Goal: Task Accomplishment & Management: Manage account settings

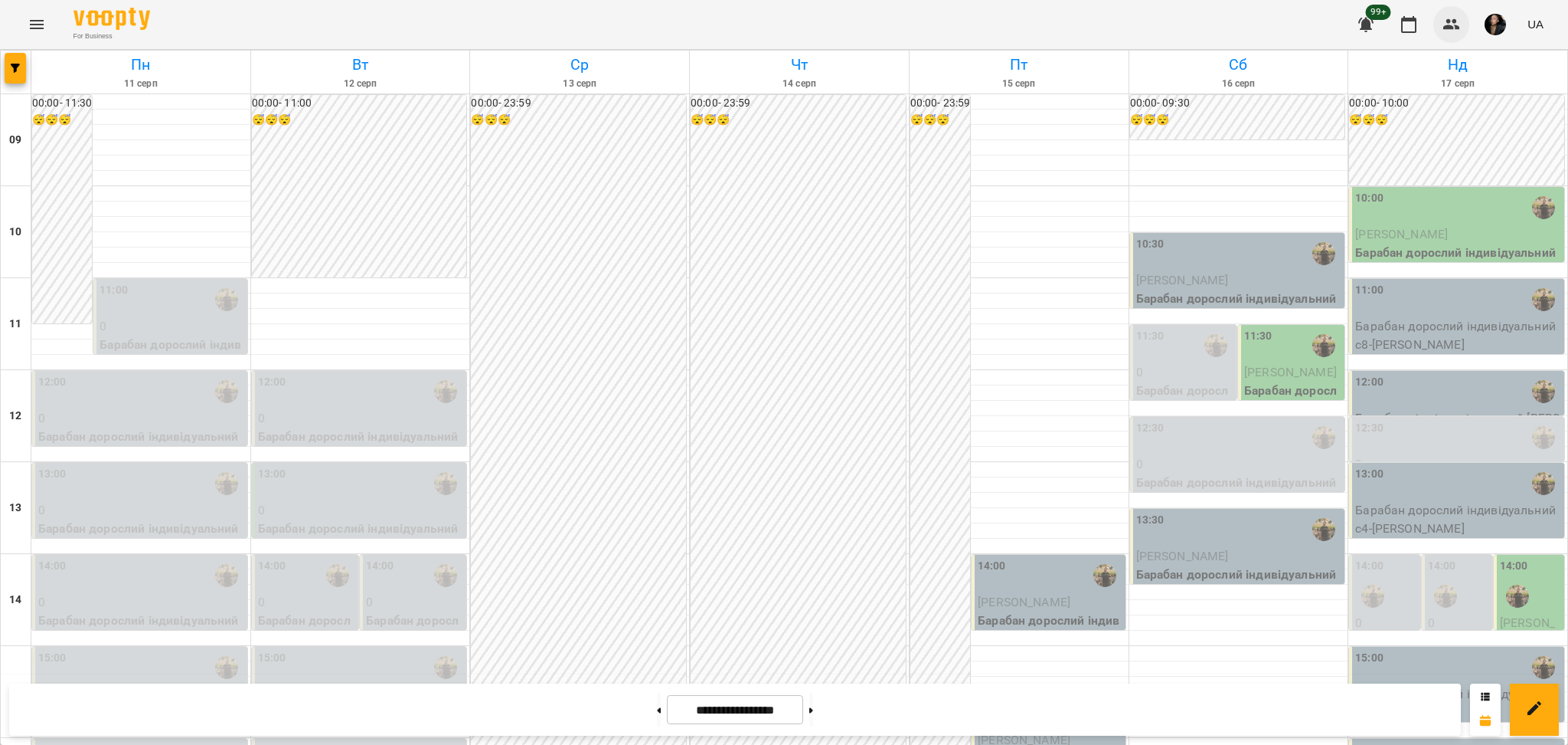
click at [933, 17] on icon "button" at bounding box center [1452, 24] width 19 height 19
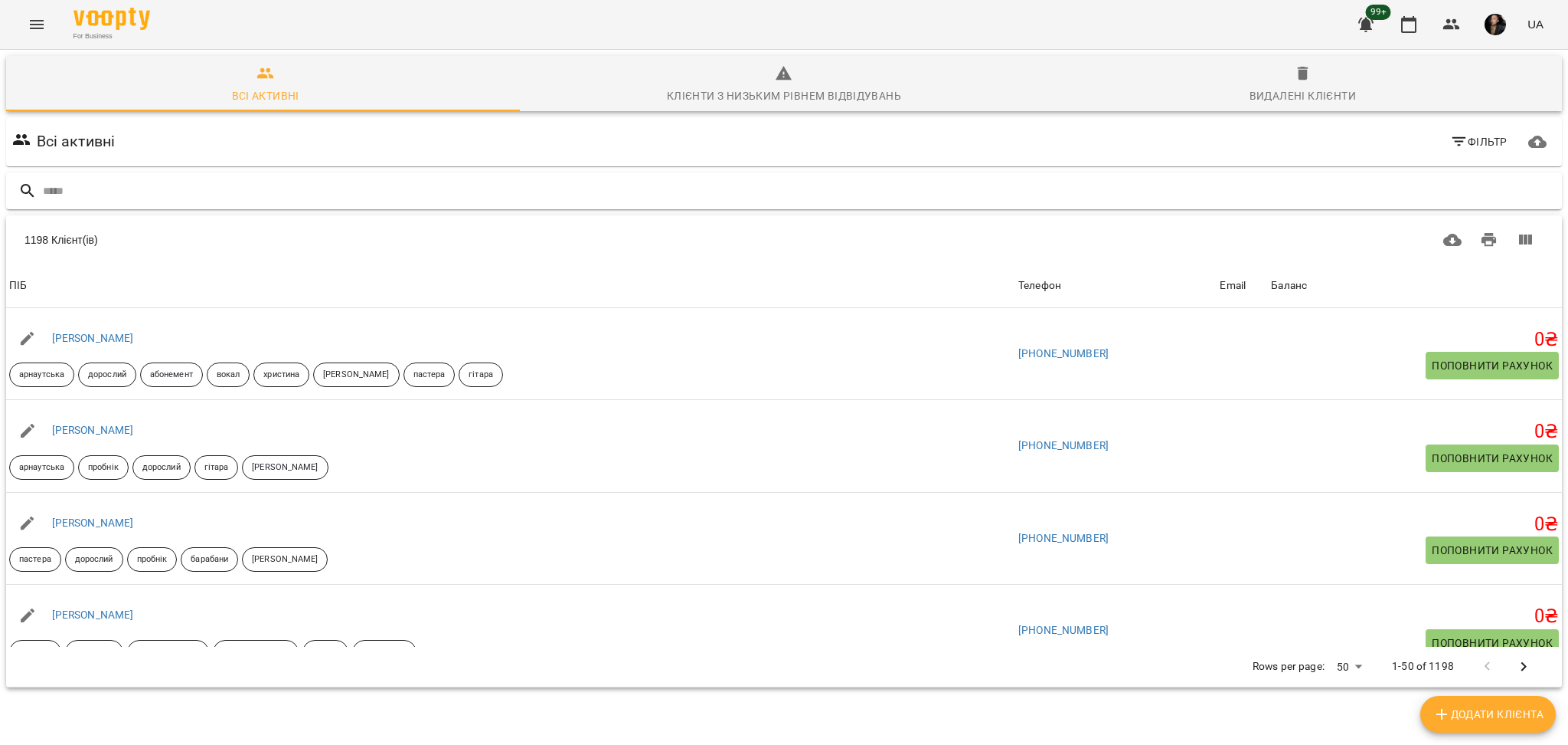
click at [55, 182] on input "text" at bounding box center [799, 191] width 1513 height 25
click at [56, 185] on input "text" at bounding box center [799, 191] width 1513 height 25
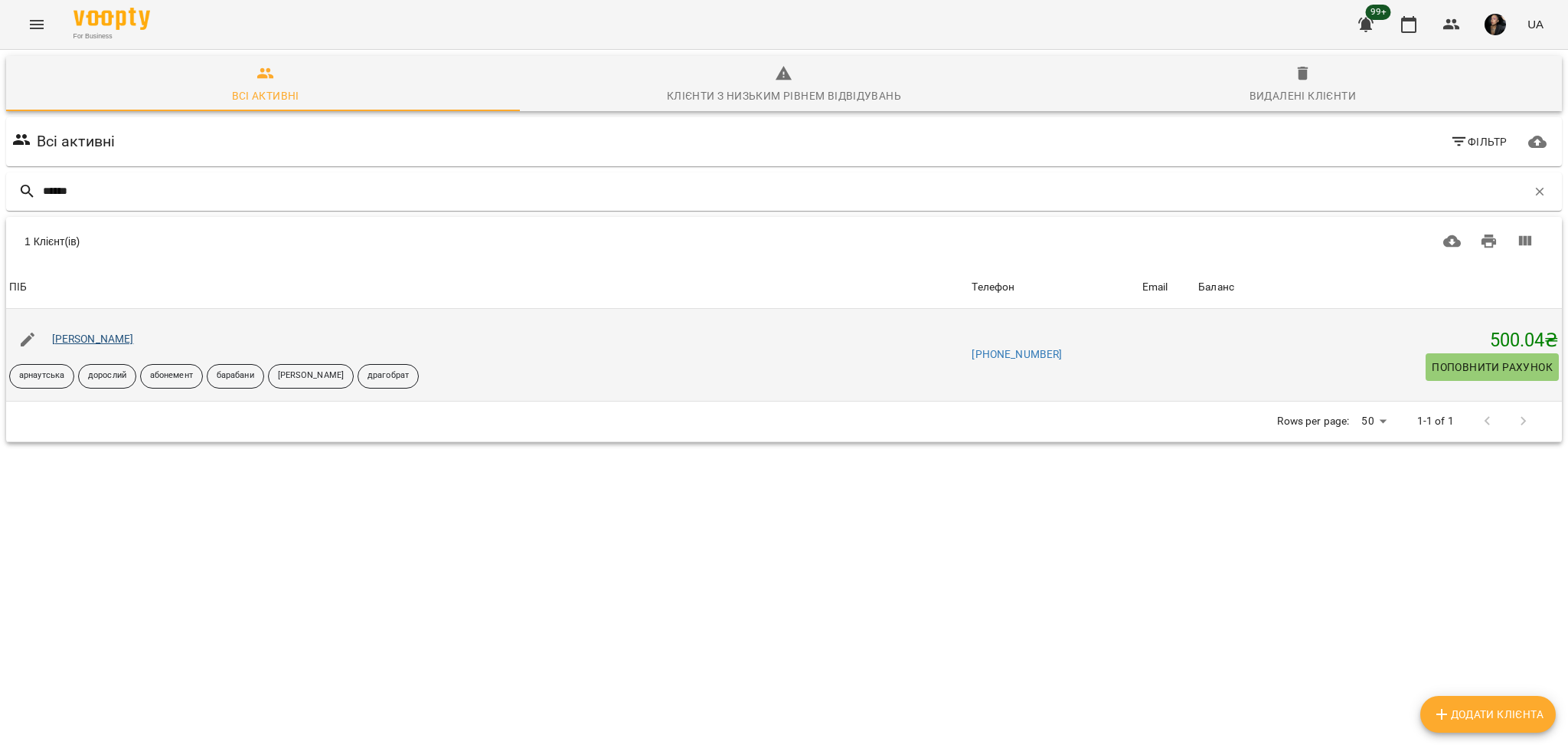
type input "******"
click at [103, 335] on link "[PERSON_NAME]" at bounding box center [93, 338] width 82 height 12
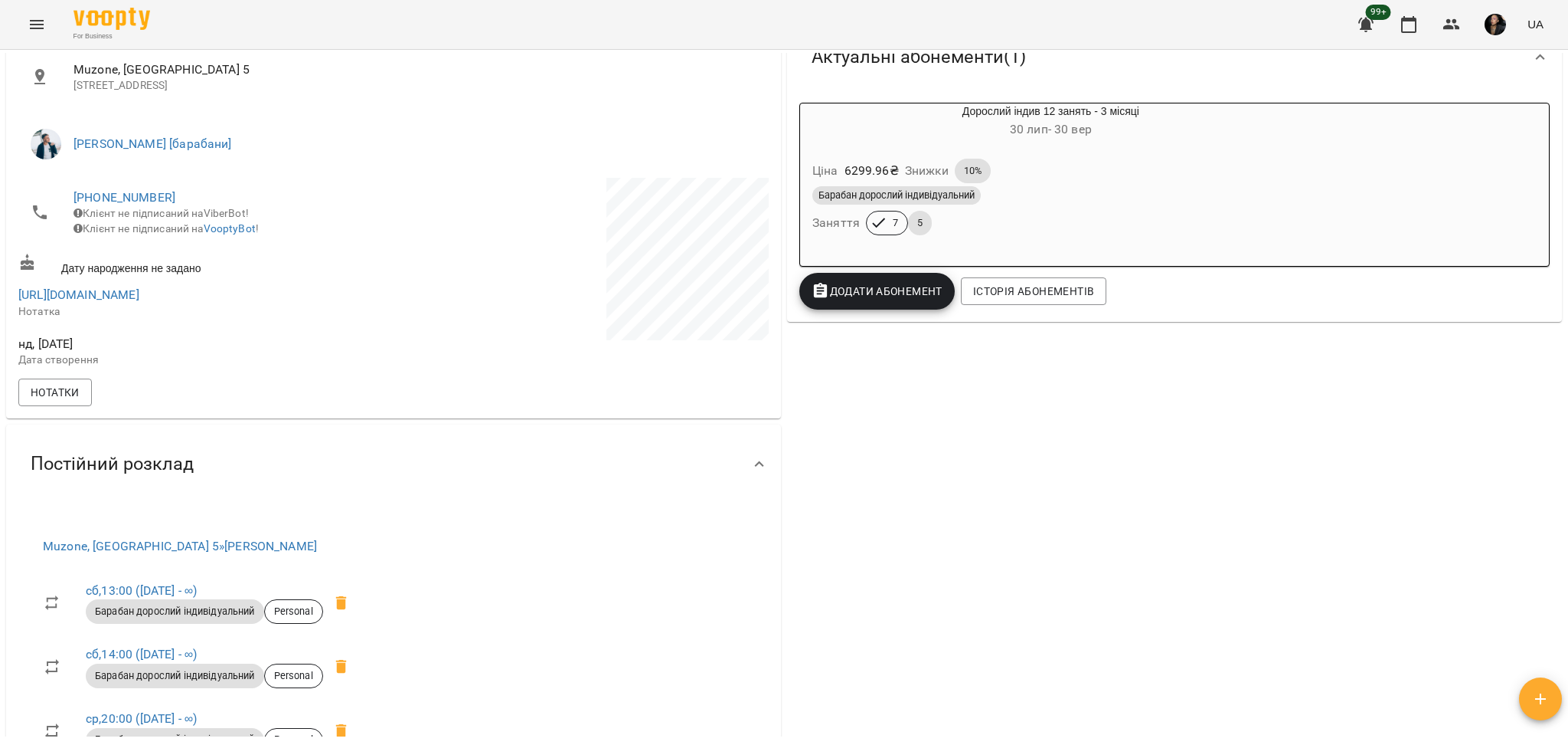
scroll to position [306, 0]
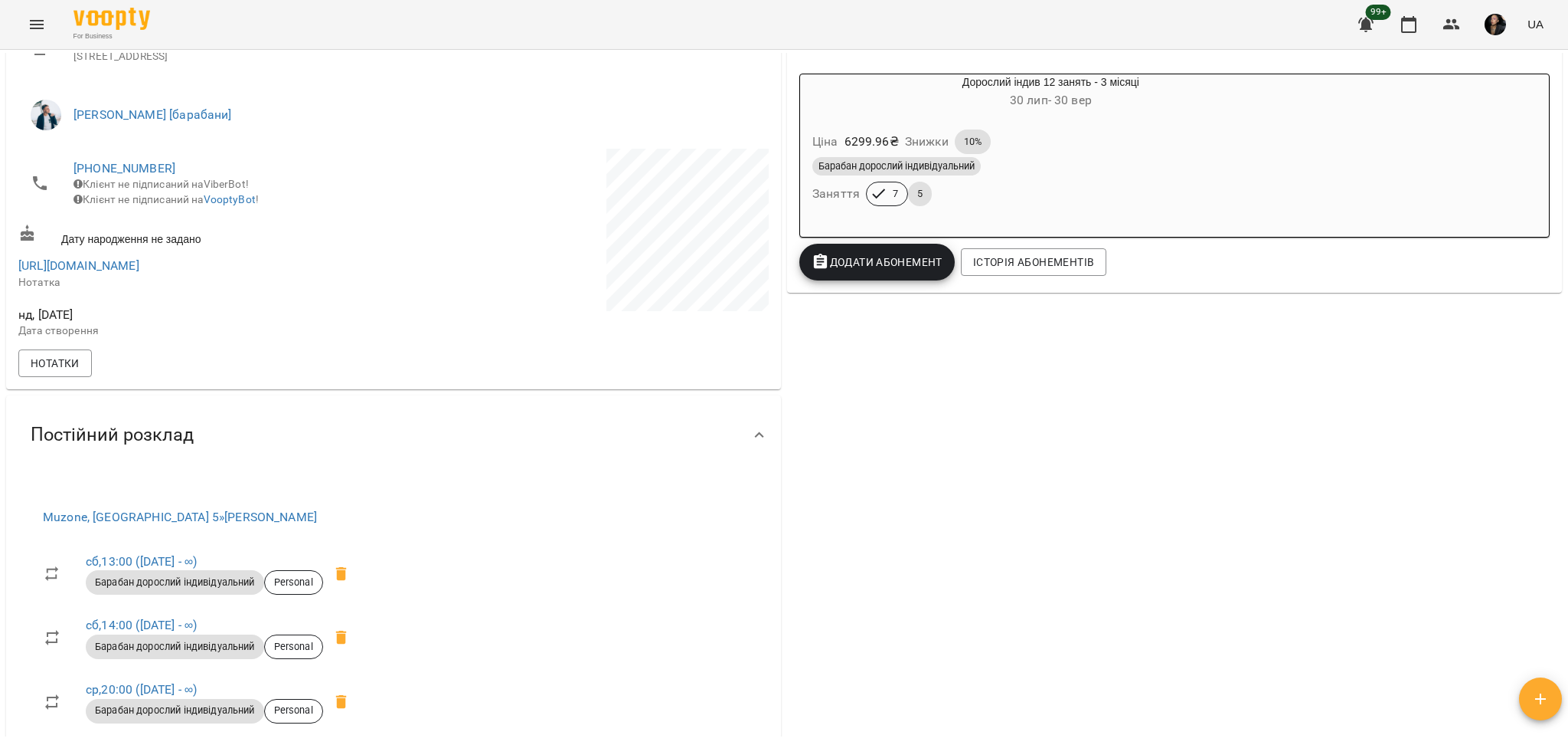
click at [933, 140] on div "Ціна 6299.96 ₴ Знижки 10%" at bounding box center [1051, 142] width 483 height 31
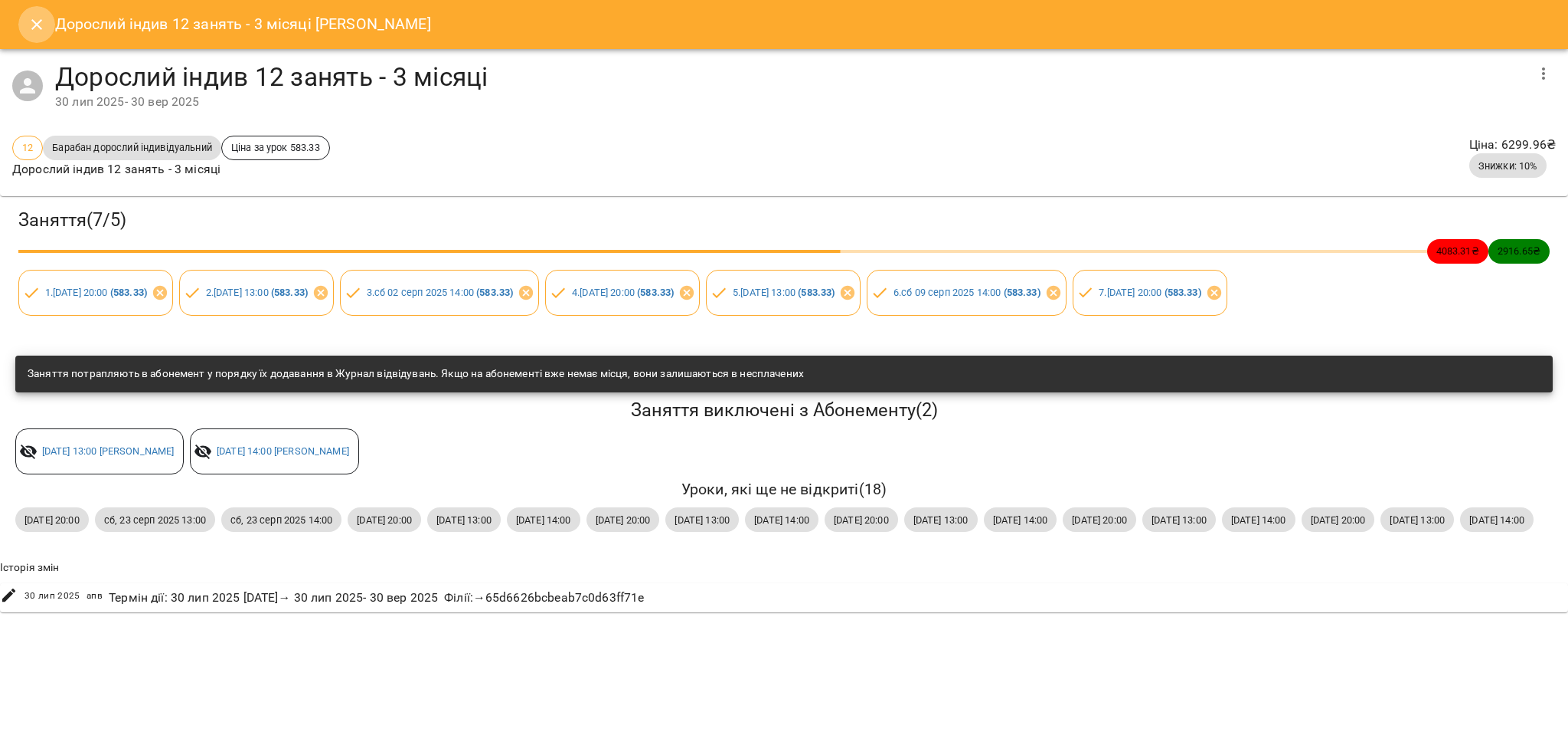
click at [28, 22] on icon "Close" at bounding box center [37, 24] width 19 height 19
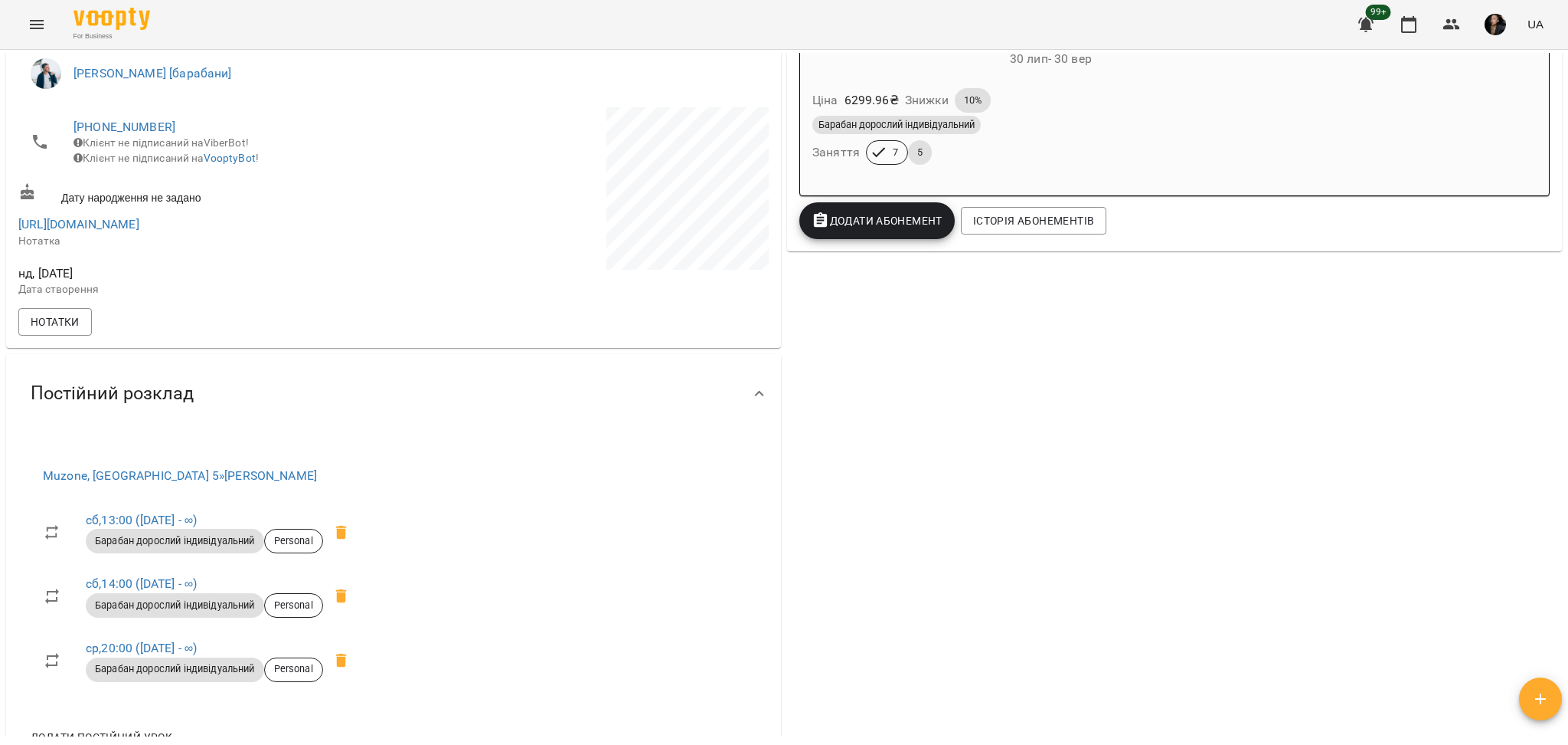
scroll to position [0, 0]
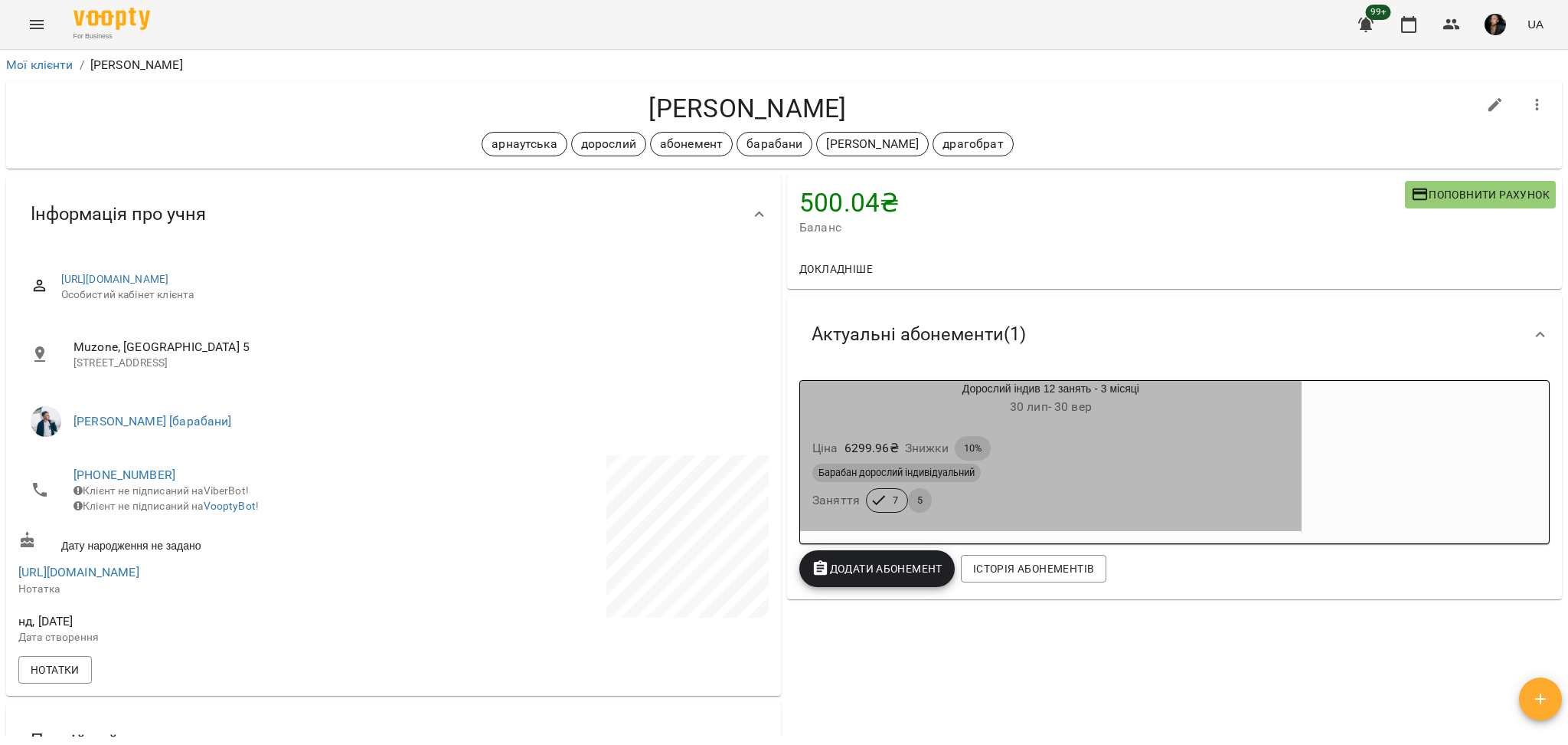
click at [933, 440] on div "Ціна 6299.96 ₴ Знижки 10%" at bounding box center [1051, 449] width 483 height 31
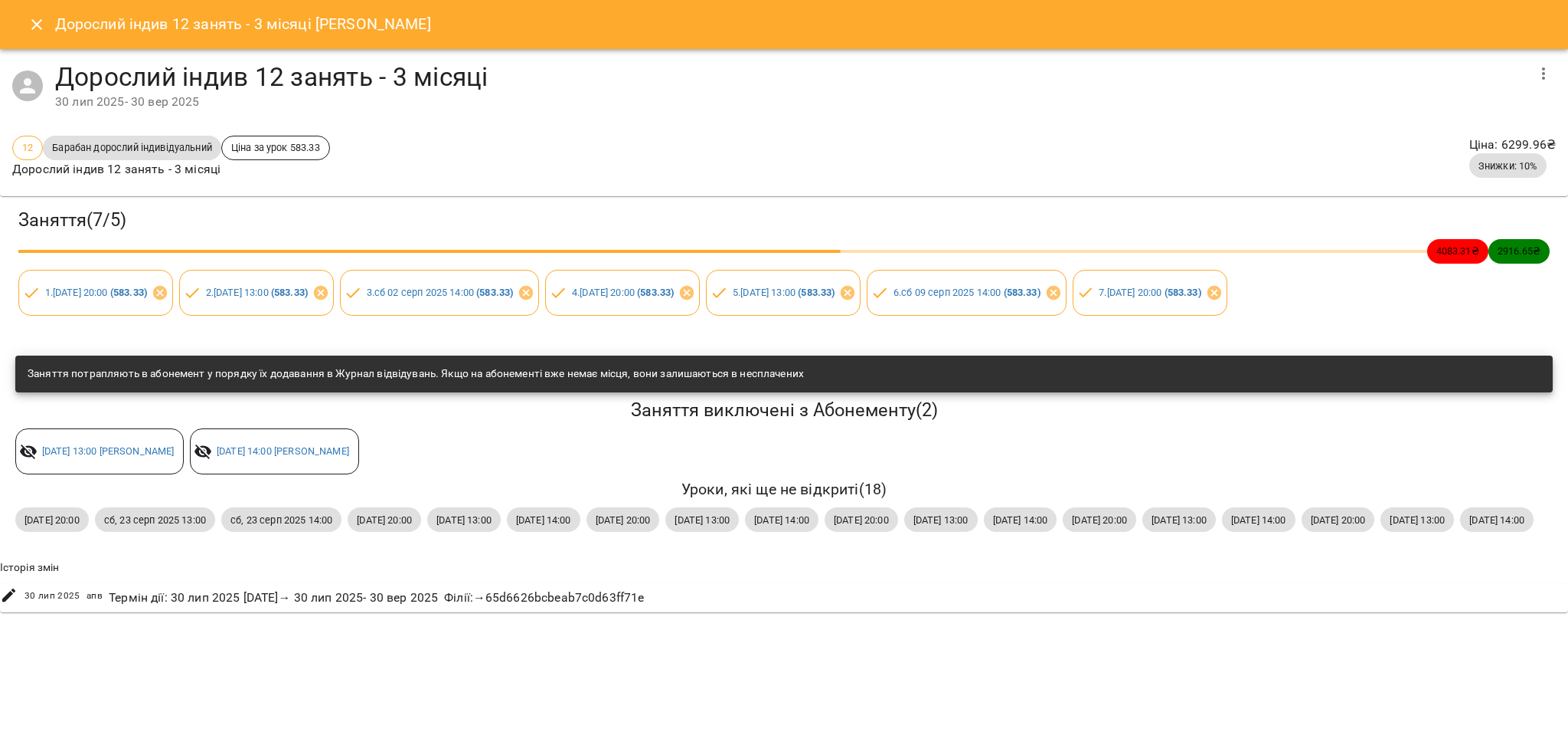
click at [35, 18] on icon "Close" at bounding box center [37, 24] width 19 height 19
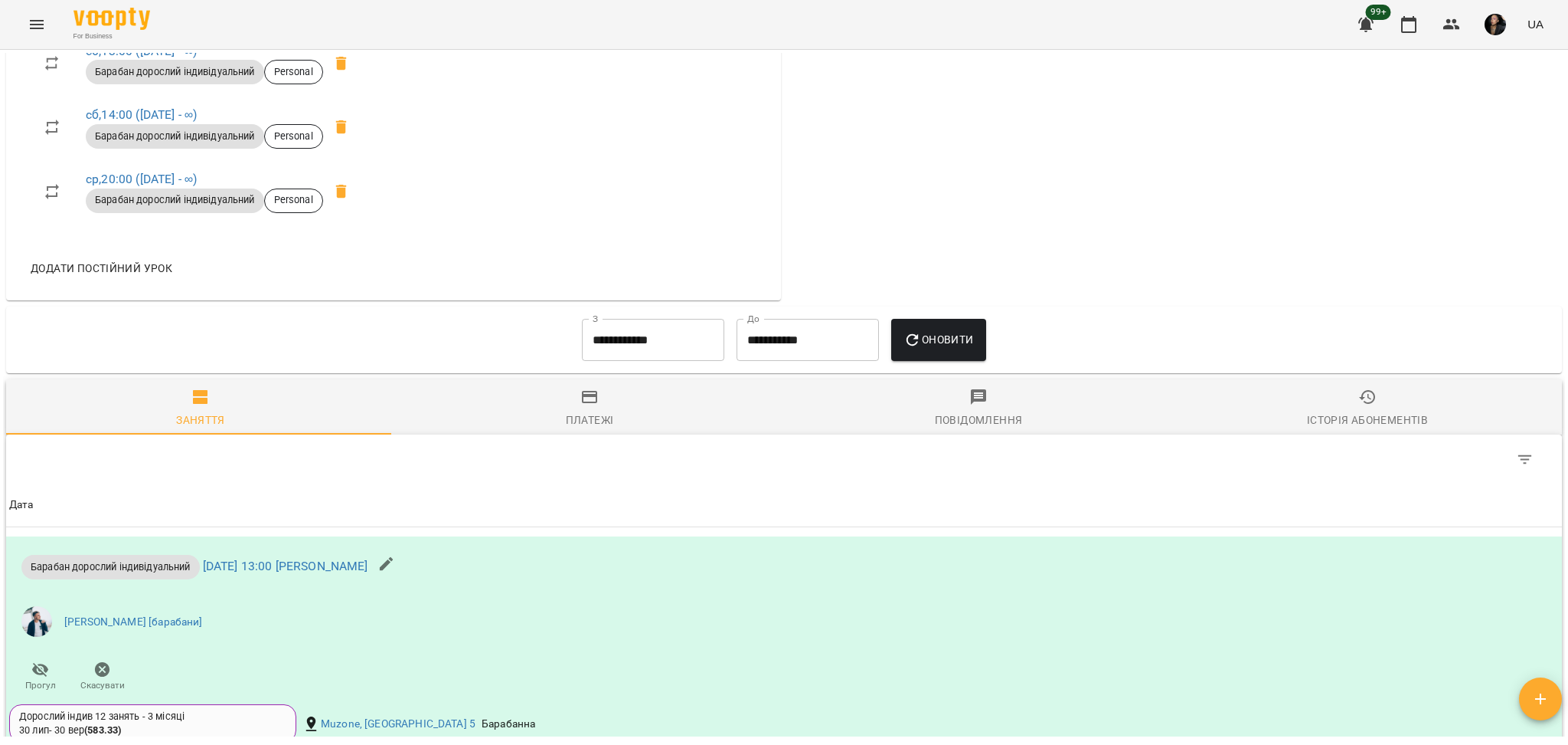
click at [582, 403] on icon "button" at bounding box center [589, 397] width 15 height 12
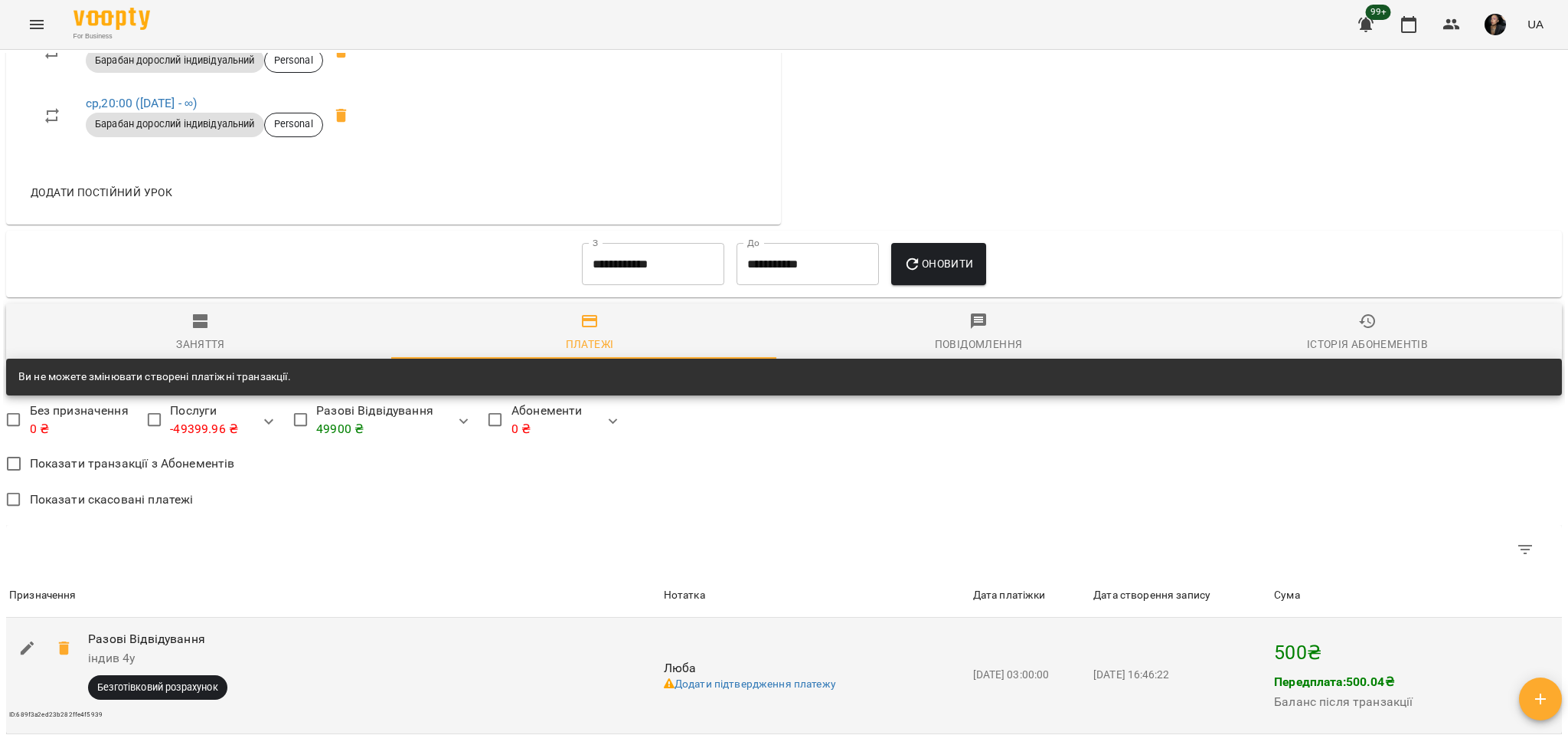
scroll to position [1087, 0]
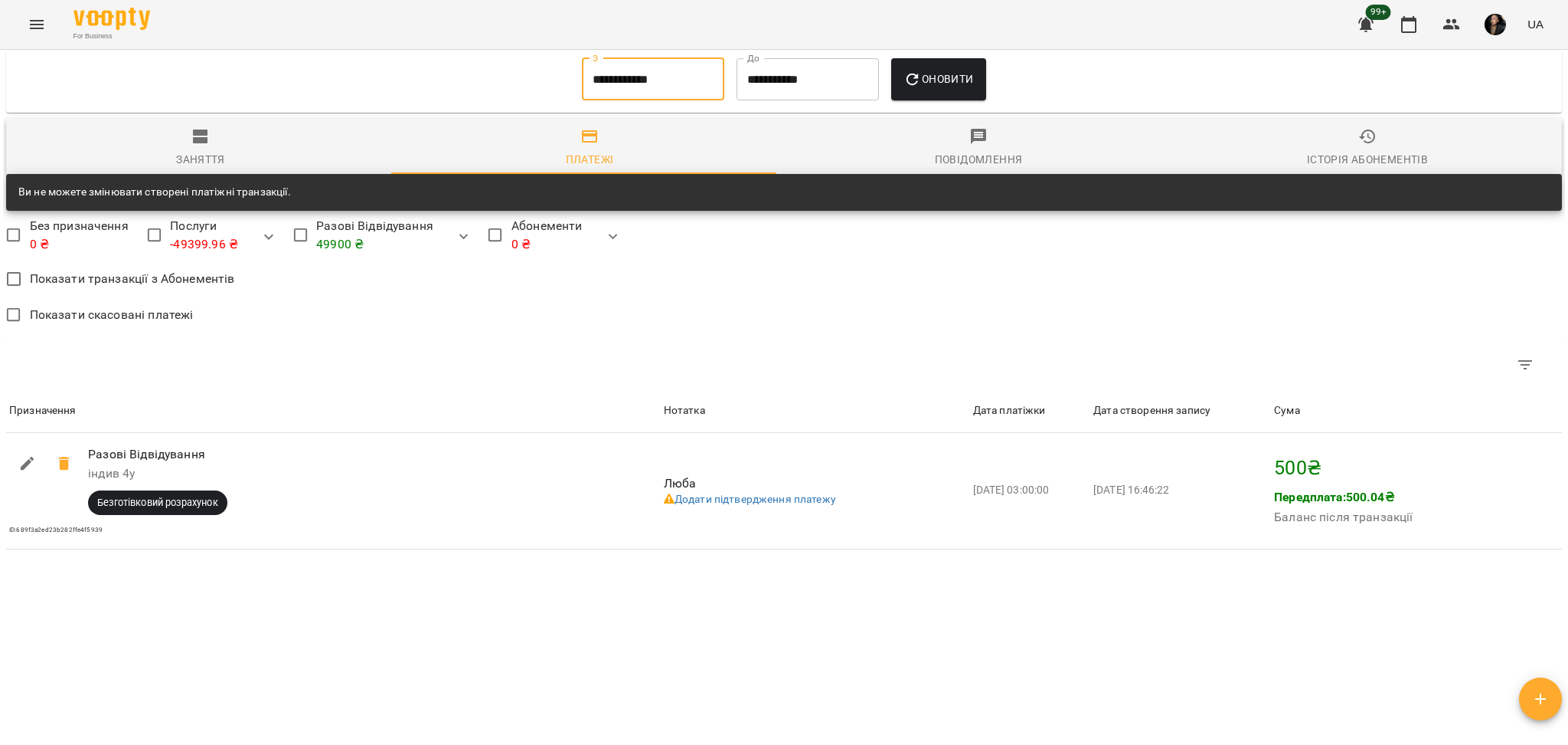
click at [605, 75] on input "**********" at bounding box center [653, 80] width 142 height 43
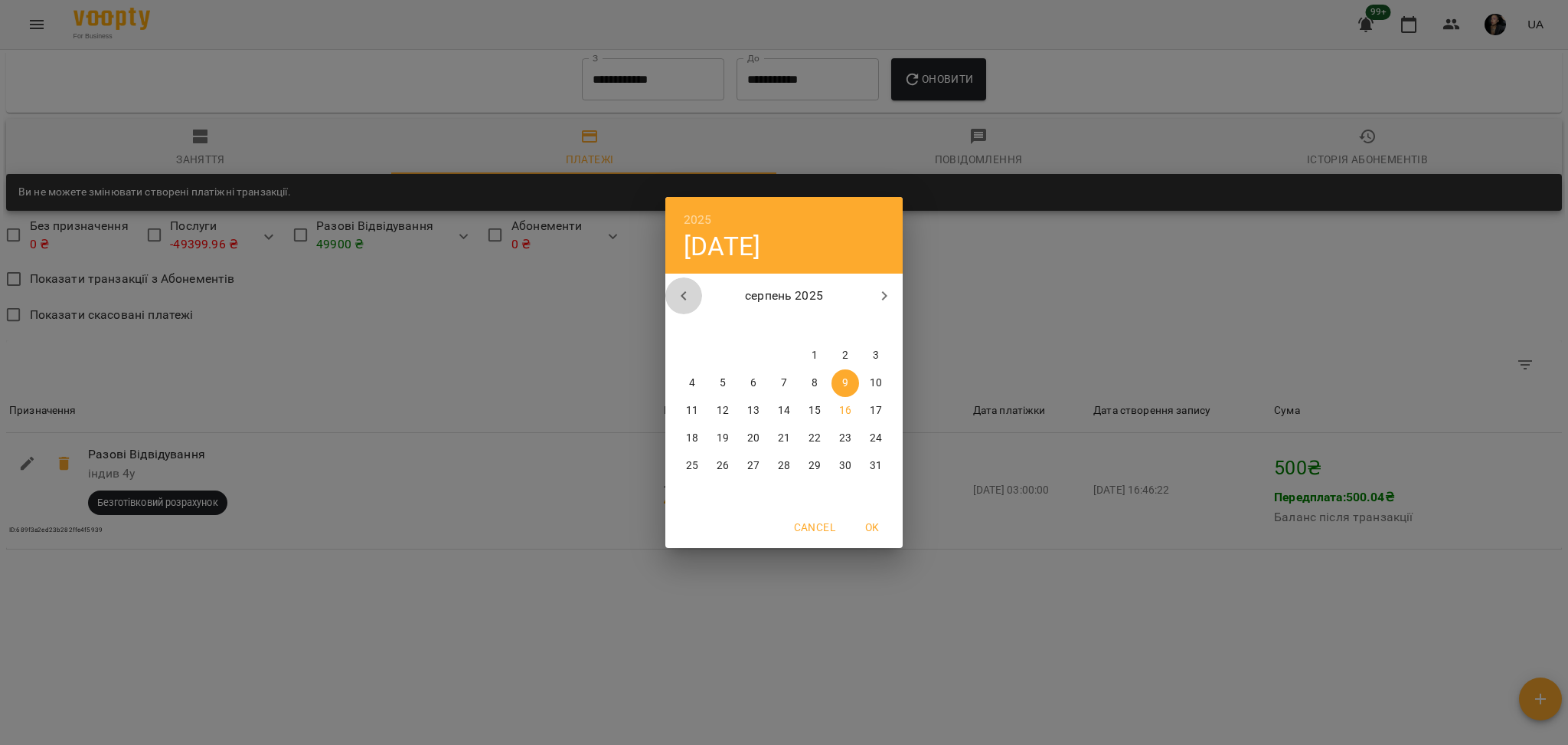
drag, startPoint x: 689, startPoint y: 299, endPoint x: 839, endPoint y: 334, distance: 154.0
click at [689, 298] on icon "button" at bounding box center [684, 296] width 19 height 19
click at [731, 348] on span "1" at bounding box center [723, 355] width 28 height 15
type input "**********"
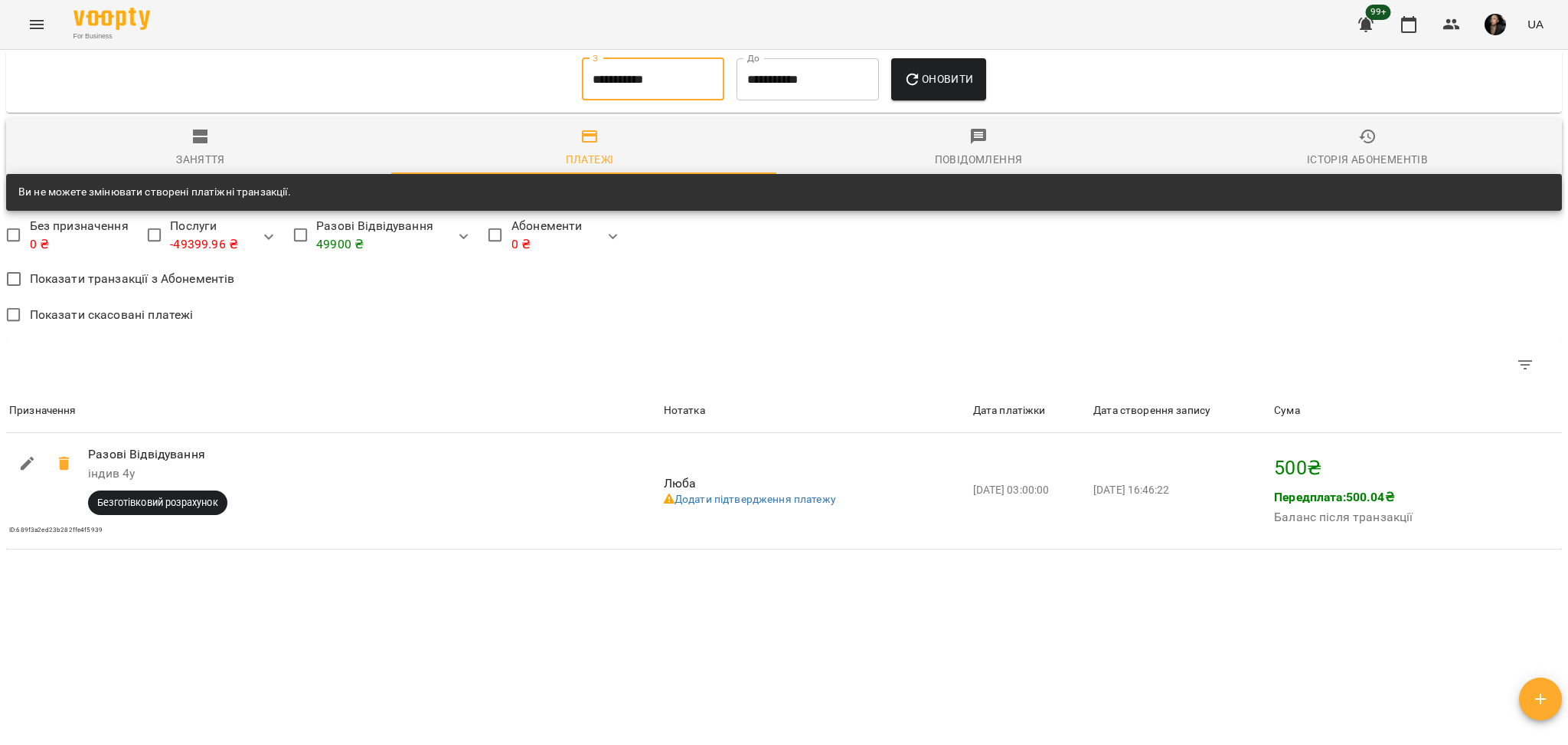
click at [932, 91] on button "Оновити" at bounding box center [938, 80] width 94 height 43
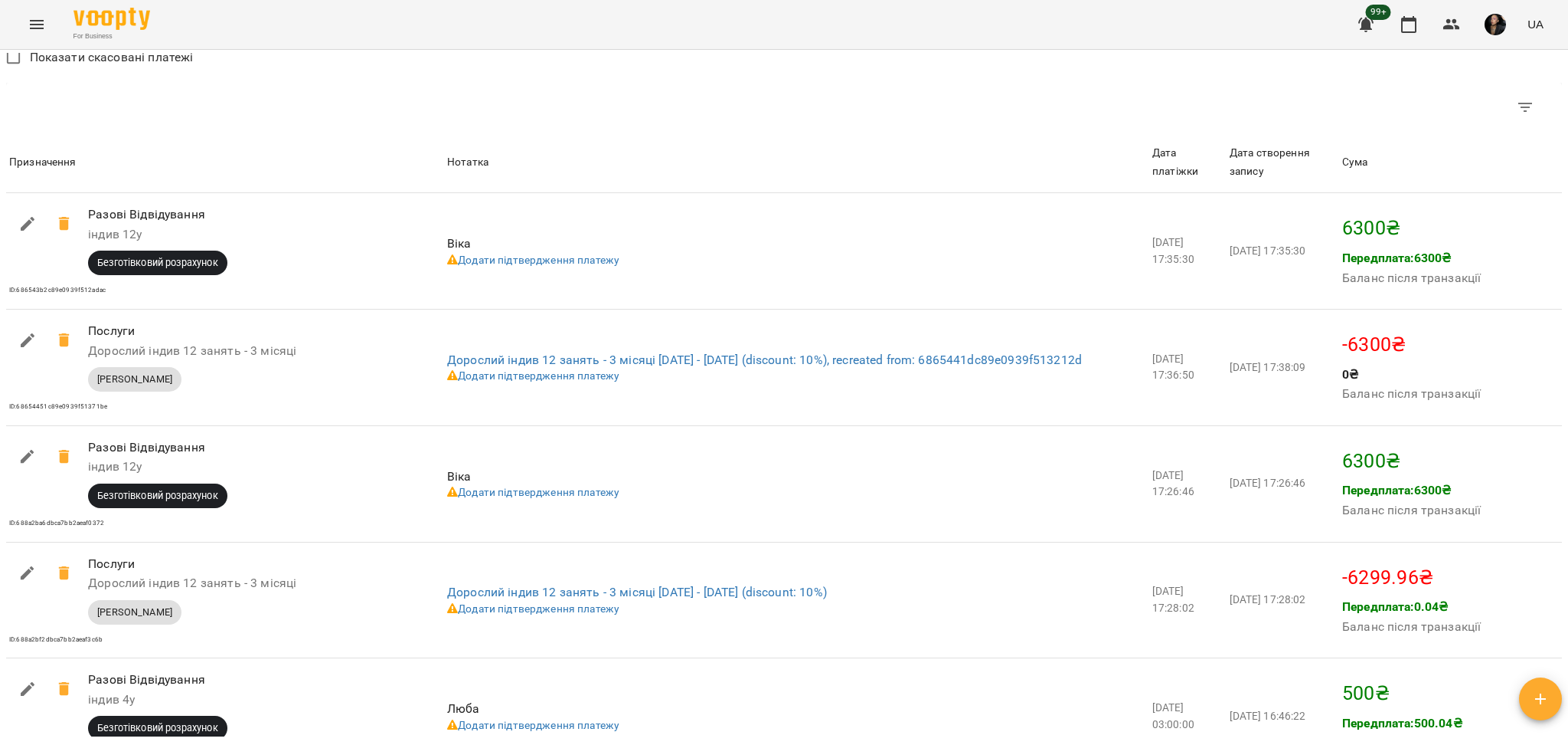
scroll to position [1571, 0]
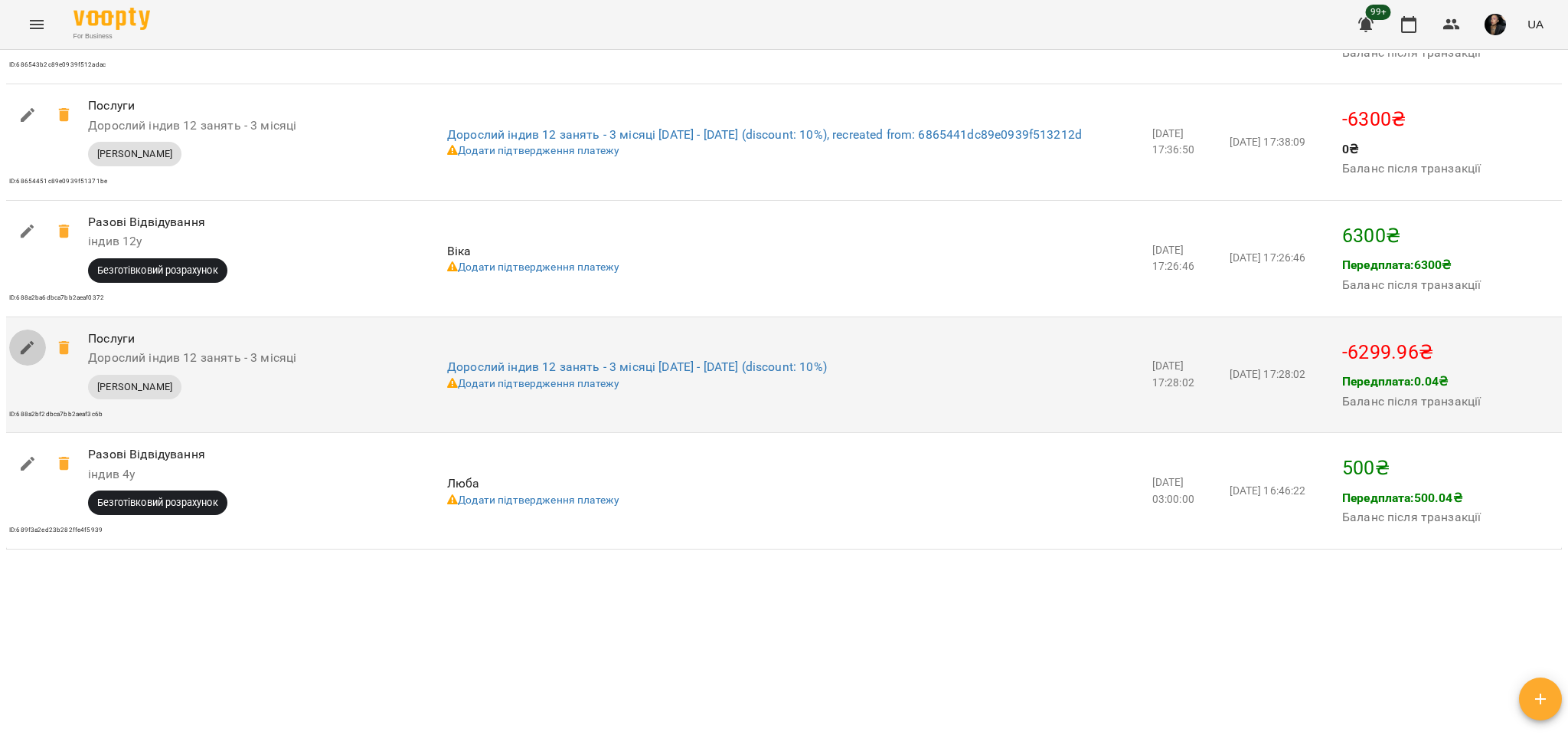
click at [38, 349] on button "button" at bounding box center [27, 348] width 37 height 37
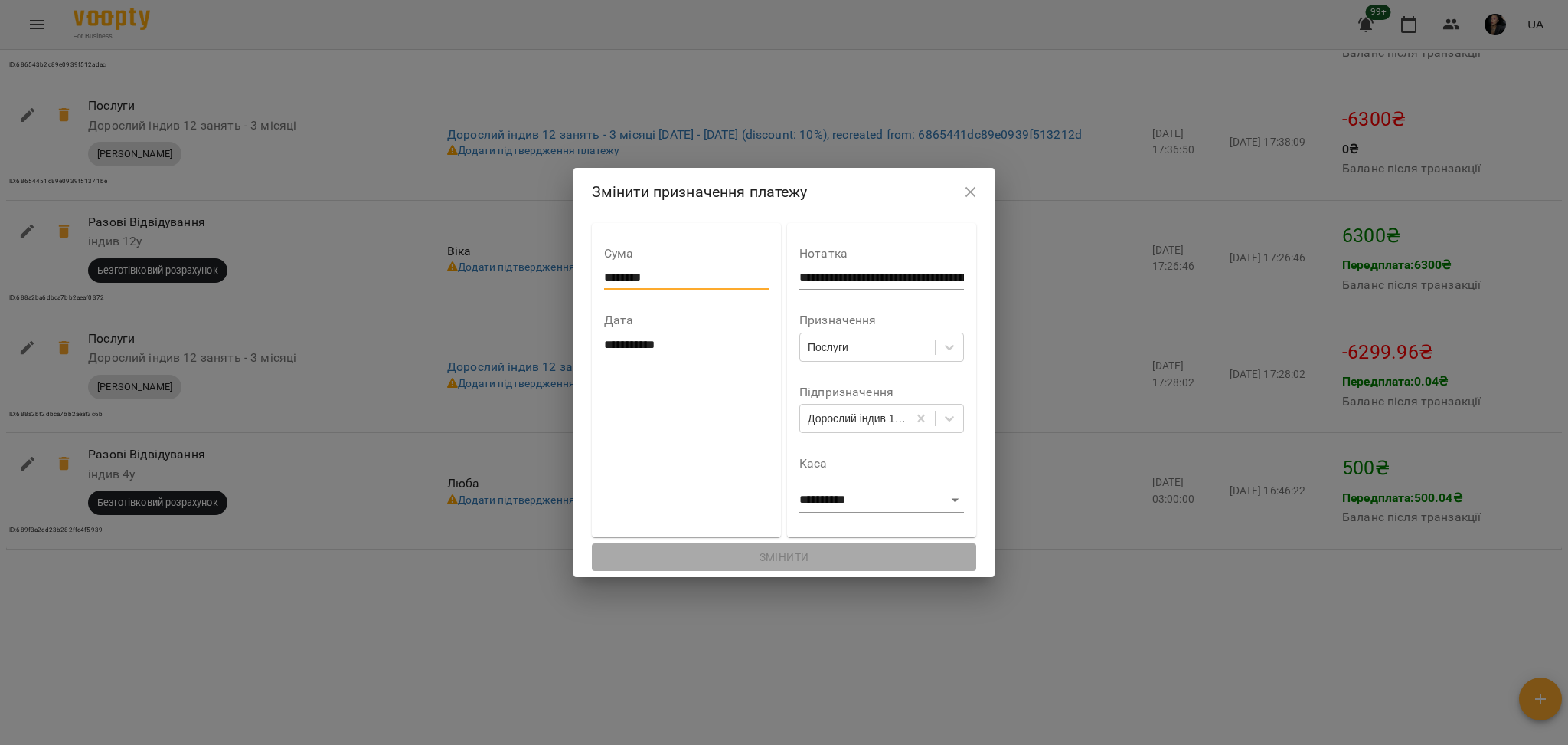
drag, startPoint x: 715, startPoint y: 274, endPoint x: 497, endPoint y: 266, distance: 218.1
click at [497, 266] on div "**********" at bounding box center [784, 372] width 1568 height 745
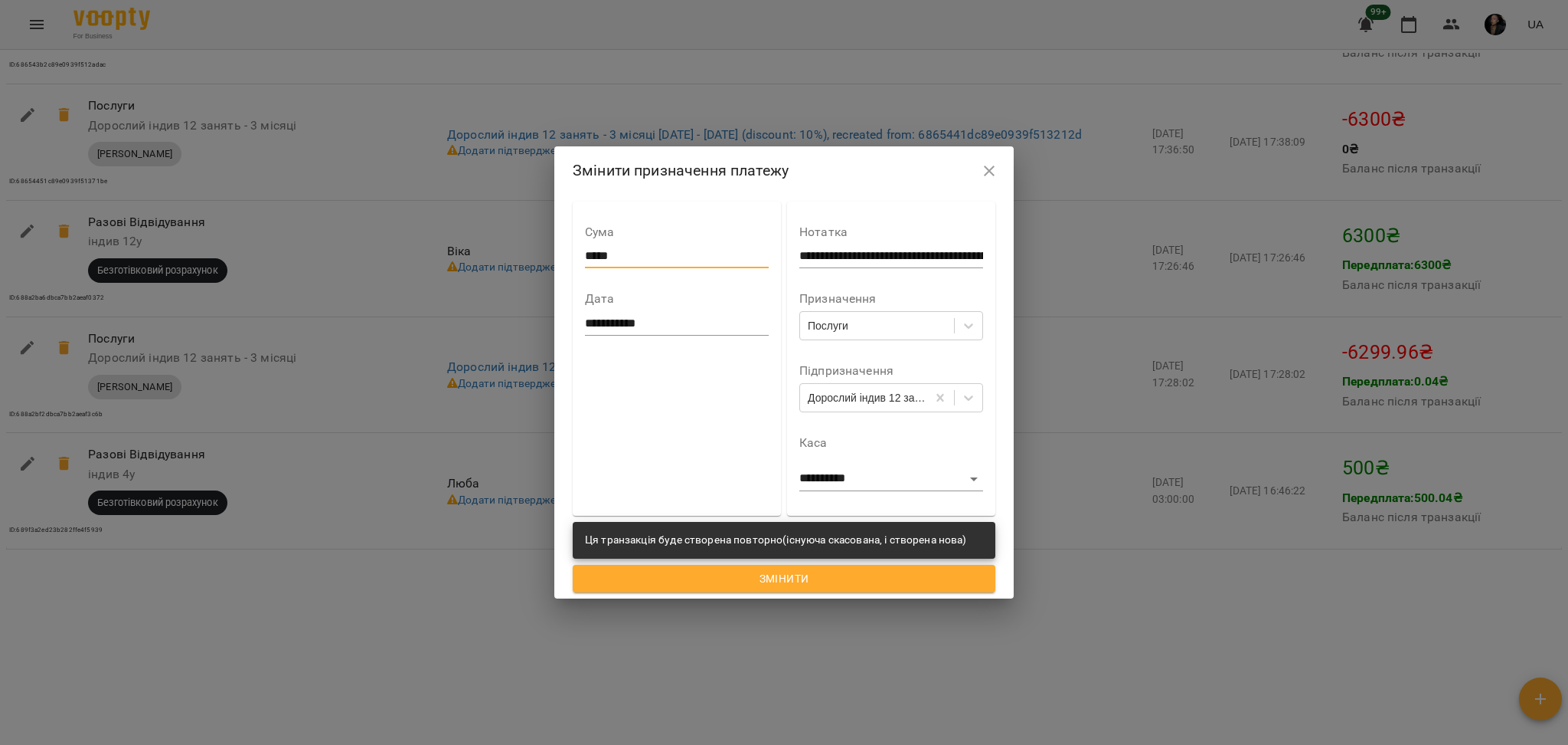
type input "*****"
click at [573, 489] on button "Змінити" at bounding box center [784, 578] width 422 height 28
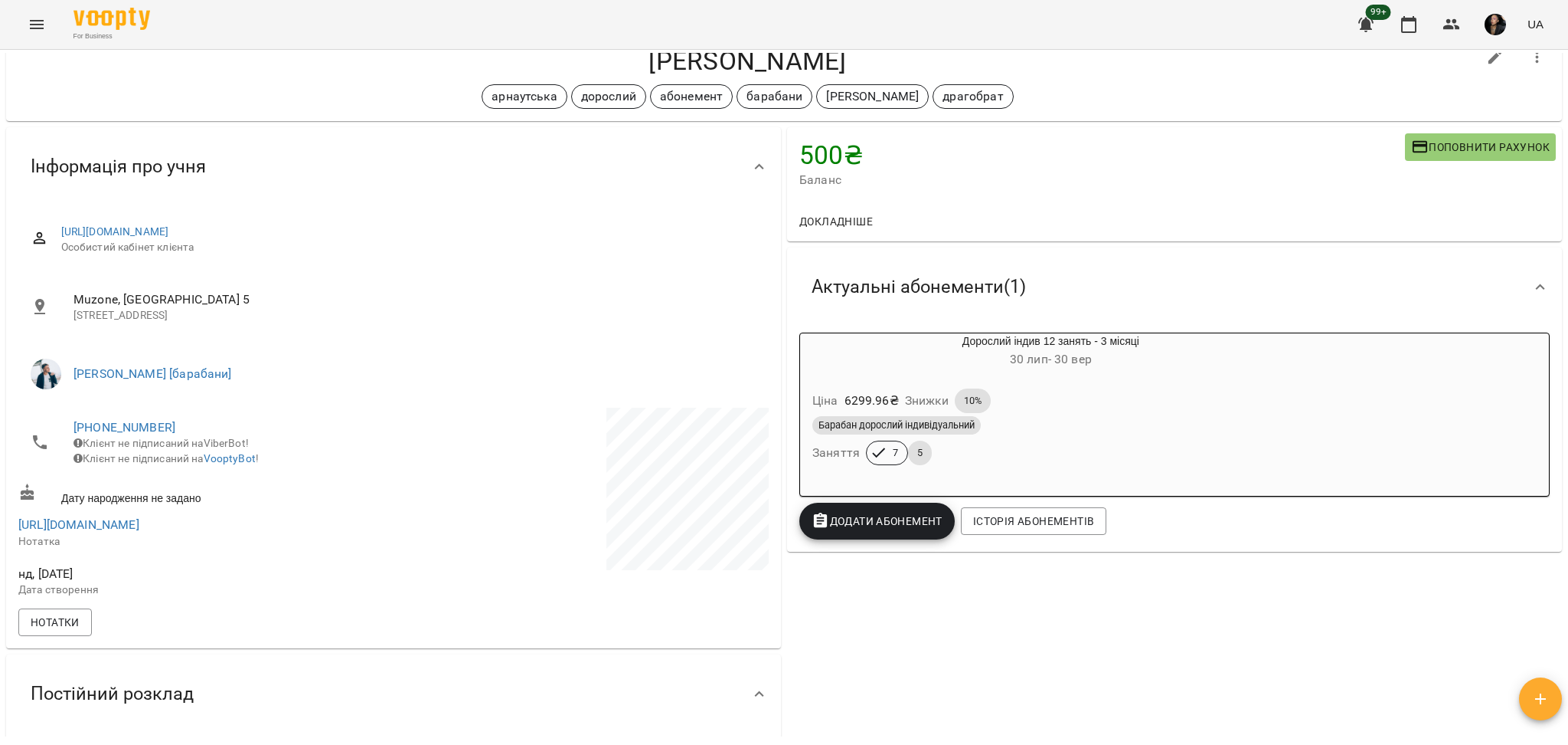
scroll to position [0, 0]
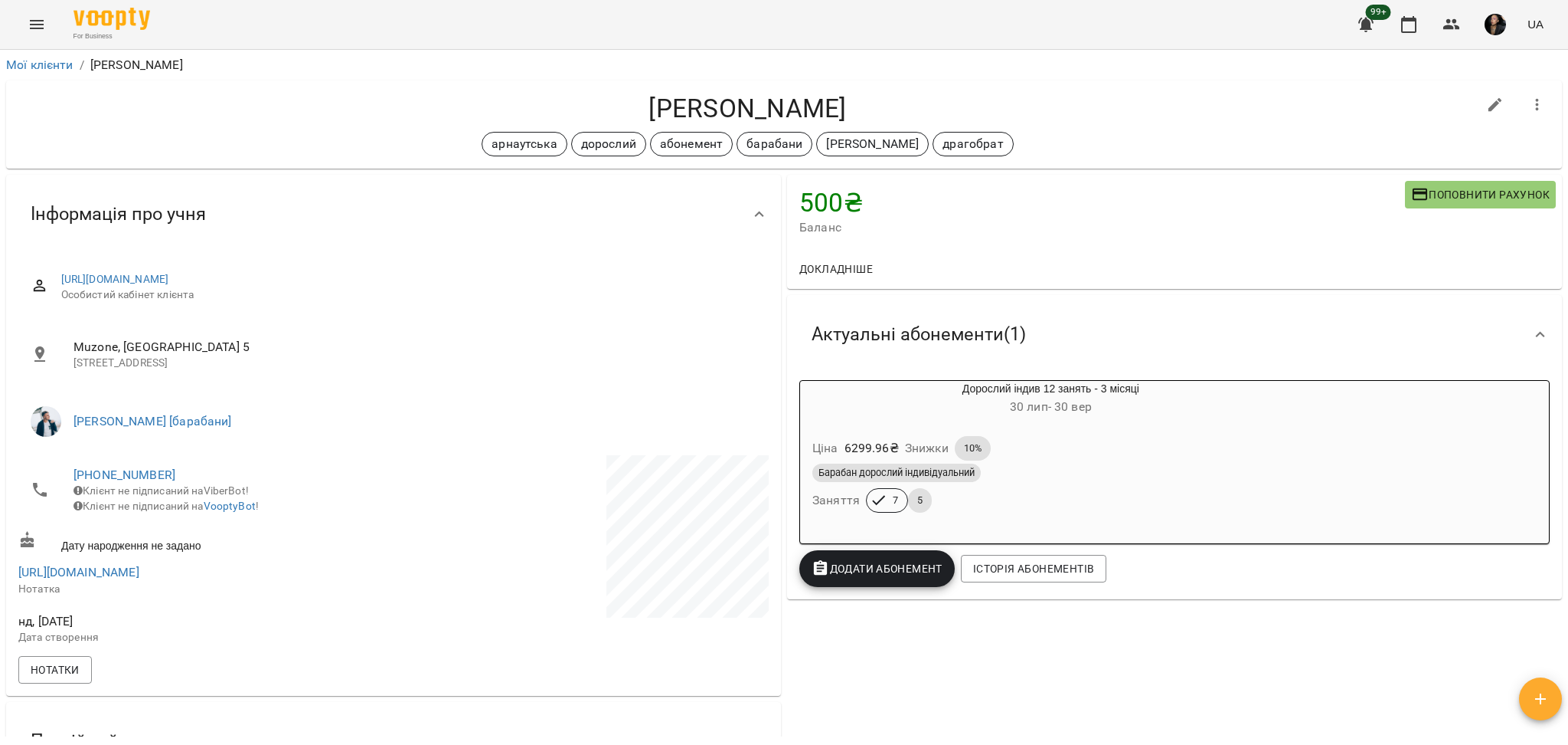
click at [933, 463] on div "Барабан дорослий індивідуальний" at bounding box center [1051, 473] width 483 height 24
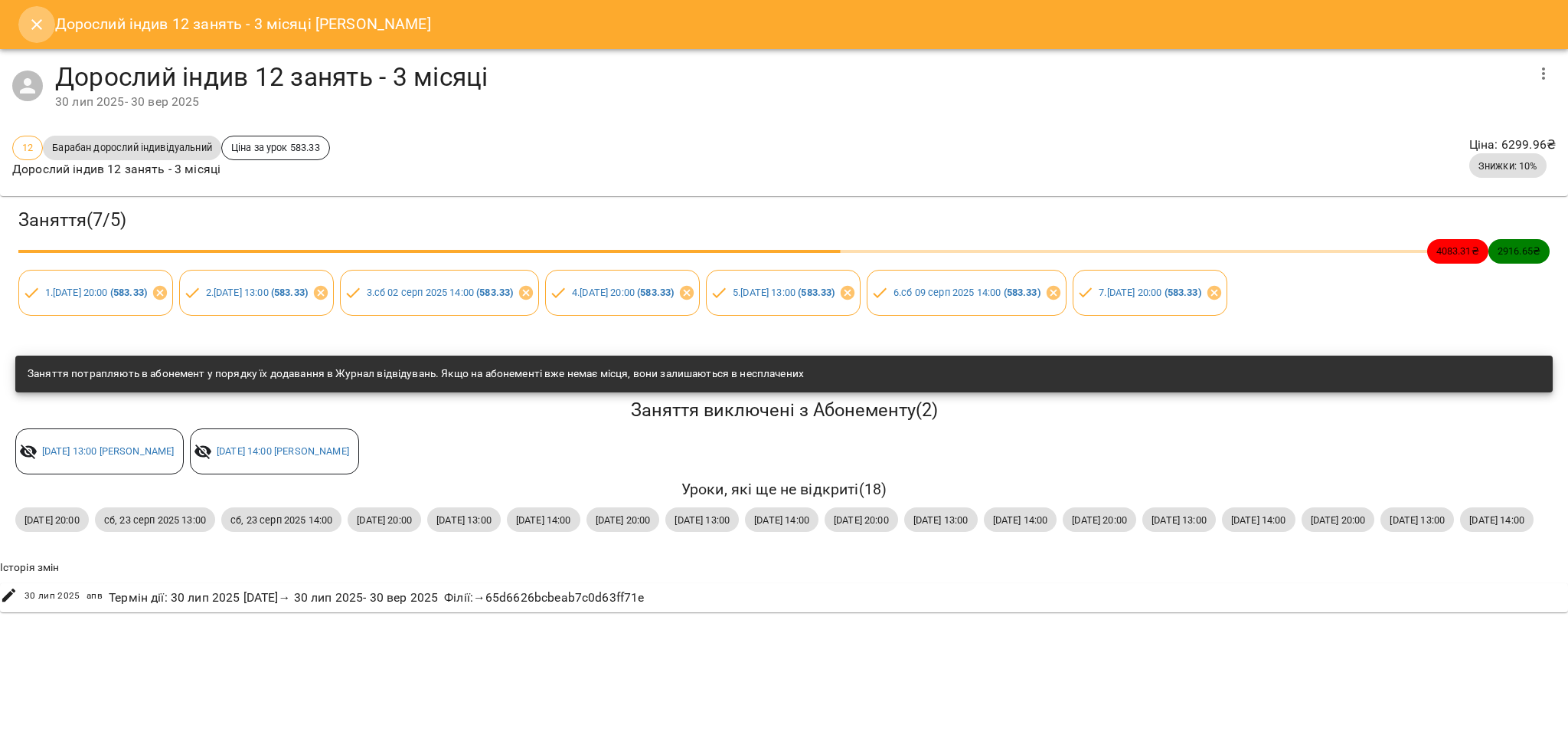
click at [50, 28] on button "Close" at bounding box center [37, 24] width 37 height 37
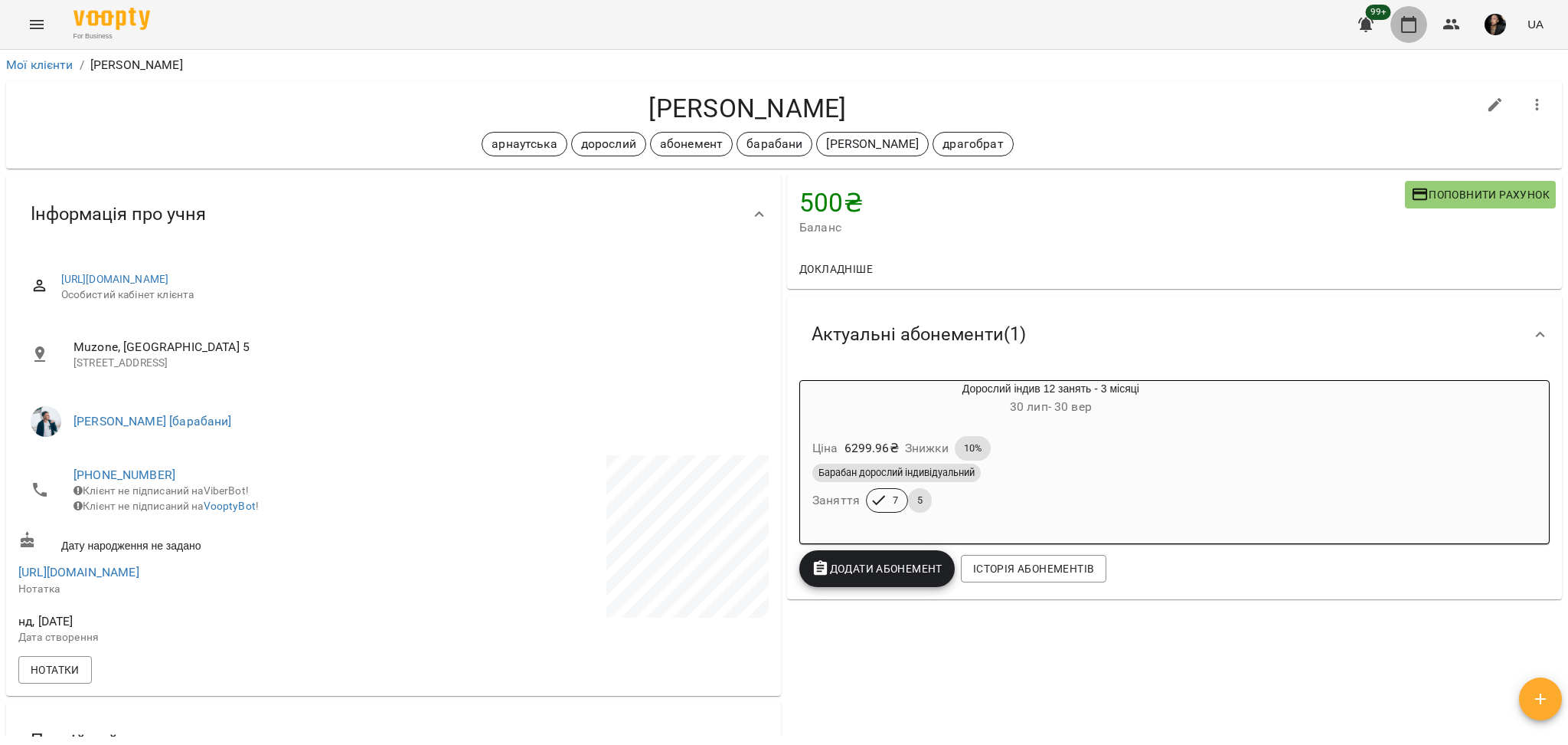
click at [933, 31] on icon "button" at bounding box center [1409, 24] width 19 height 19
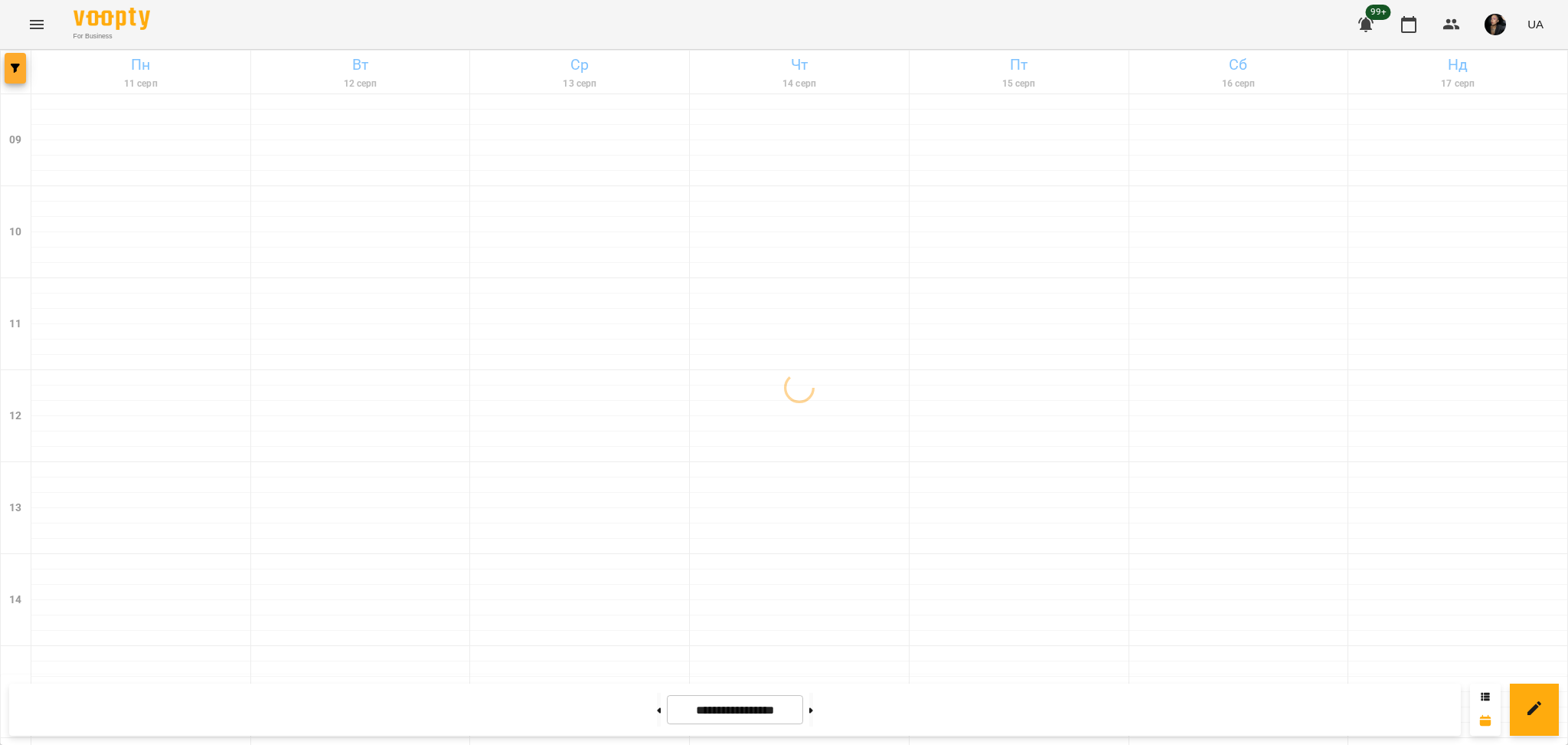
click at [15, 68] on icon "button" at bounding box center [15, 68] width 9 height 9
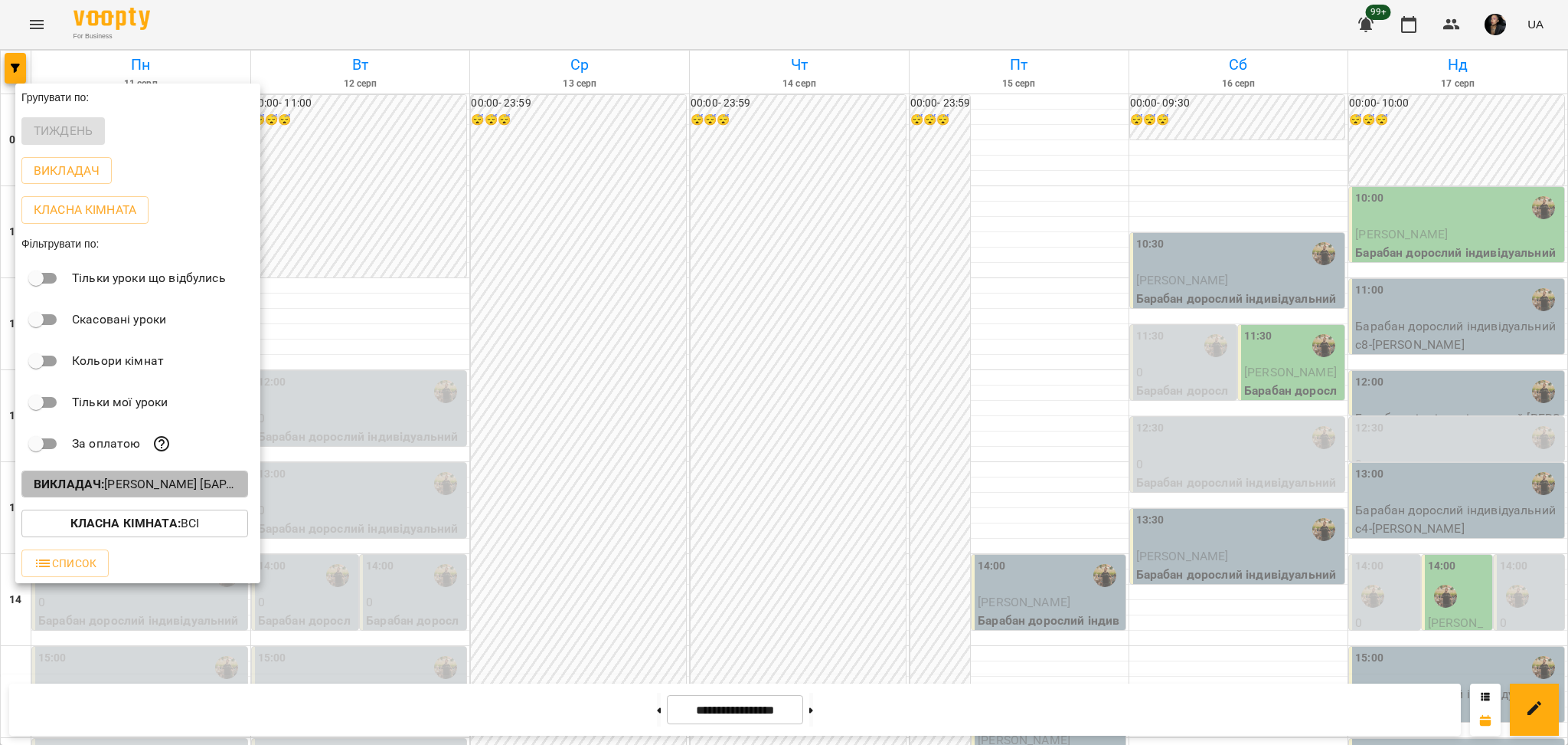
click at [175, 488] on p "Викладач : [PERSON_NAME] [барабани/перкусія]" at bounding box center [134, 484] width 202 height 19
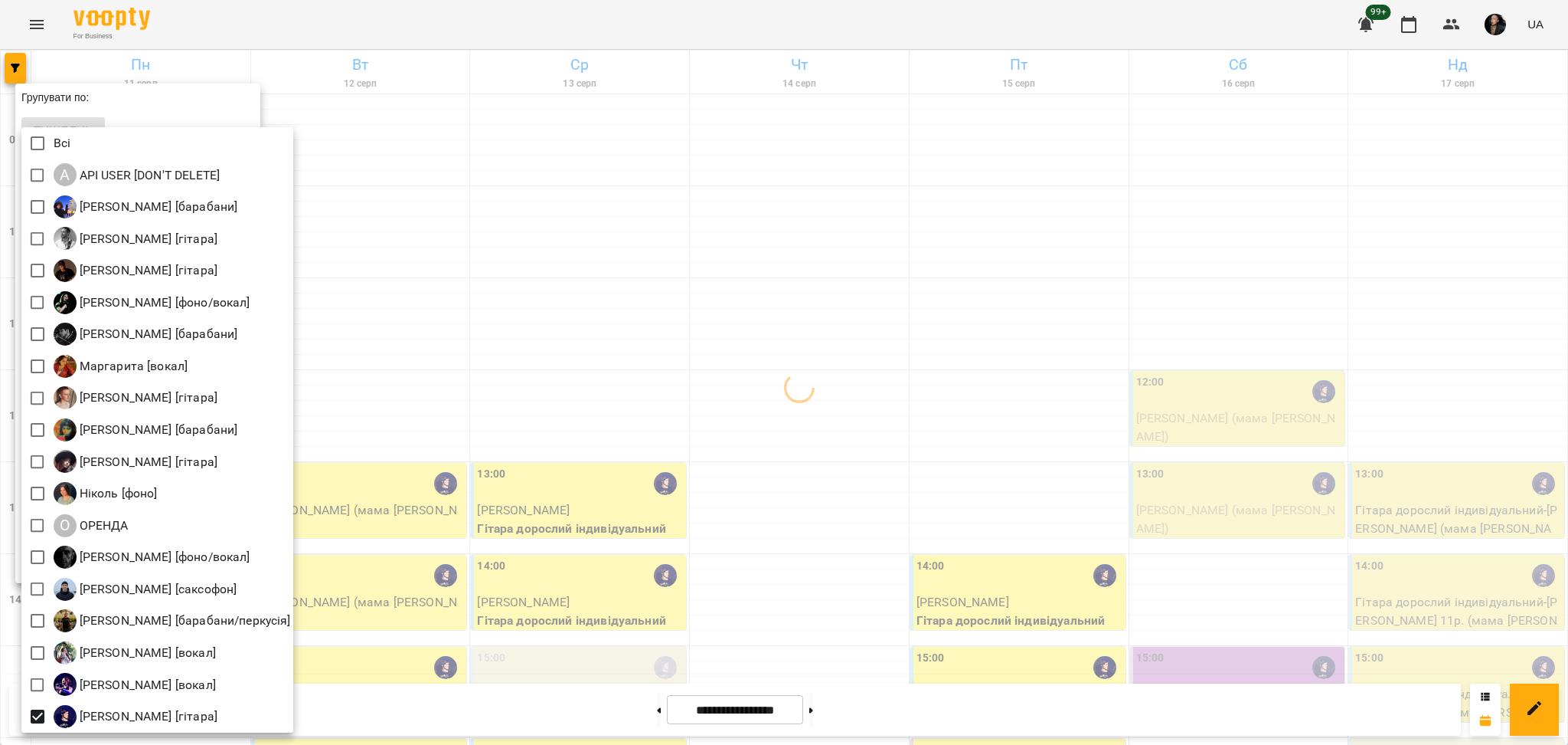
click at [500, 488] on div at bounding box center [784, 372] width 1568 height 745
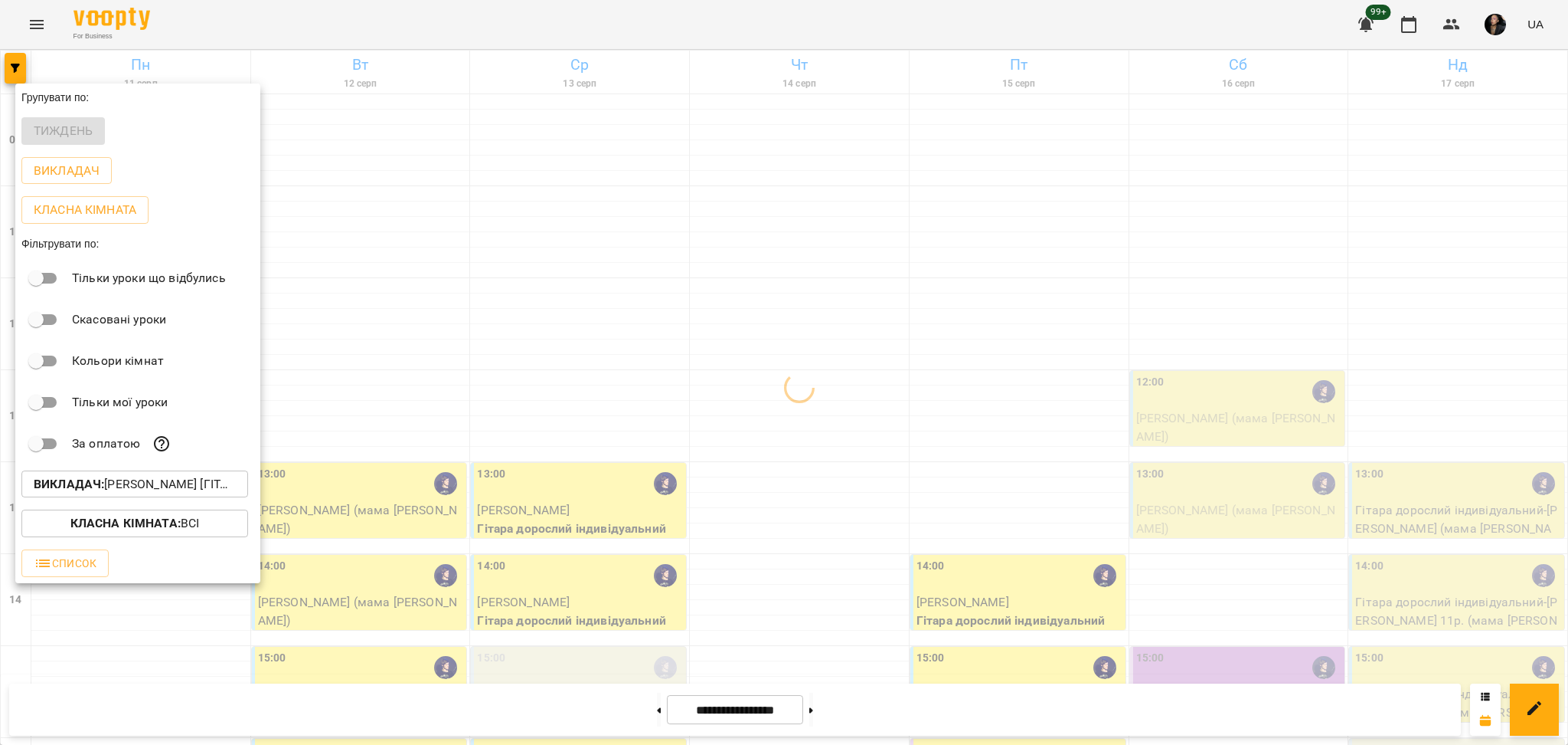
click at [633, 362] on div at bounding box center [784, 372] width 1568 height 745
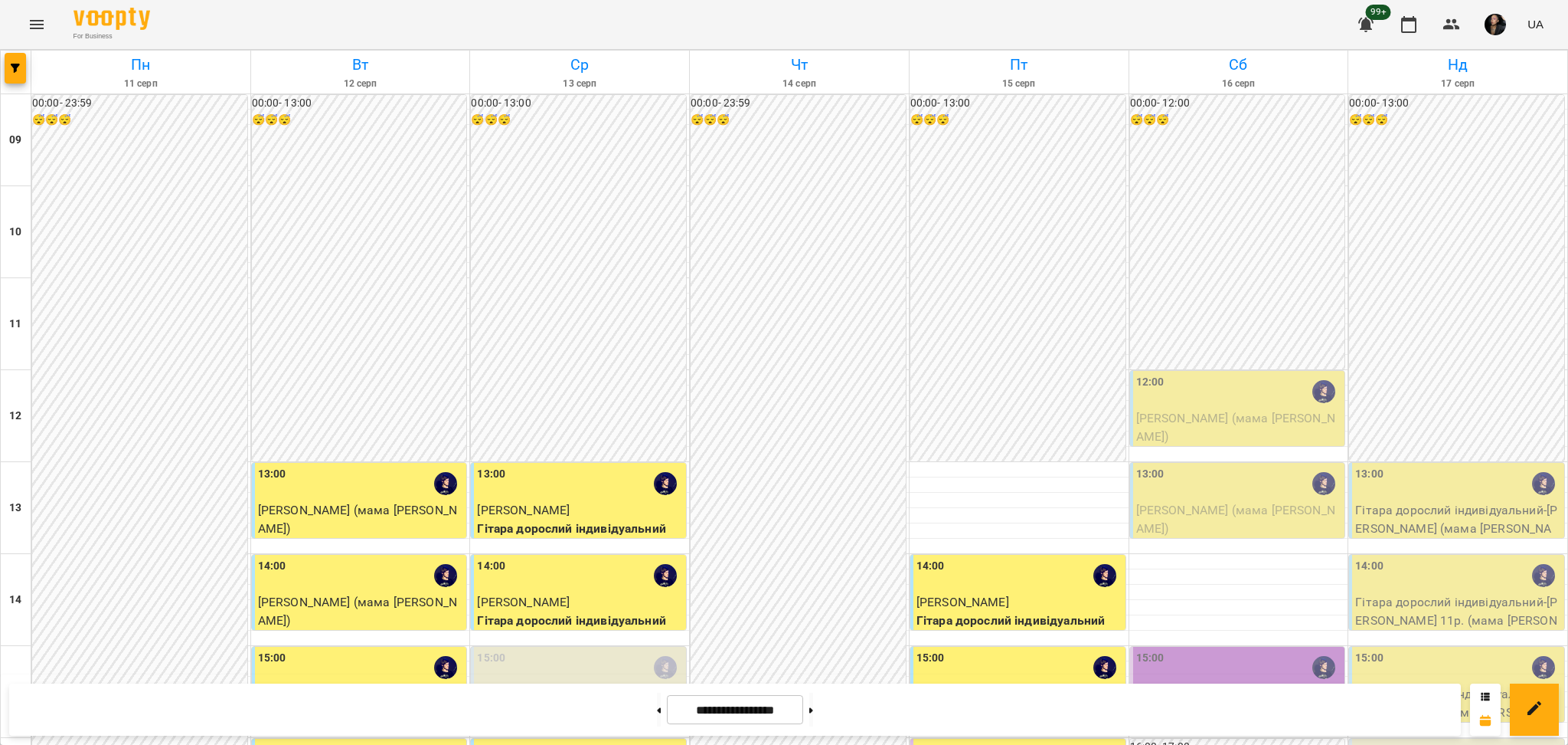
click at [933, 414] on span "[PERSON_NAME] (мама [PERSON_NAME])" at bounding box center [1235, 427] width 199 height 33
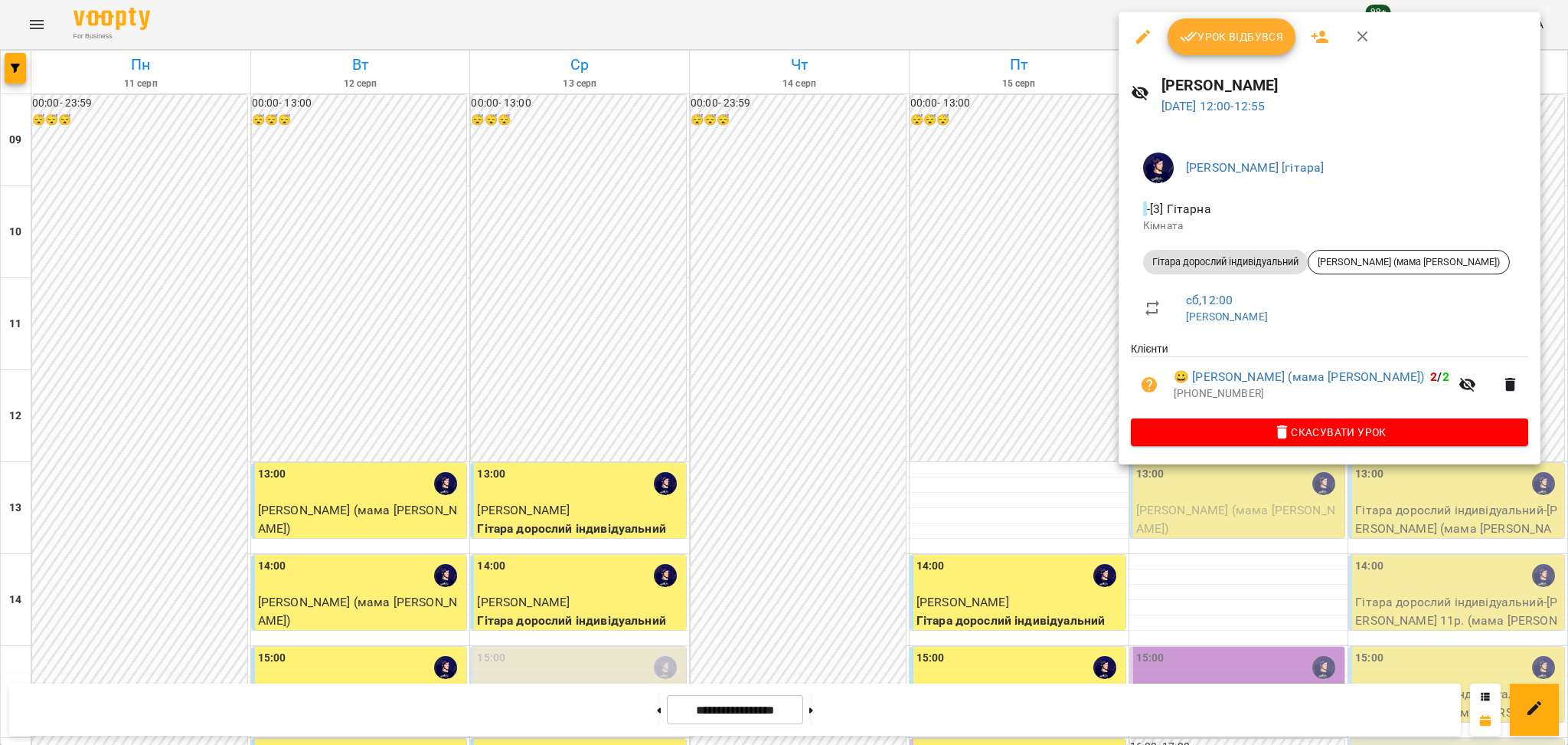
click at [933, 46] on button "Урок відбувся" at bounding box center [1232, 37] width 129 height 37
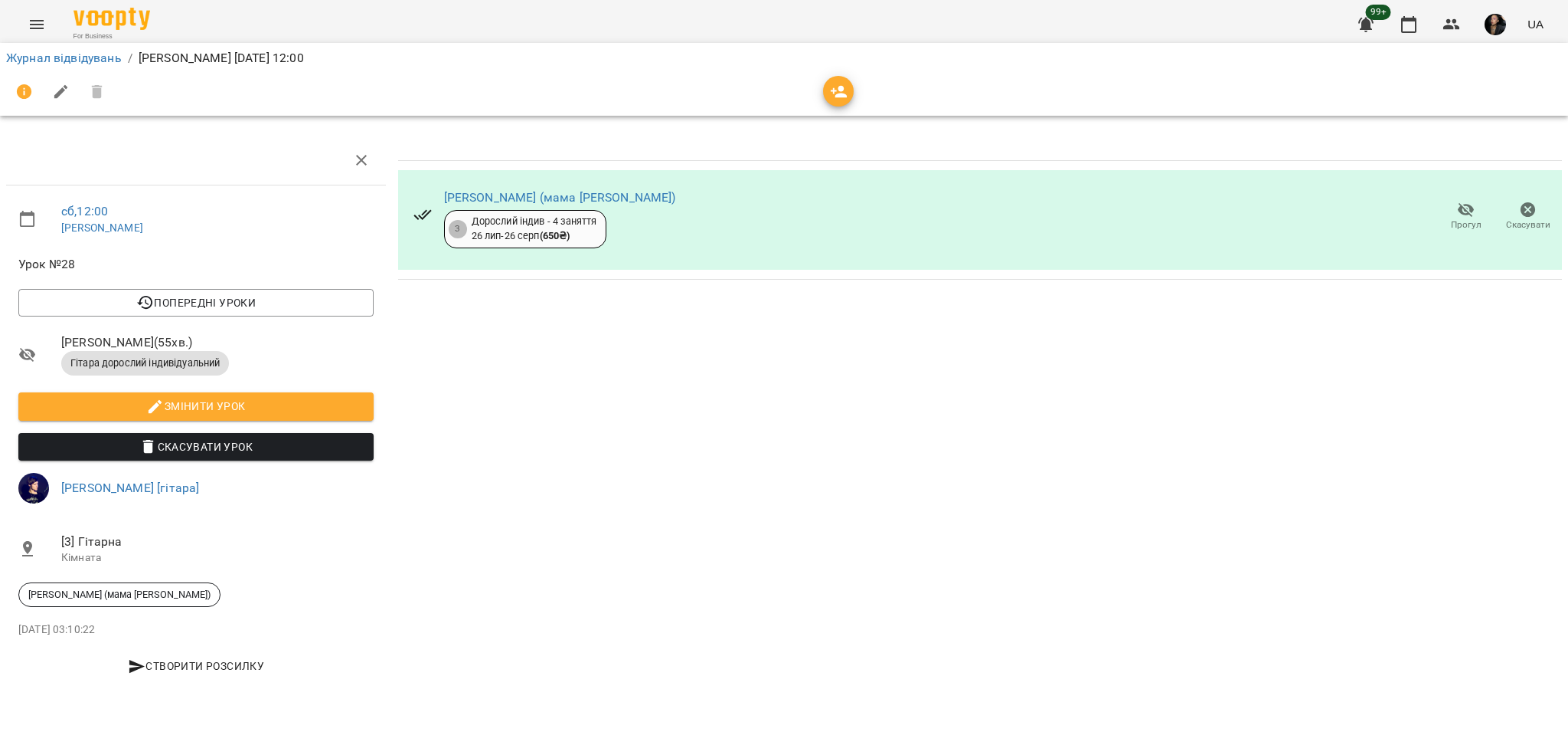
click at [933, 203] on button "Прогул" at bounding box center [1465, 217] width 62 height 43
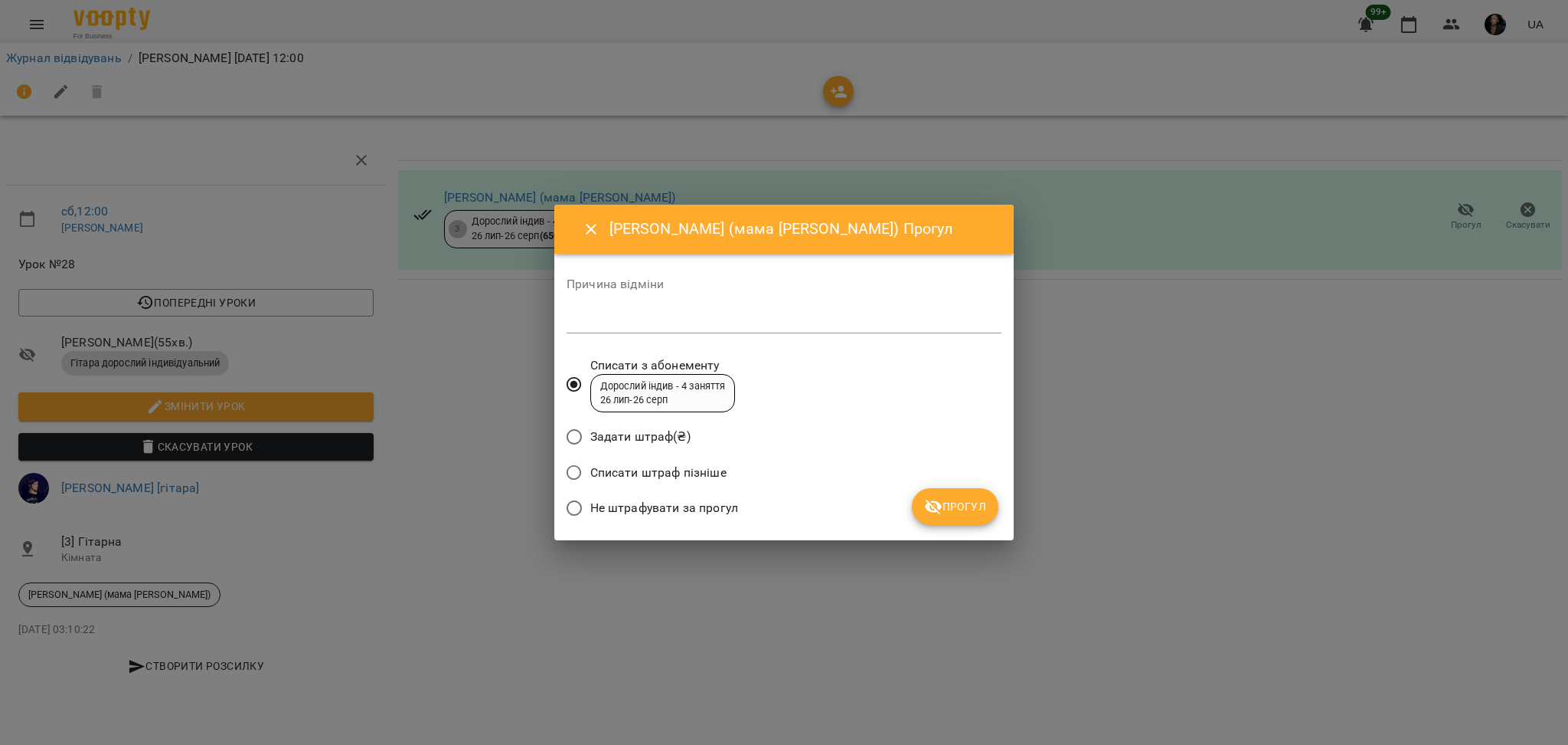
drag, startPoint x: 622, startPoint y: 519, endPoint x: 731, endPoint y: 506, distance: 109.8
click at [623, 489] on label "Не штрафувати за прогул" at bounding box center [648, 508] width 180 height 33
drag, startPoint x: 915, startPoint y: 463, endPoint x: 941, endPoint y: 487, distance: 35.4
click at [915, 464] on div "Списати штраф пізніше" at bounding box center [784, 475] width 435 height 36
click at [933, 489] on span "Прогул" at bounding box center [955, 506] width 62 height 19
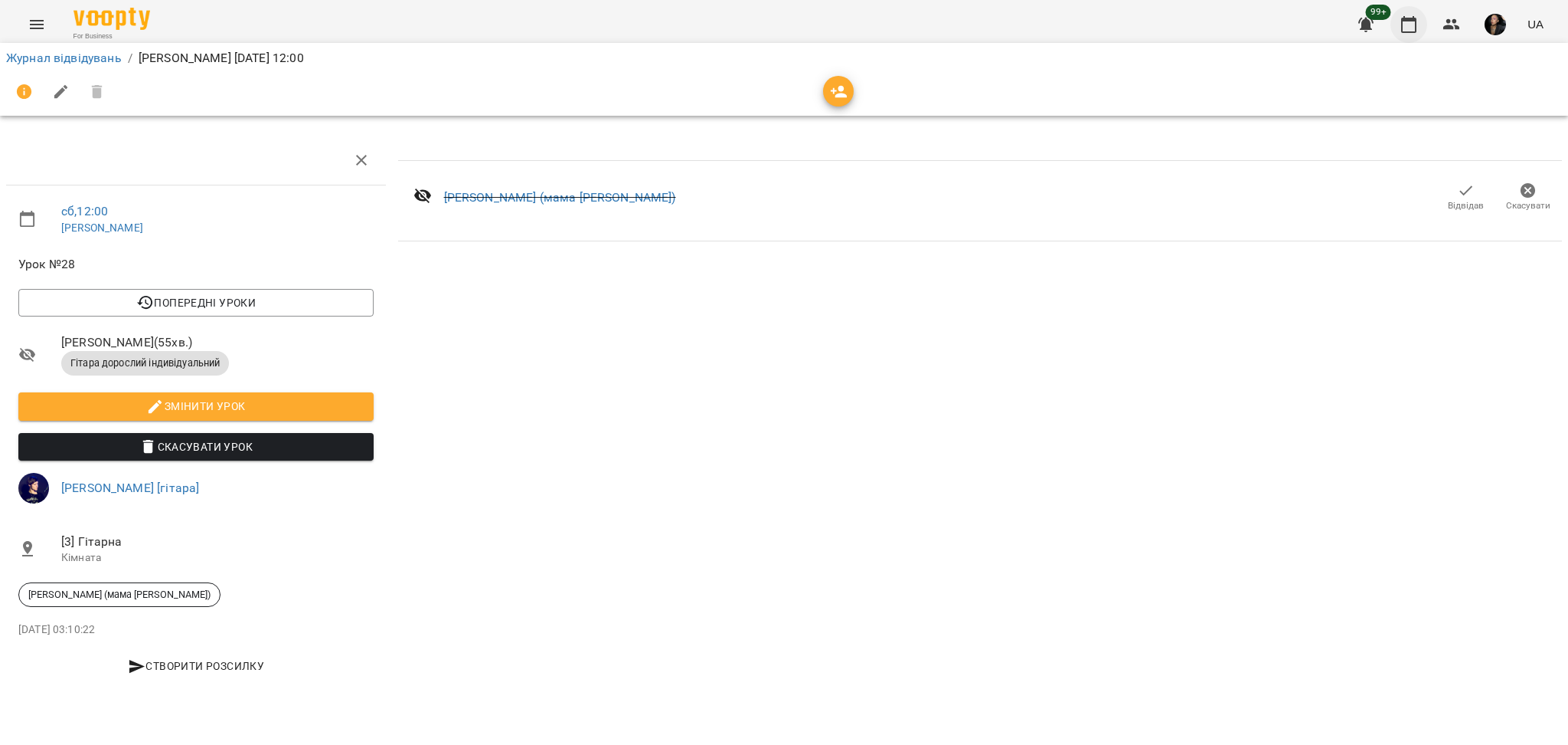
click at [933, 30] on icon "button" at bounding box center [1409, 24] width 19 height 19
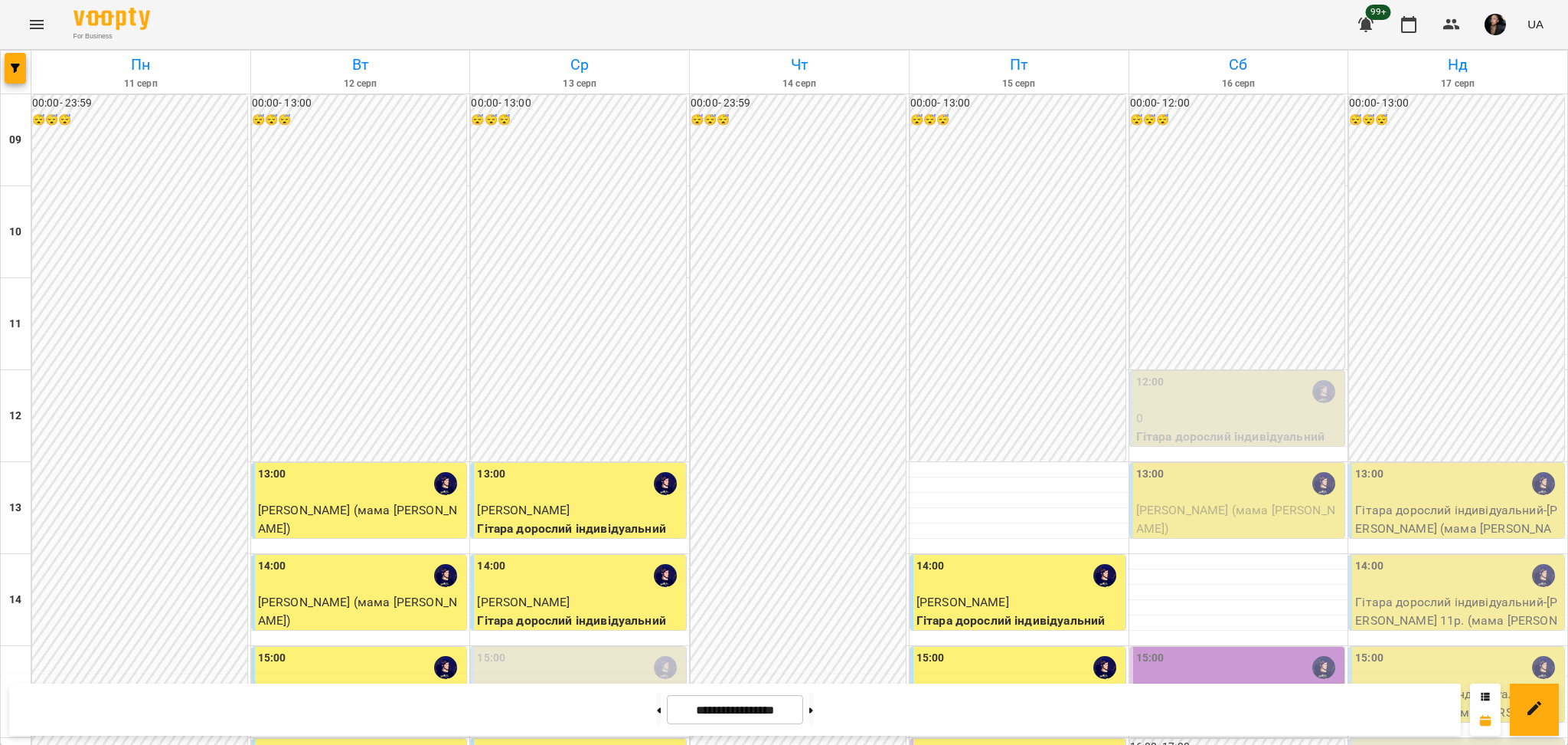
scroll to position [204, 0]
click at [933, 26] on button "button" at bounding box center [1451, 24] width 37 height 37
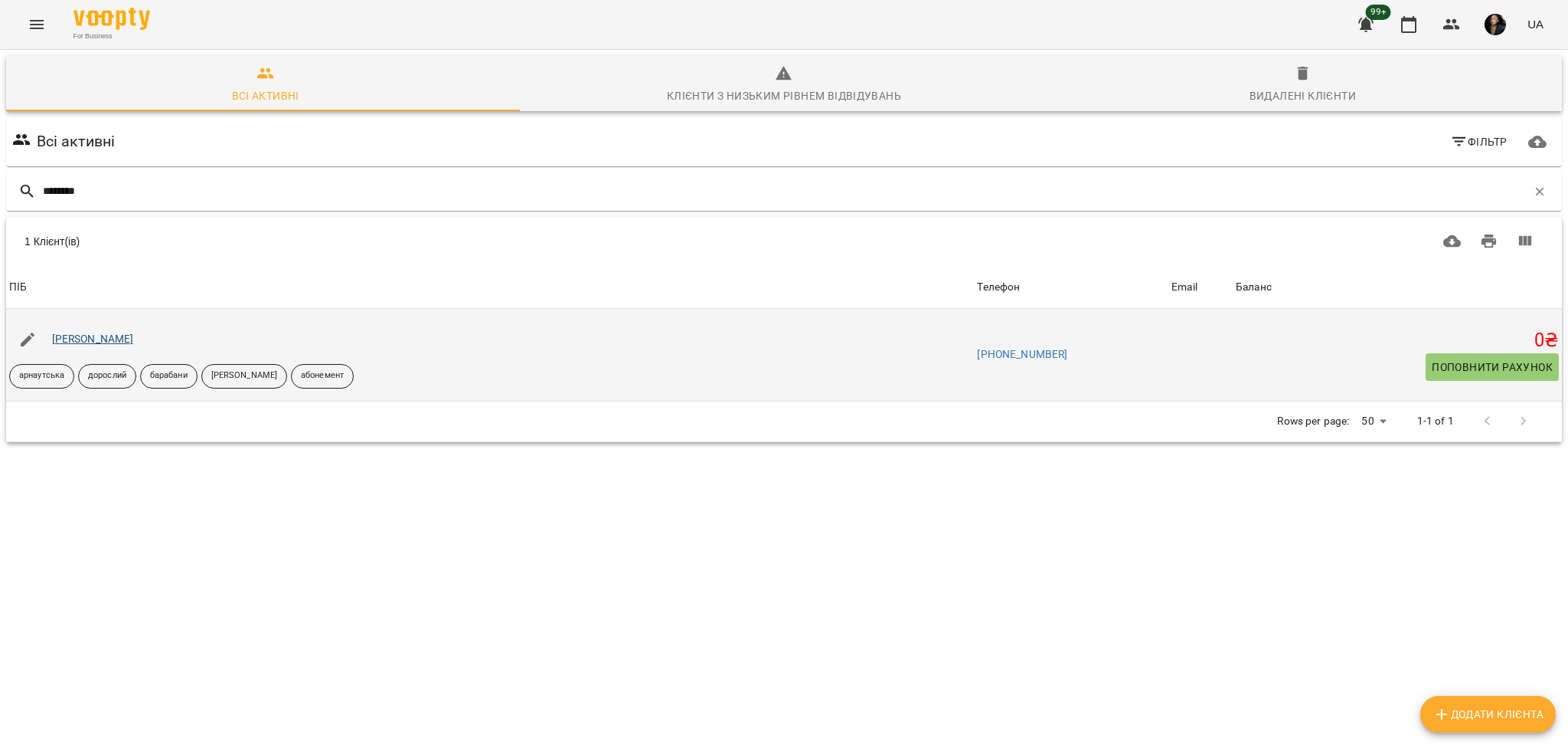
type input "********"
click at [117, 344] on link "[PERSON_NAME]" at bounding box center [93, 338] width 82 height 12
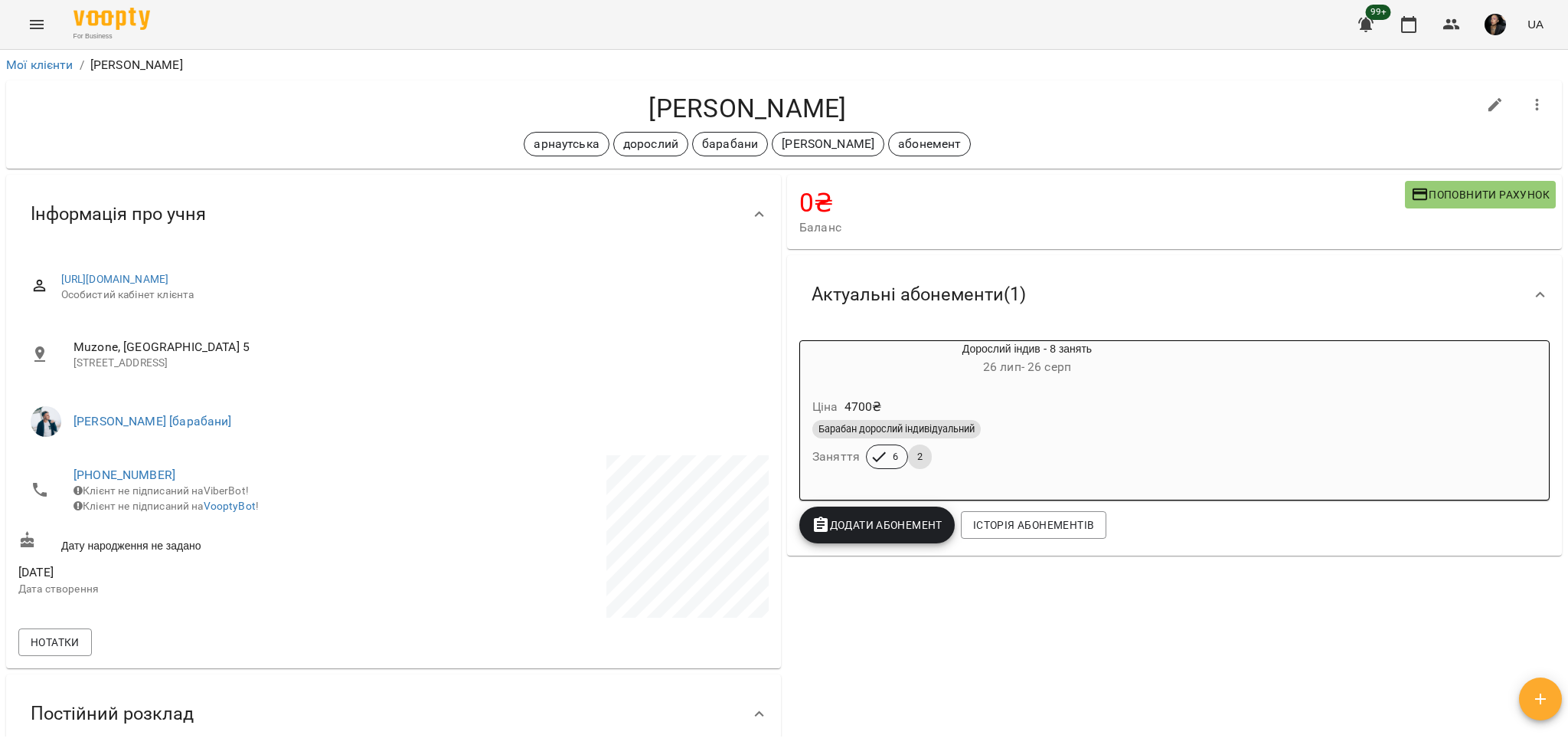
click at [933, 405] on div "Ціна 4700 ₴" at bounding box center [1027, 407] width 435 height 28
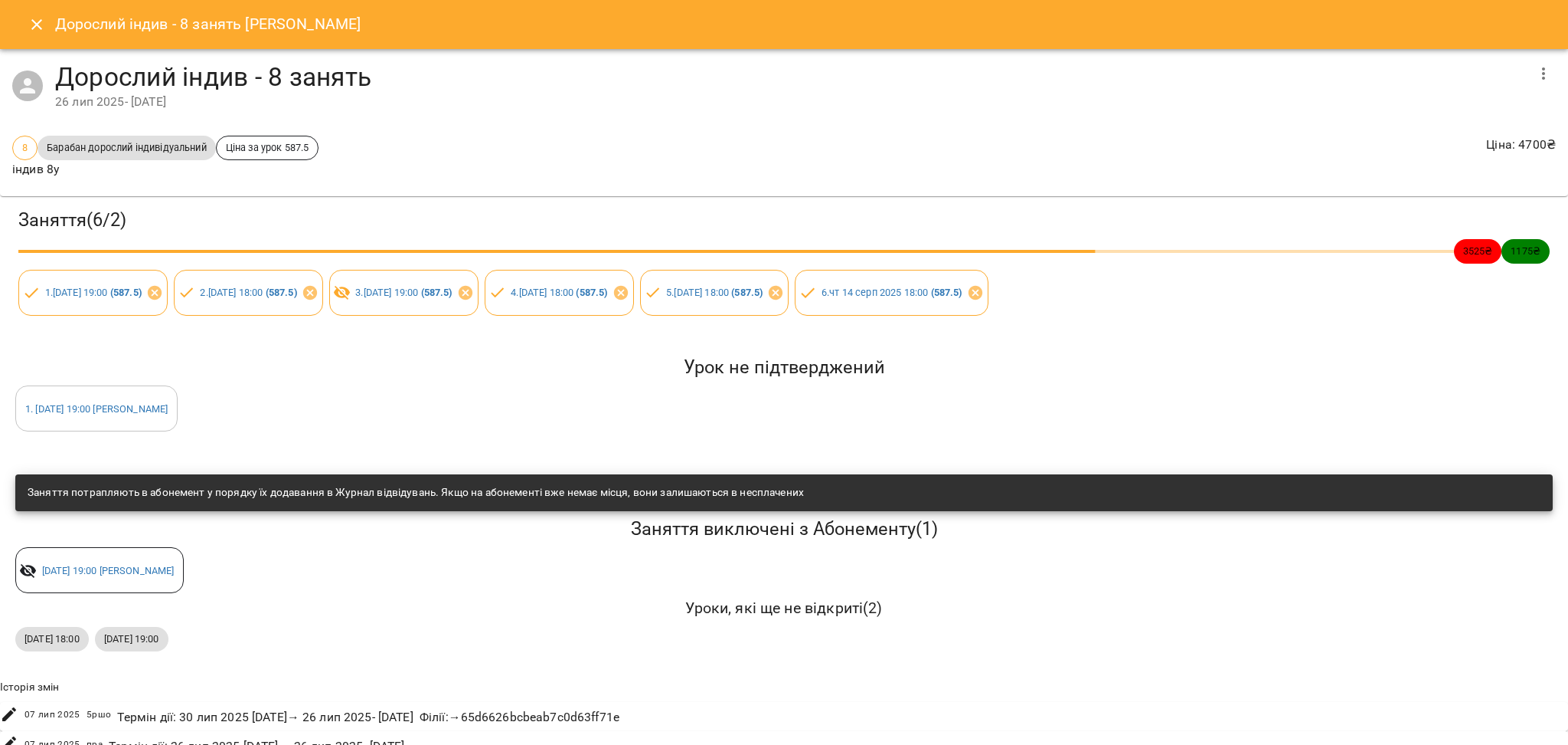
click at [35, 30] on icon "Close" at bounding box center [37, 24] width 19 height 19
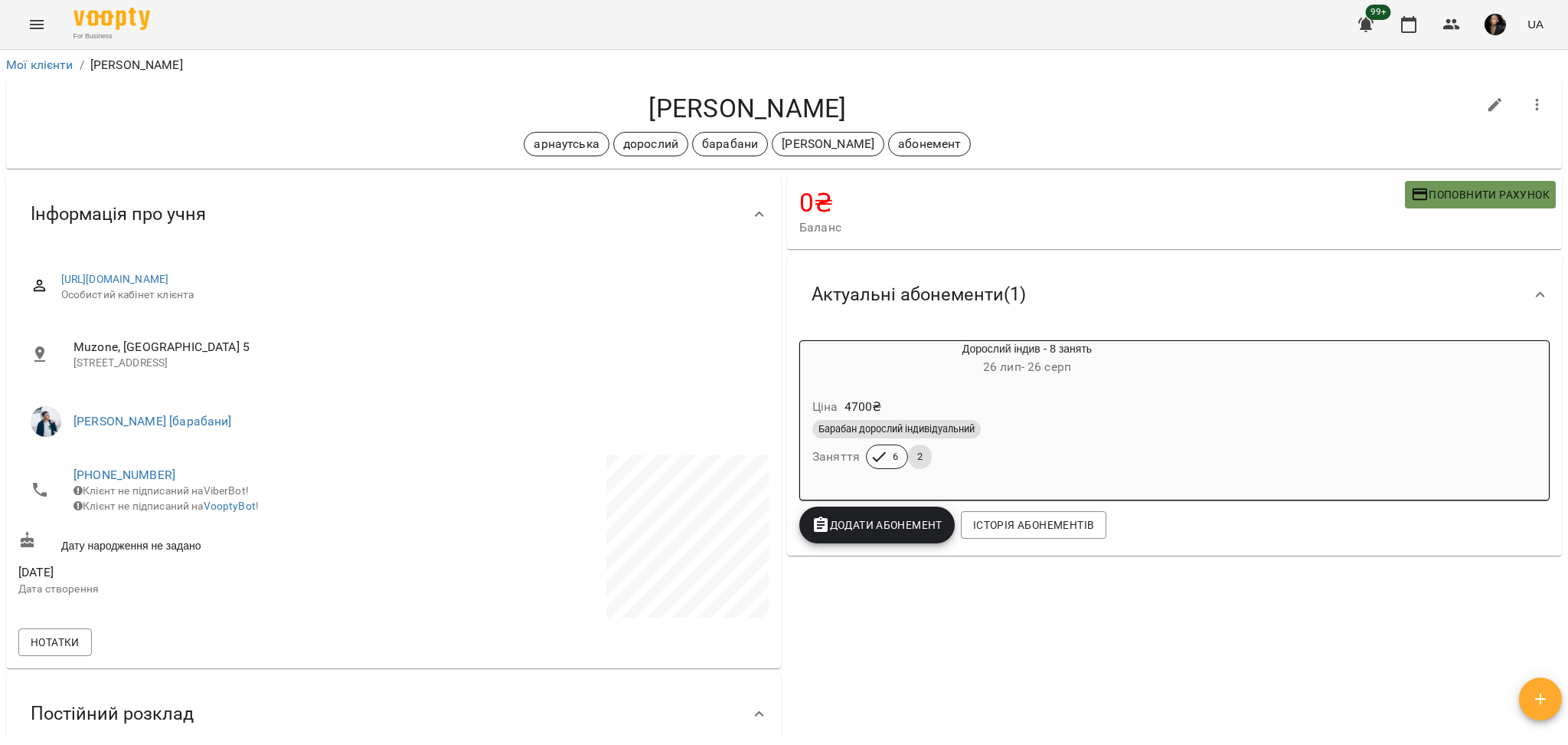
click at [933, 204] on button "Поповнити рахунок" at bounding box center [1480, 195] width 151 height 28
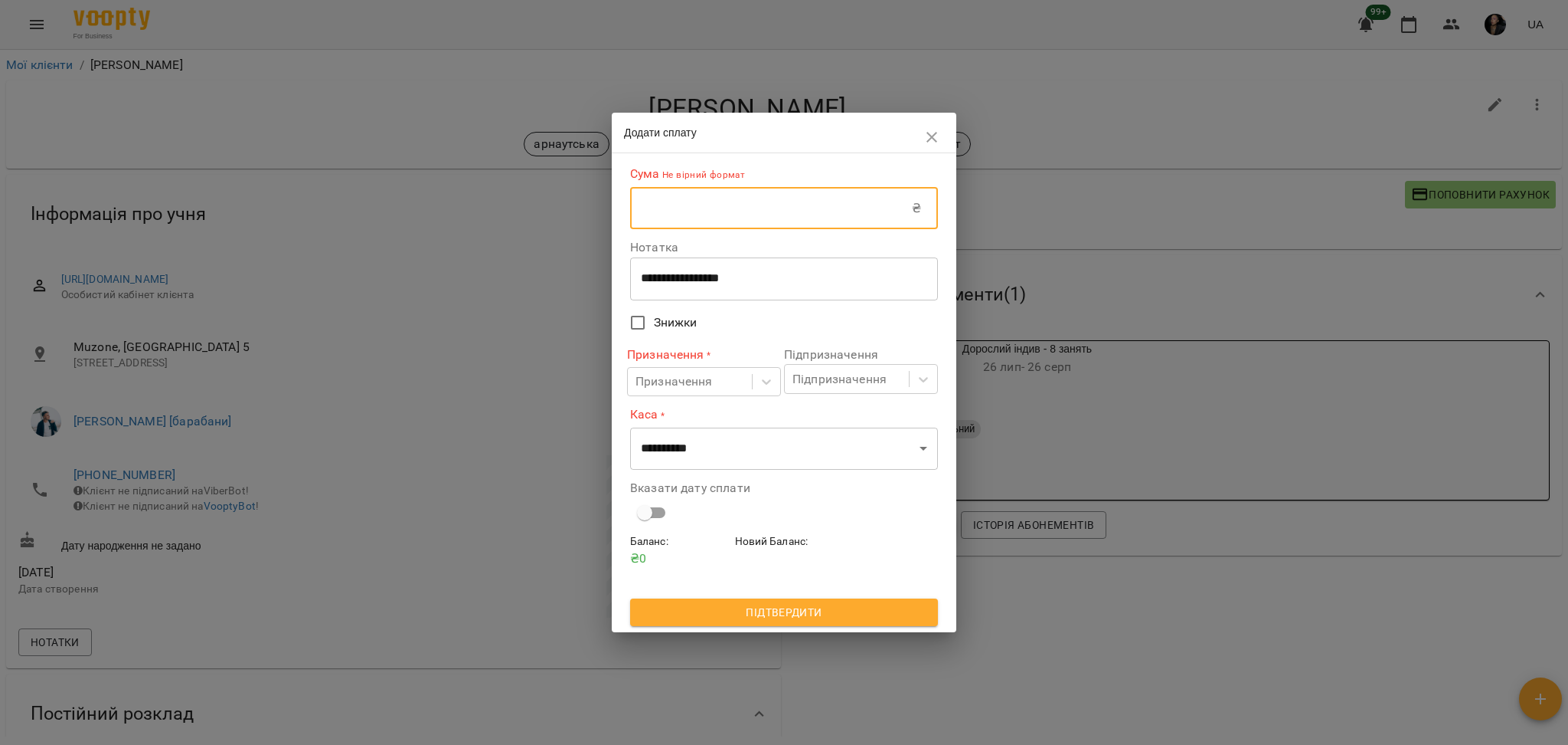
click at [729, 199] on input "text" at bounding box center [771, 208] width 282 height 43
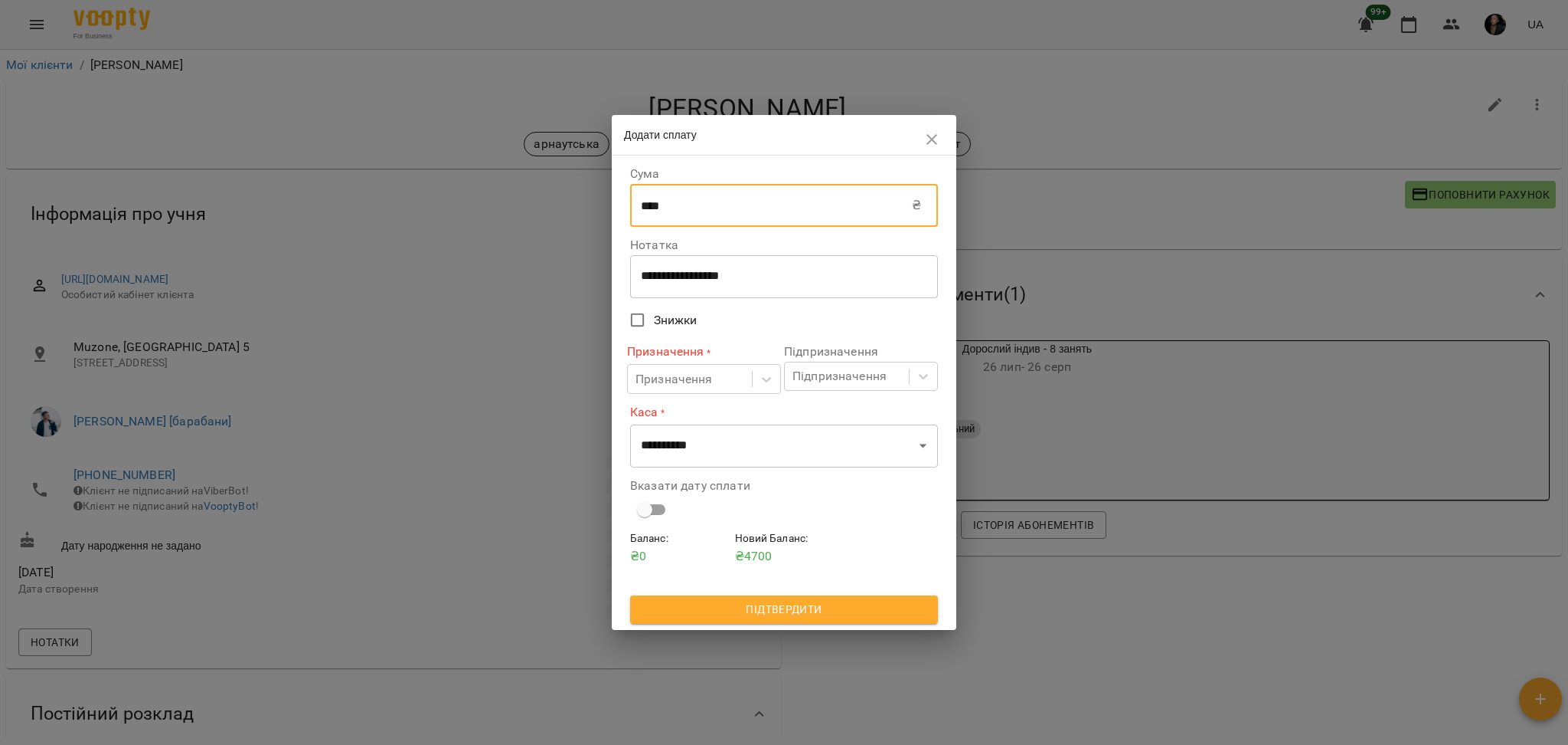
type input "****"
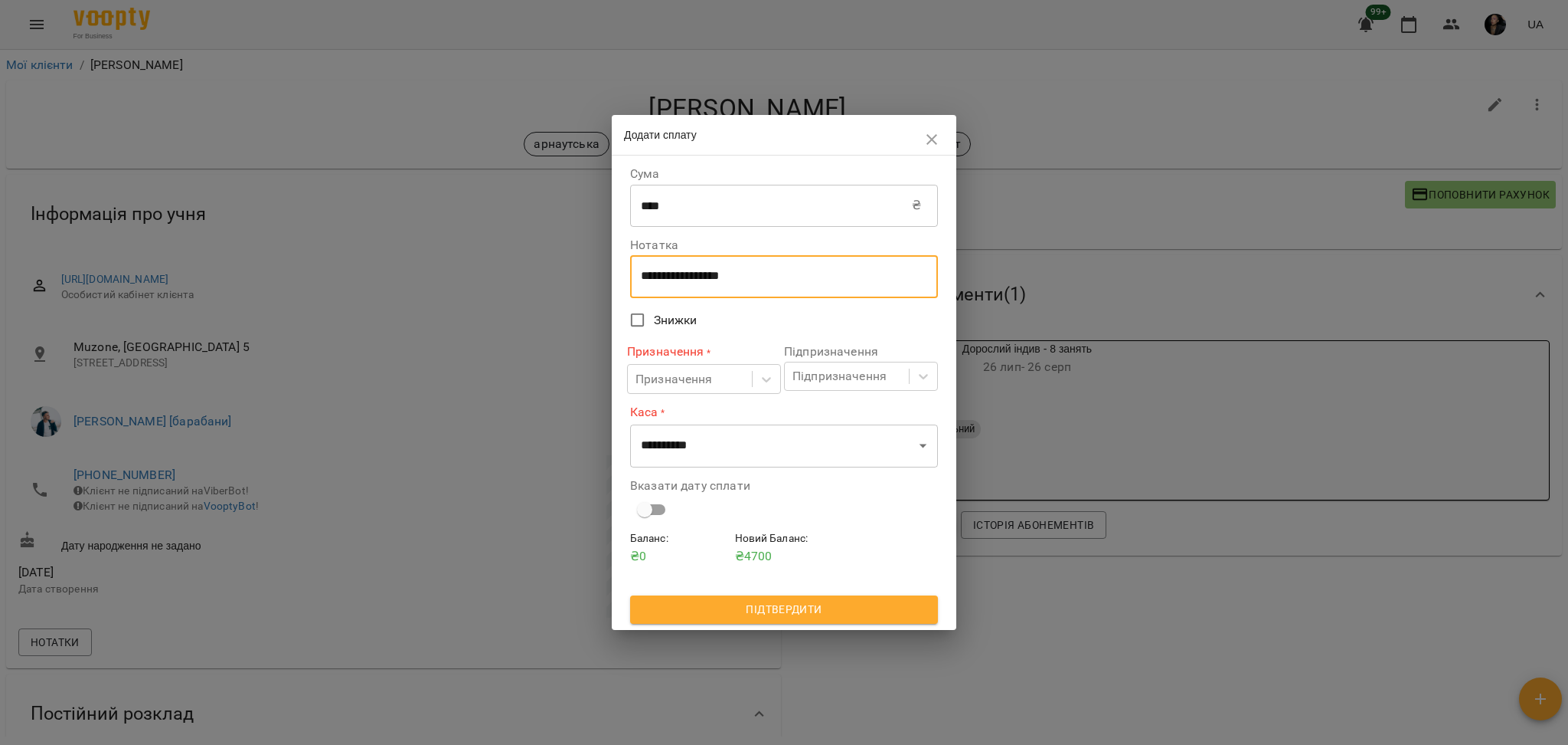
click at [701, 278] on textarea "**********" at bounding box center [784, 276] width 286 height 15
type textarea "****"
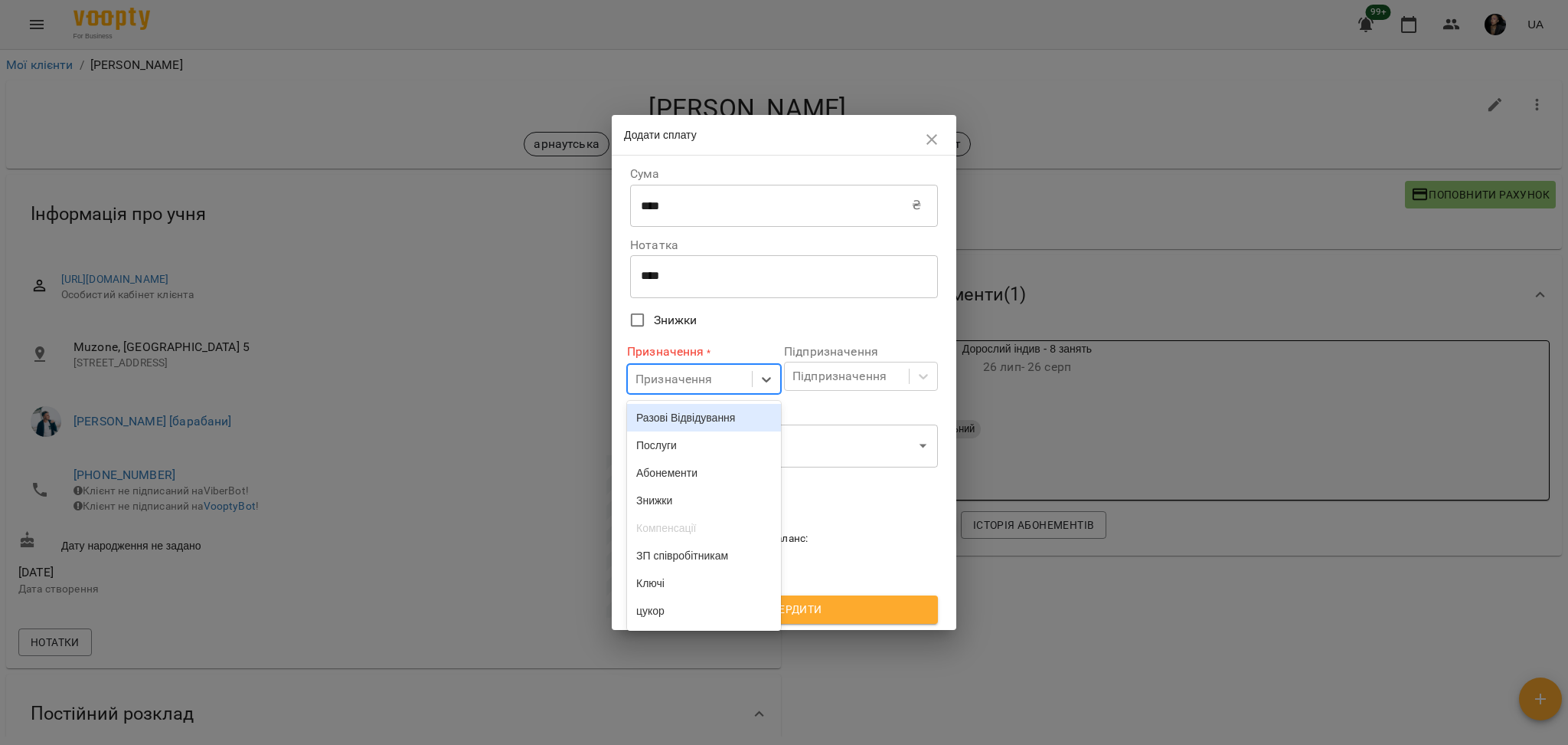
click at [706, 378] on div "Призначення" at bounding box center [674, 379] width 77 height 19
click at [735, 421] on div "Разові Відвідування" at bounding box center [704, 418] width 154 height 28
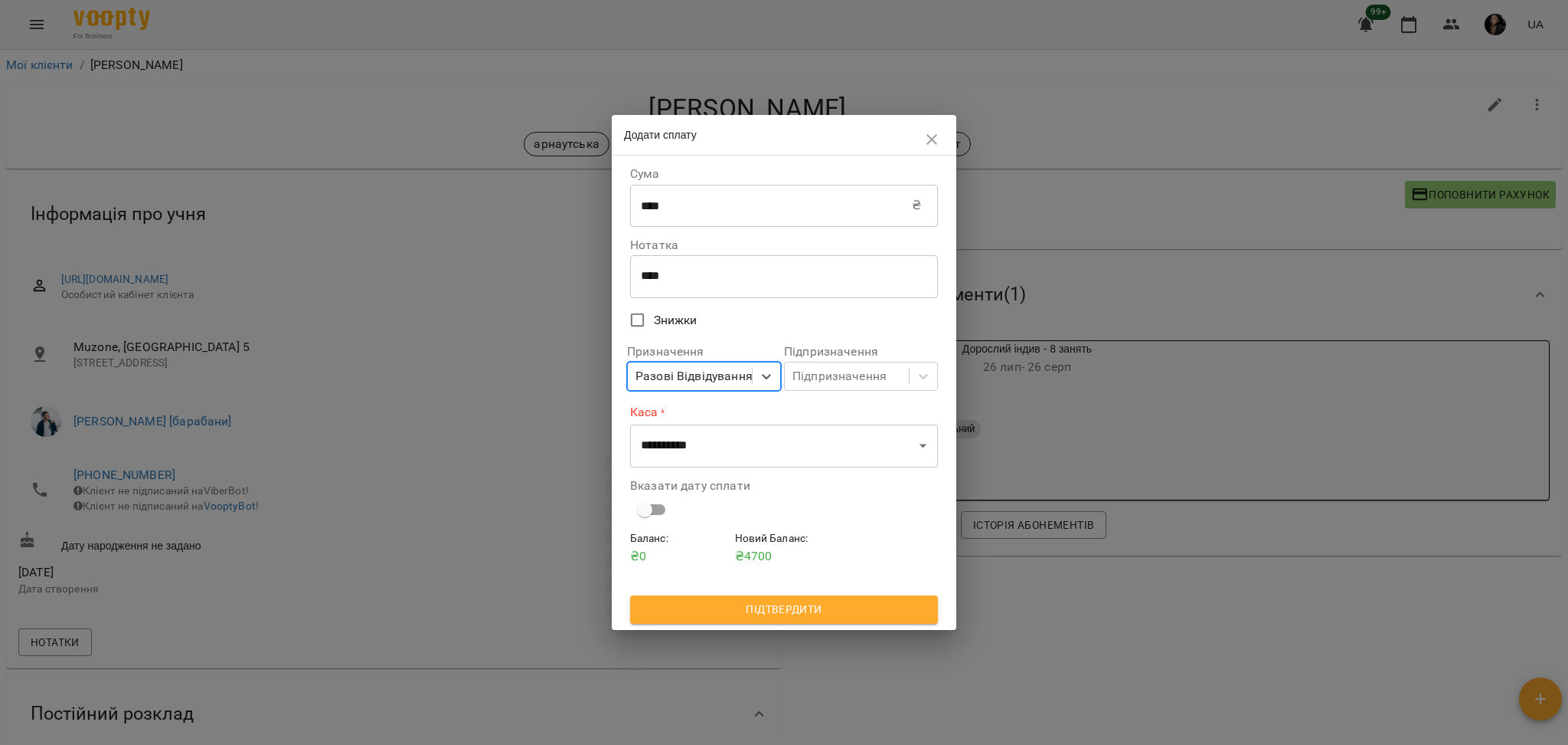
click at [840, 392] on div "Підпризначення Підпризначення" at bounding box center [861, 368] width 160 height 64
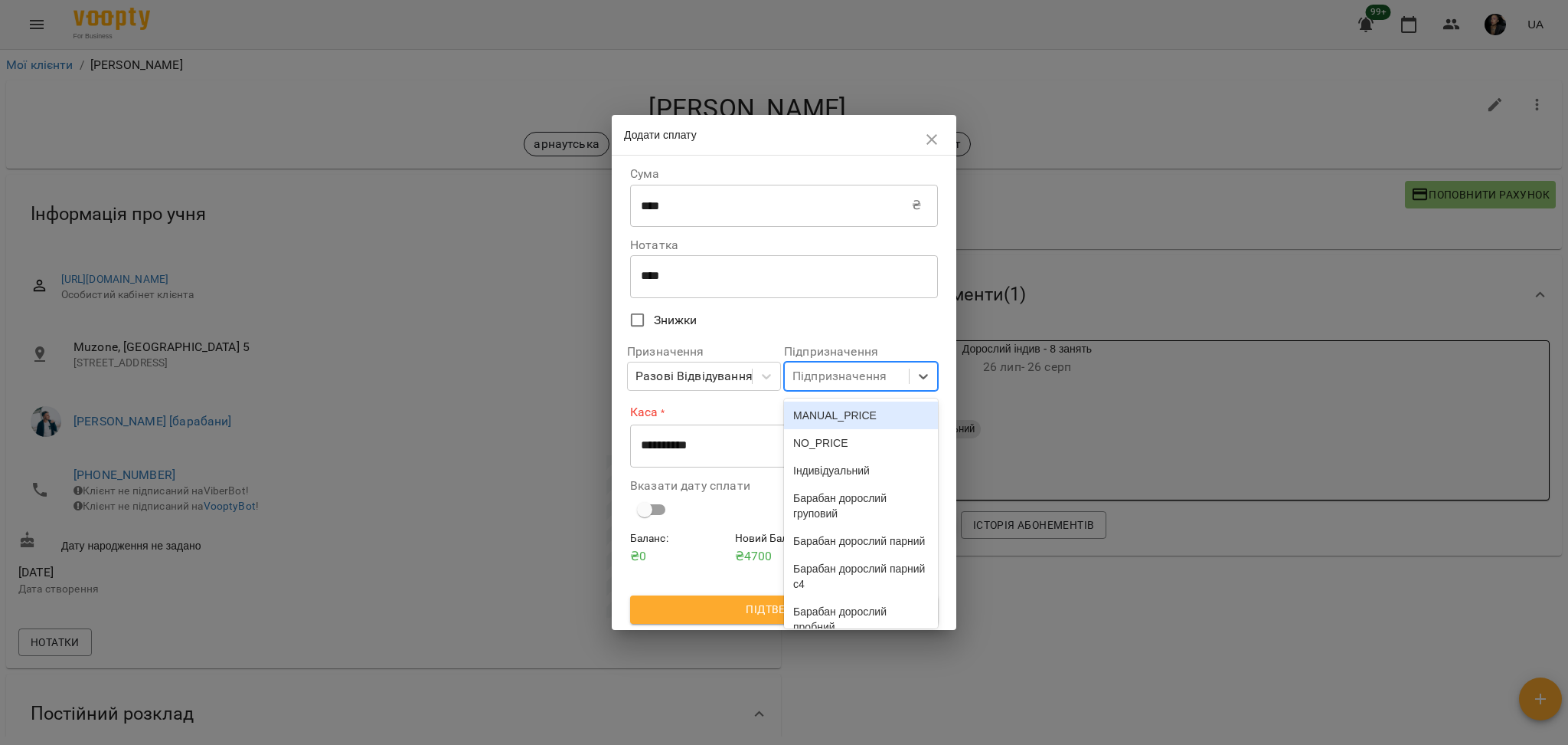
click at [852, 388] on div "Підпризначення" at bounding box center [846, 376] width 124 height 28
type input "*******"
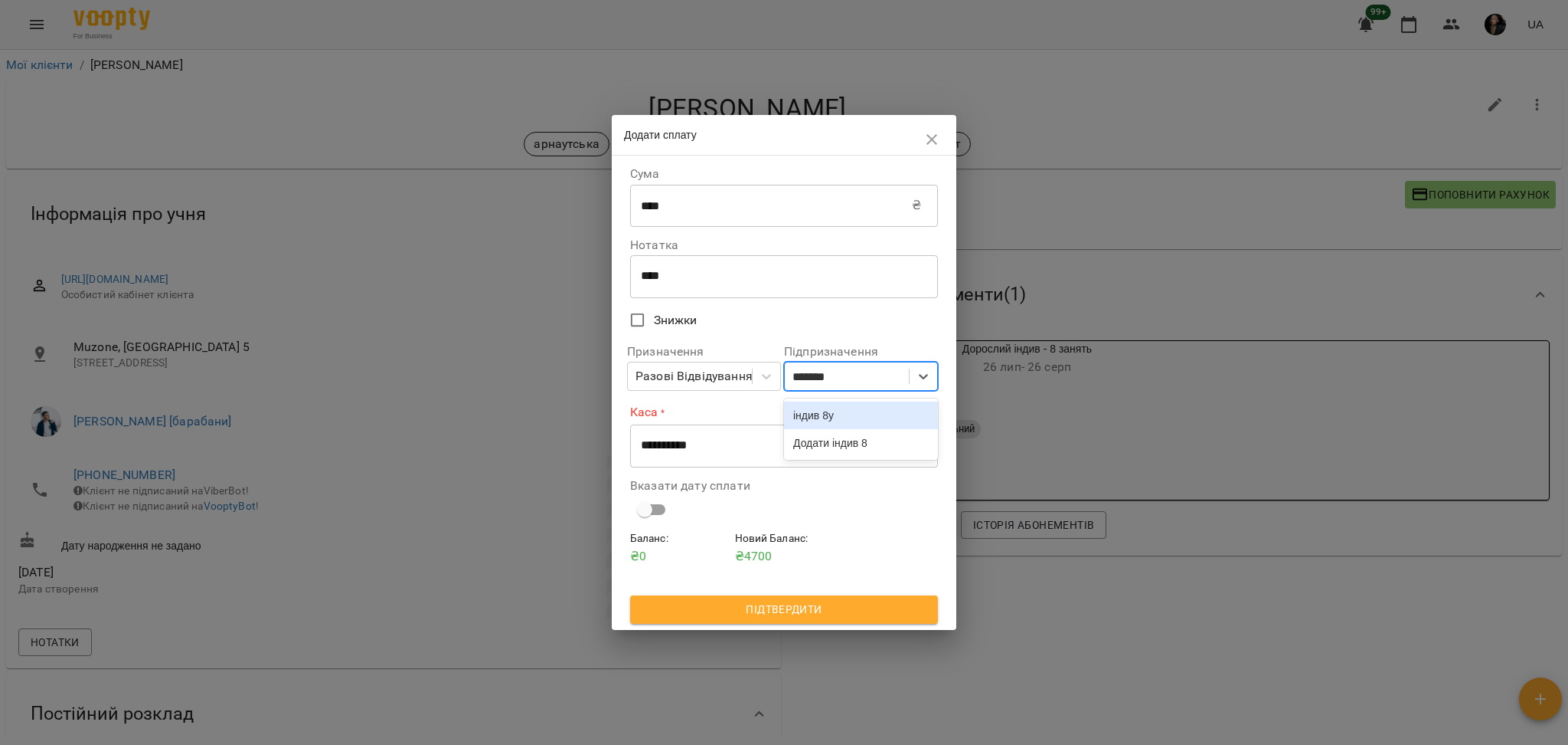
click at [871, 419] on div "індив 8у" at bounding box center [861, 415] width 154 height 28
click at [819, 434] on select "**********" at bounding box center [784, 445] width 308 height 43
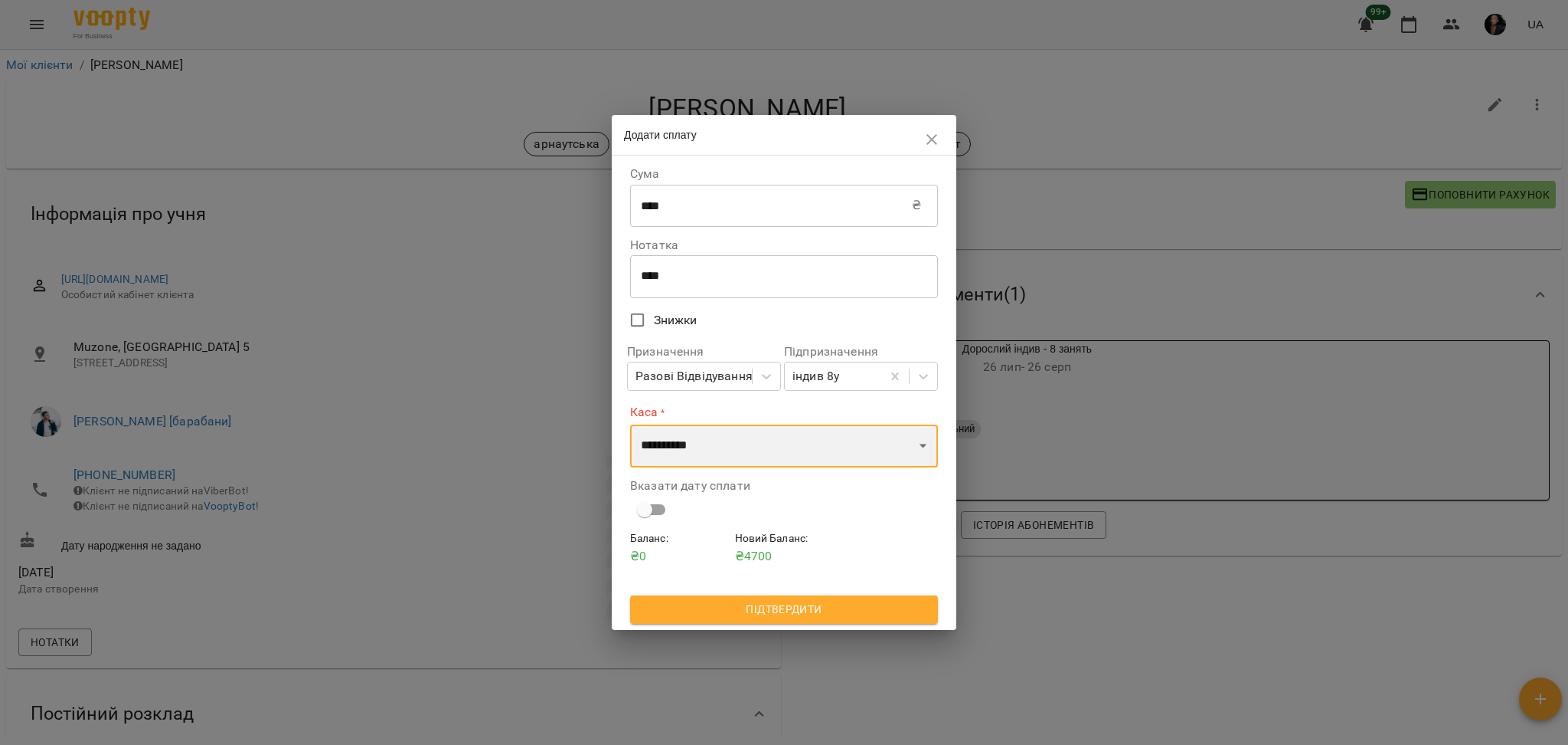
select select "****"
click at [630, 424] on select "**********" at bounding box center [784, 445] width 308 height 43
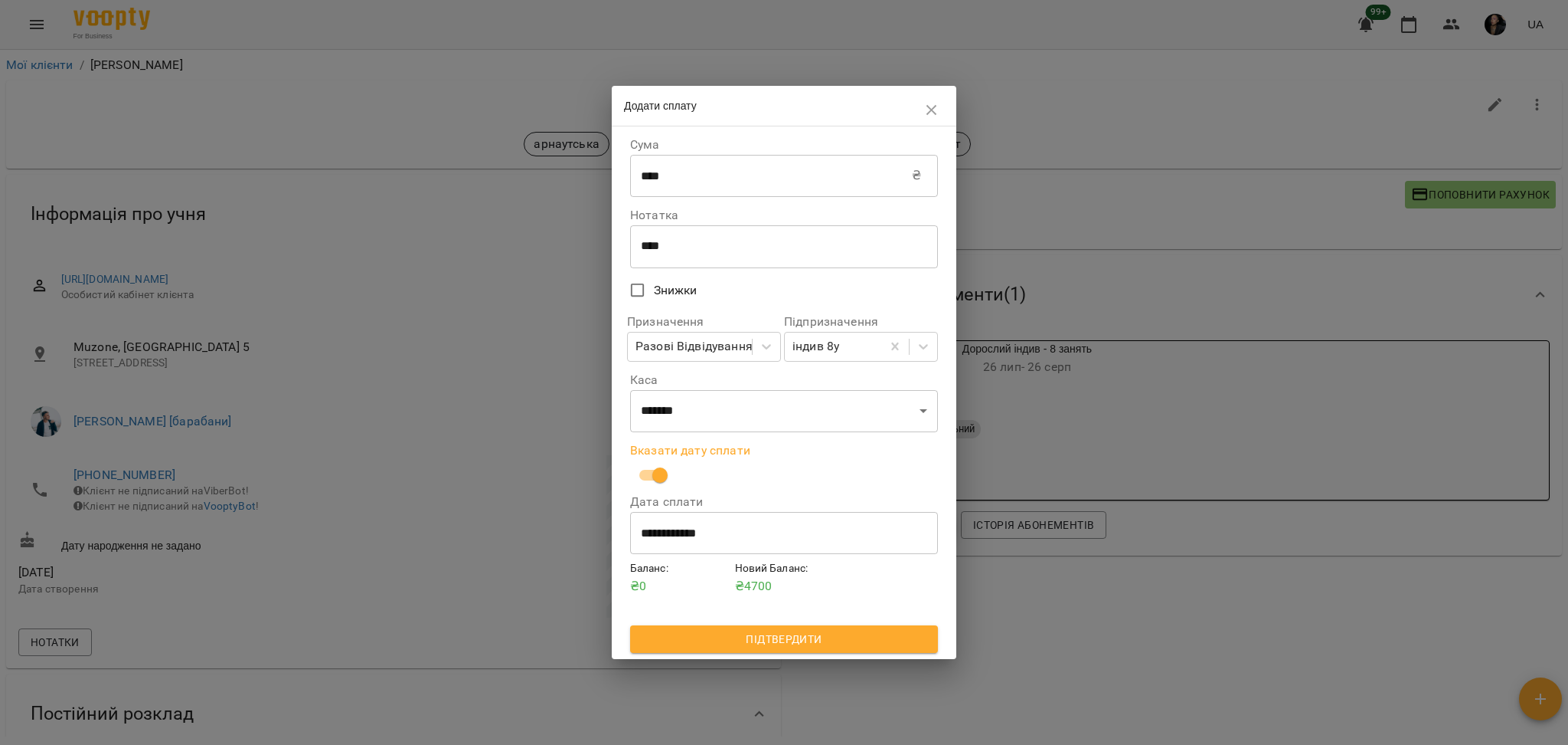
click at [753, 489] on span "Підтвердити" at bounding box center [784, 638] width 283 height 19
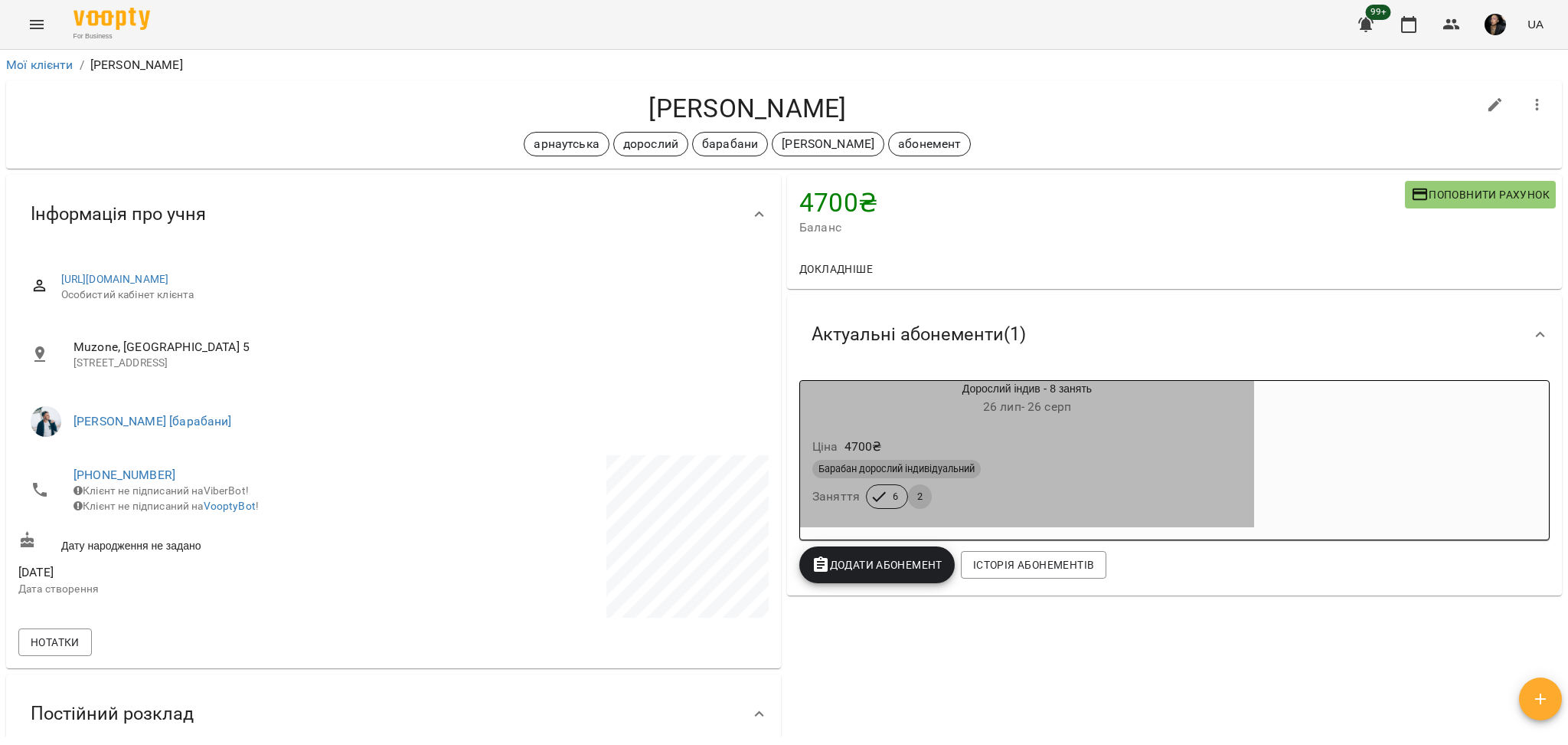
click at [933, 475] on div "Барабан дорослий індивідуальний" at bounding box center [1027, 469] width 430 height 19
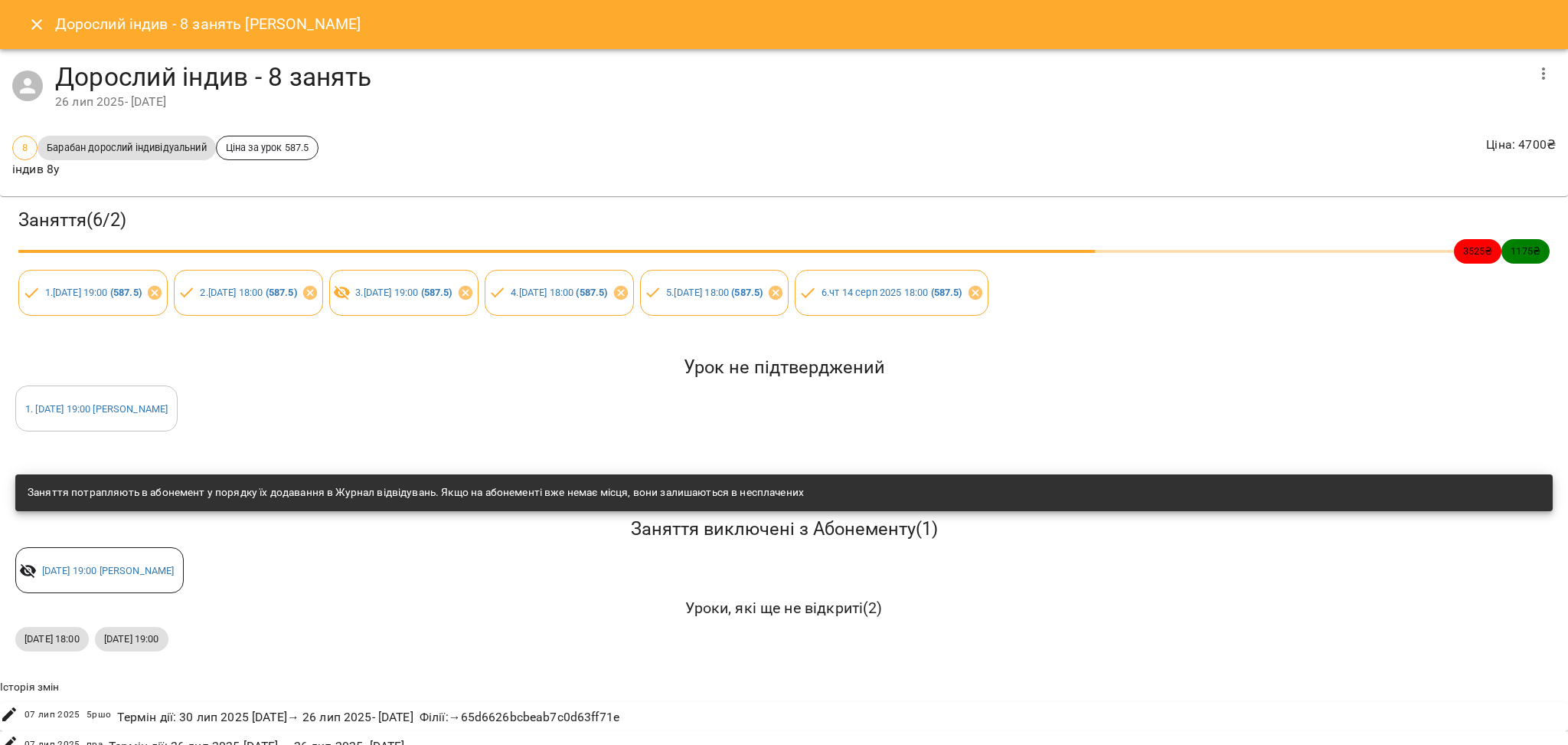
click at [37, 33] on button "Close" at bounding box center [37, 24] width 37 height 37
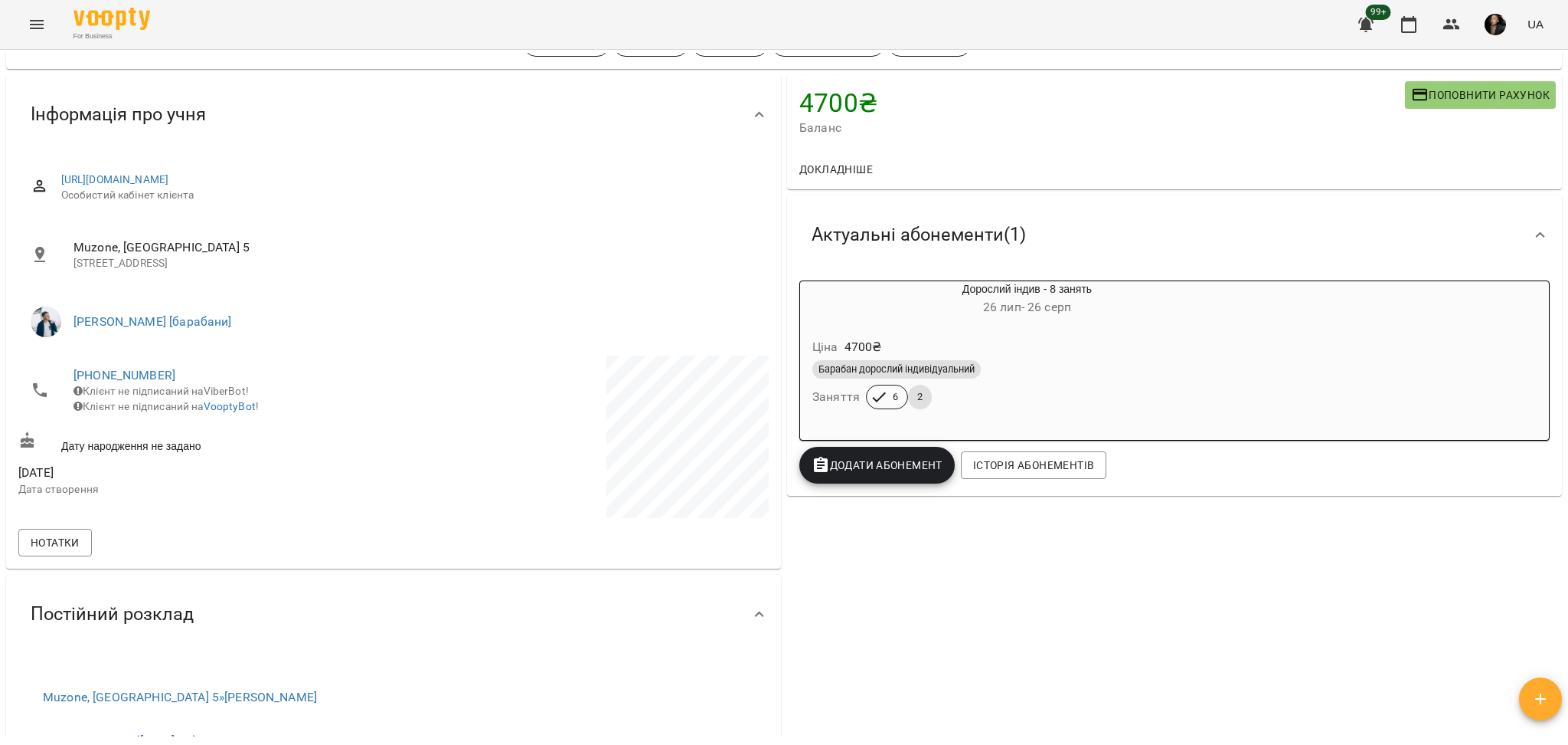
scroll to position [102, 0]
click at [933, 370] on div "Барабан дорослий індивідуальний" at bounding box center [1027, 366] width 430 height 19
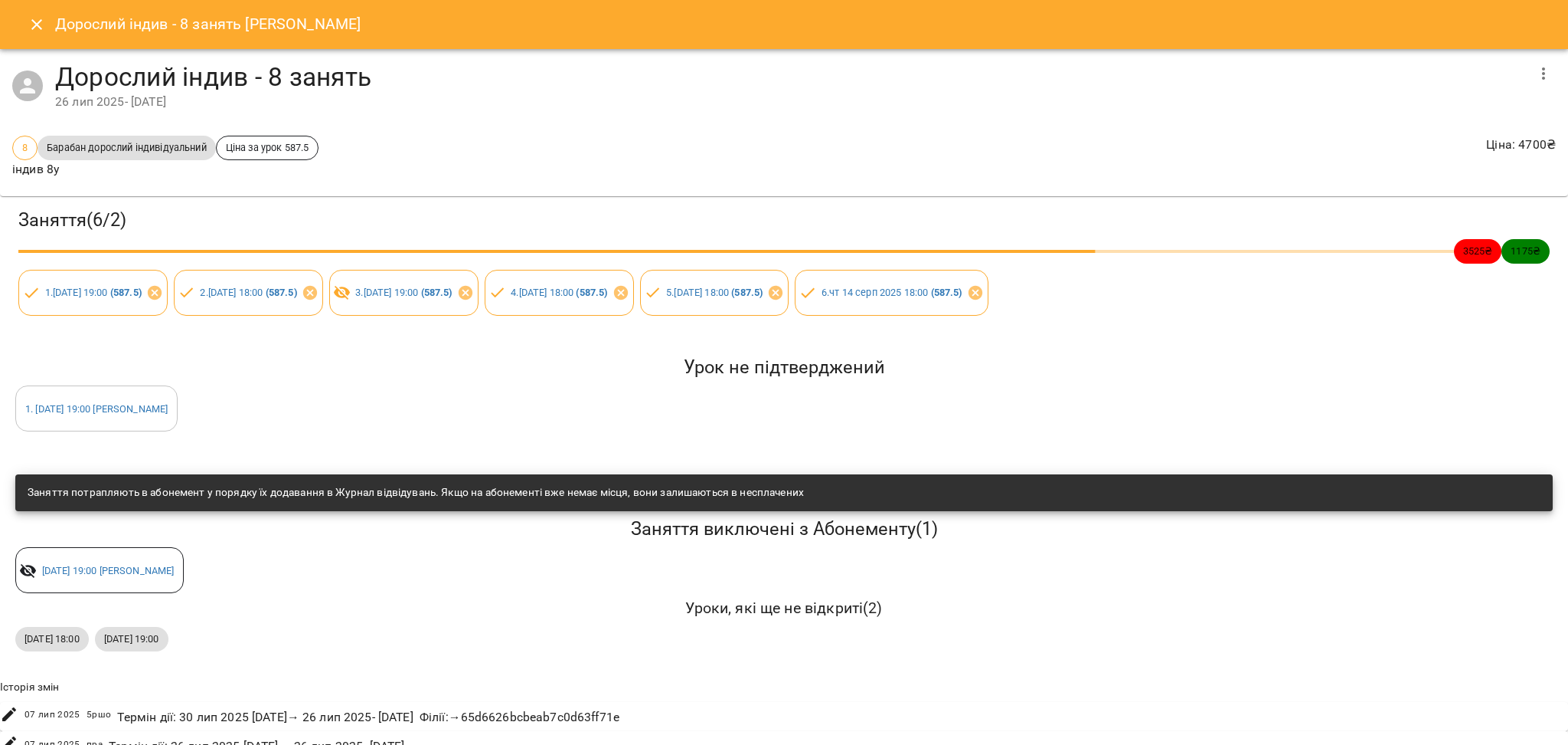
click at [69, 15] on h6 "Дорослий індив - 8 занять [PERSON_NAME]" at bounding box center [208, 24] width 306 height 24
click at [45, 20] on icon "Close" at bounding box center [37, 24] width 19 height 19
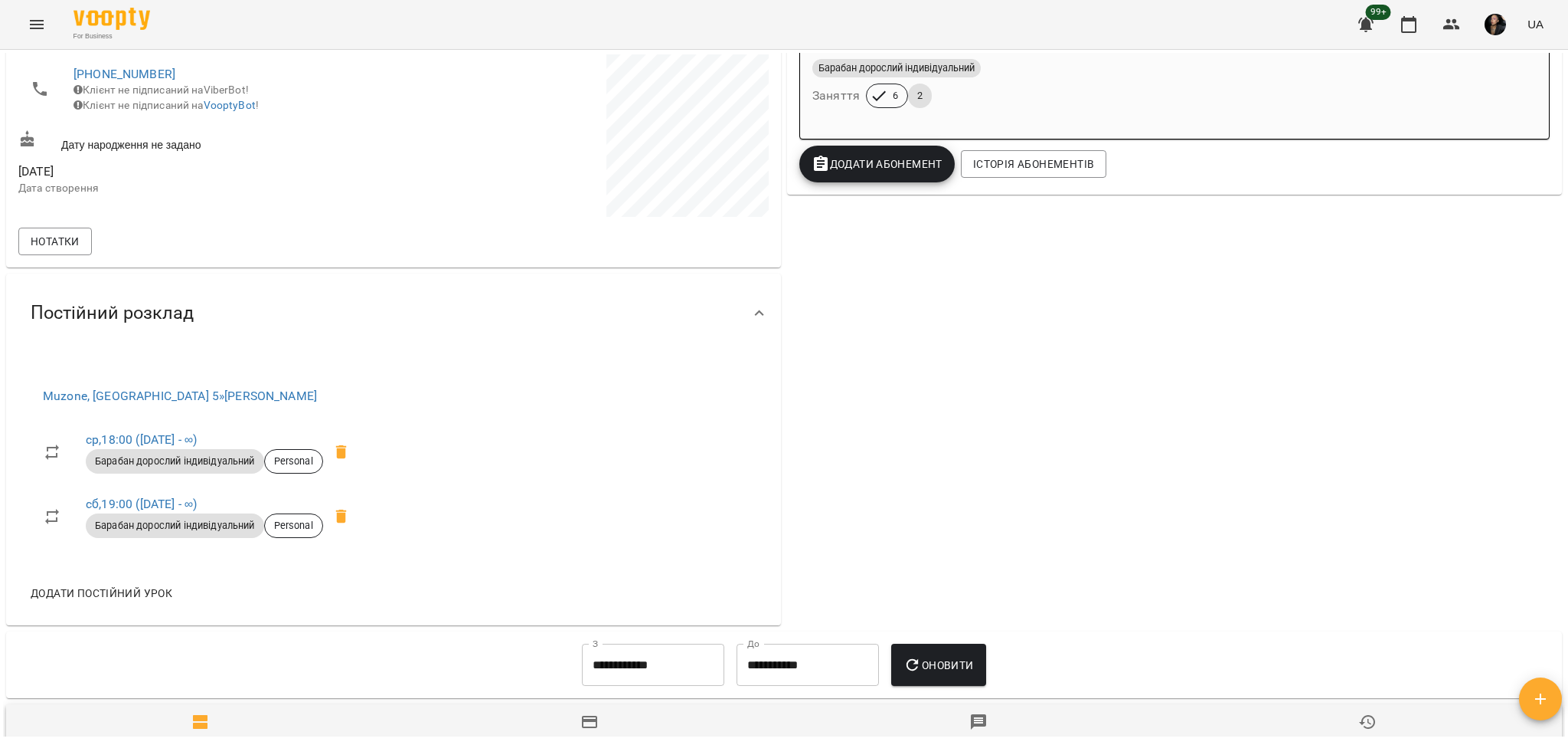
scroll to position [0, 0]
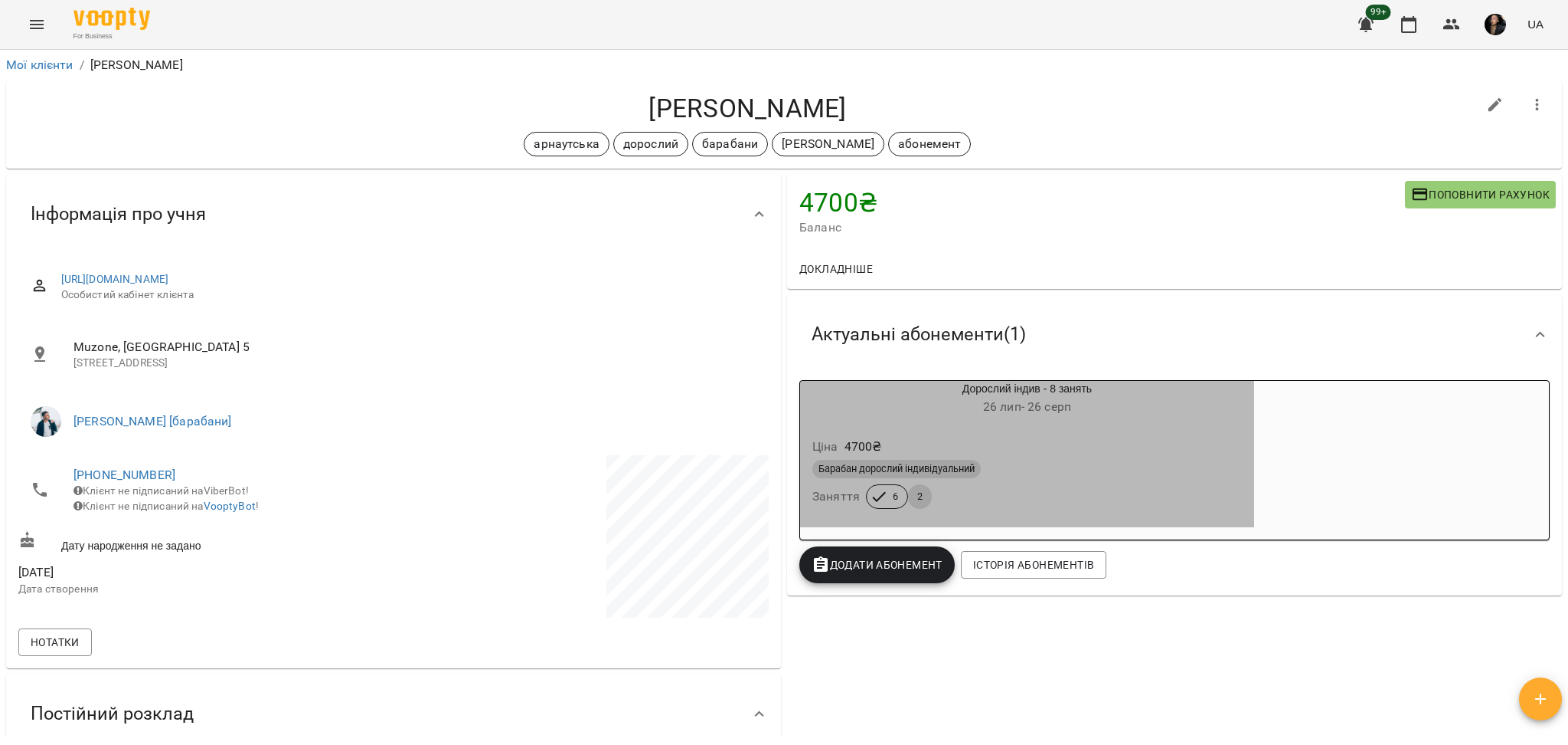
click at [933, 414] on span "[DATE] - [DATE]" at bounding box center [1027, 406] width 88 height 15
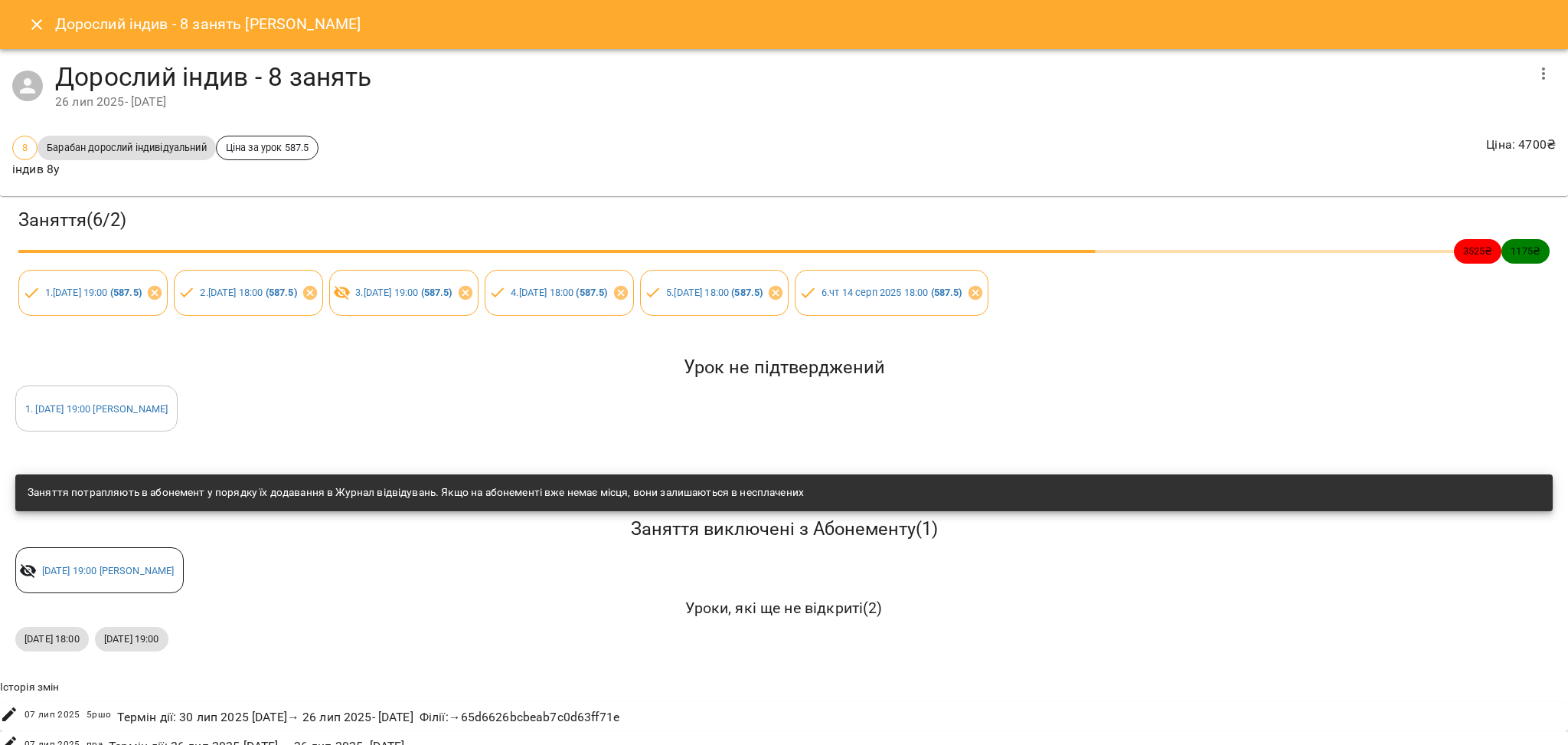
click at [41, 28] on icon "Close" at bounding box center [37, 24] width 11 height 11
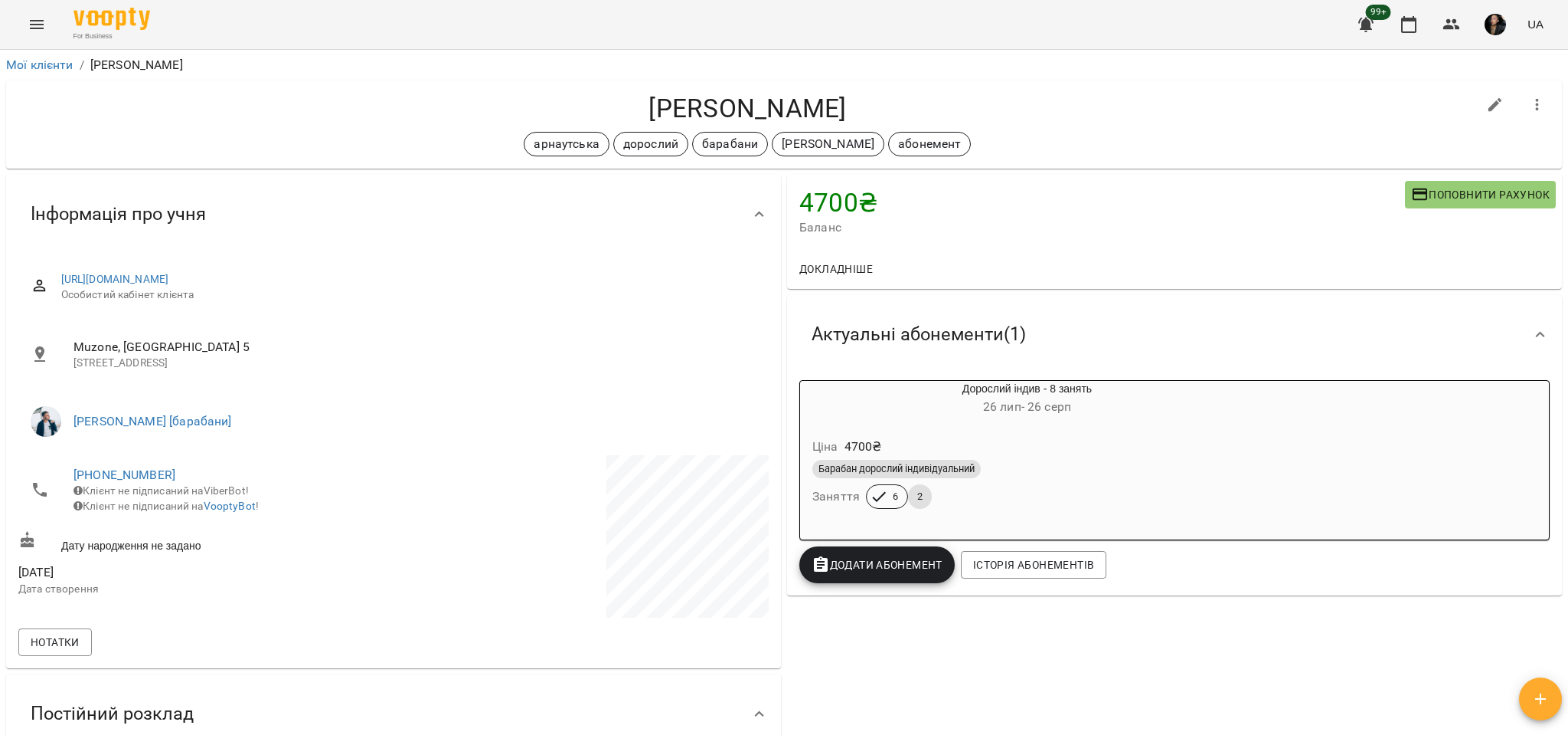
click at [867, 489] on button "Додати Абонемент" at bounding box center [876, 564] width 155 height 37
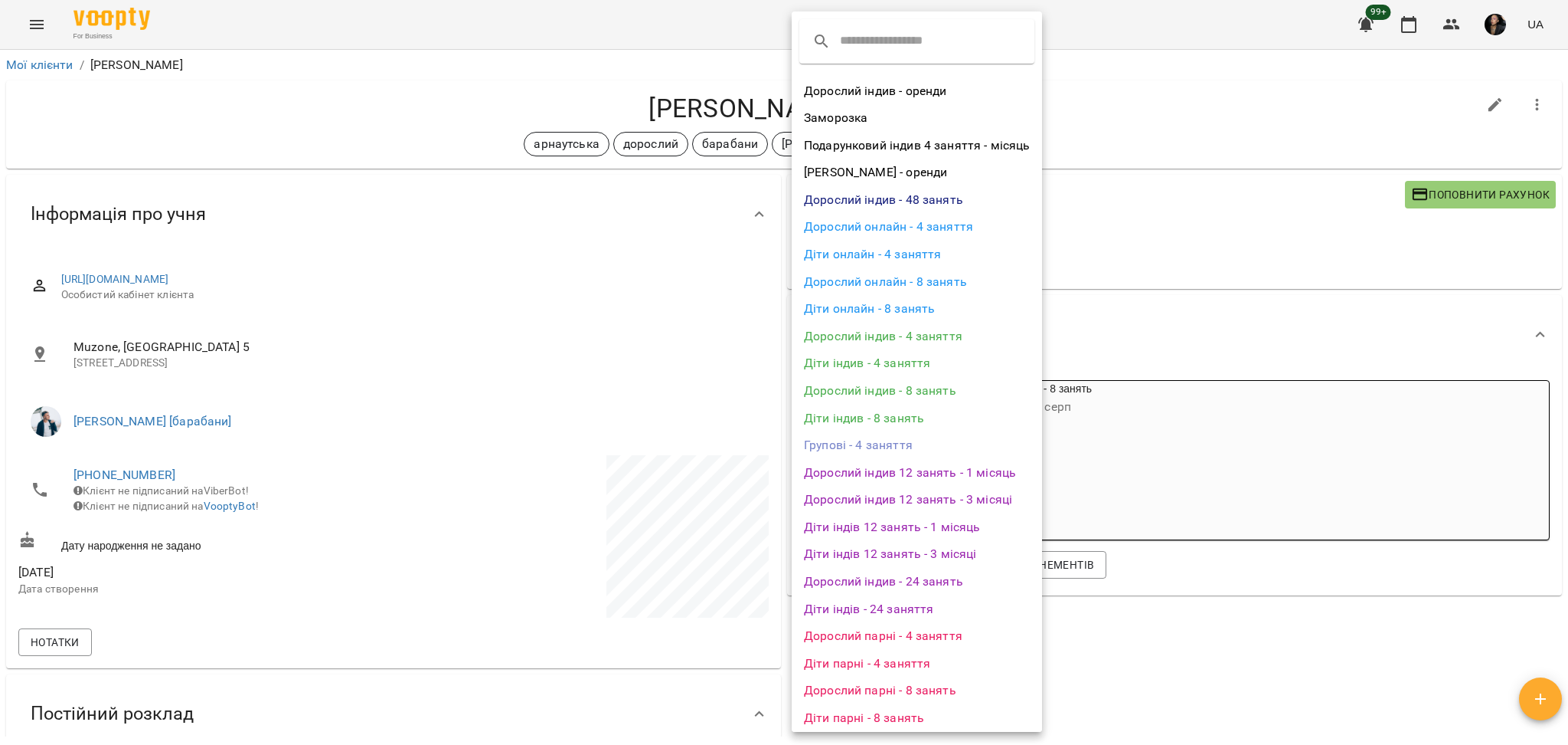
click at [933, 448] on div at bounding box center [784, 372] width 1568 height 745
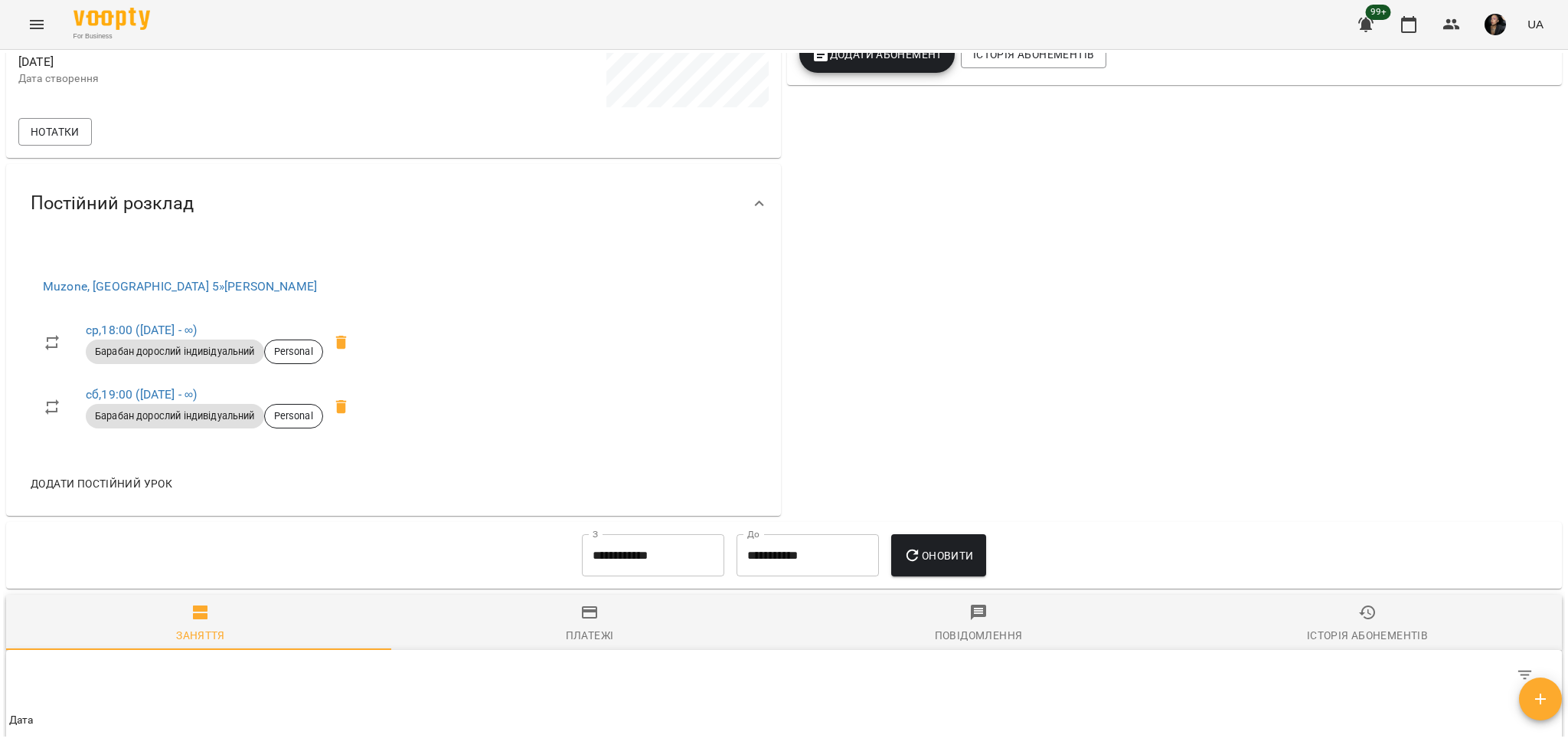
scroll to position [102, 0]
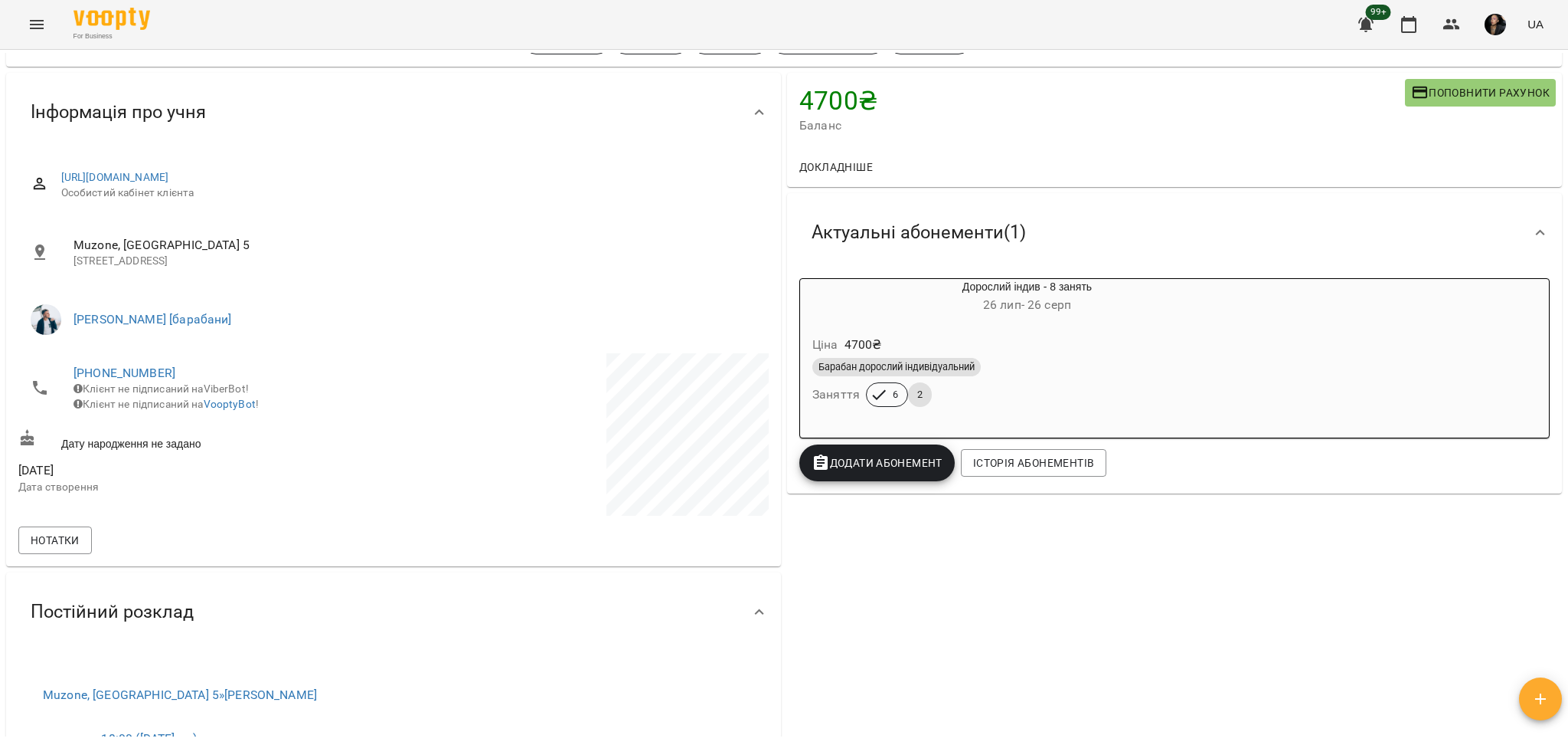
click at [879, 462] on span "Додати Абонемент" at bounding box center [876, 462] width 131 height 19
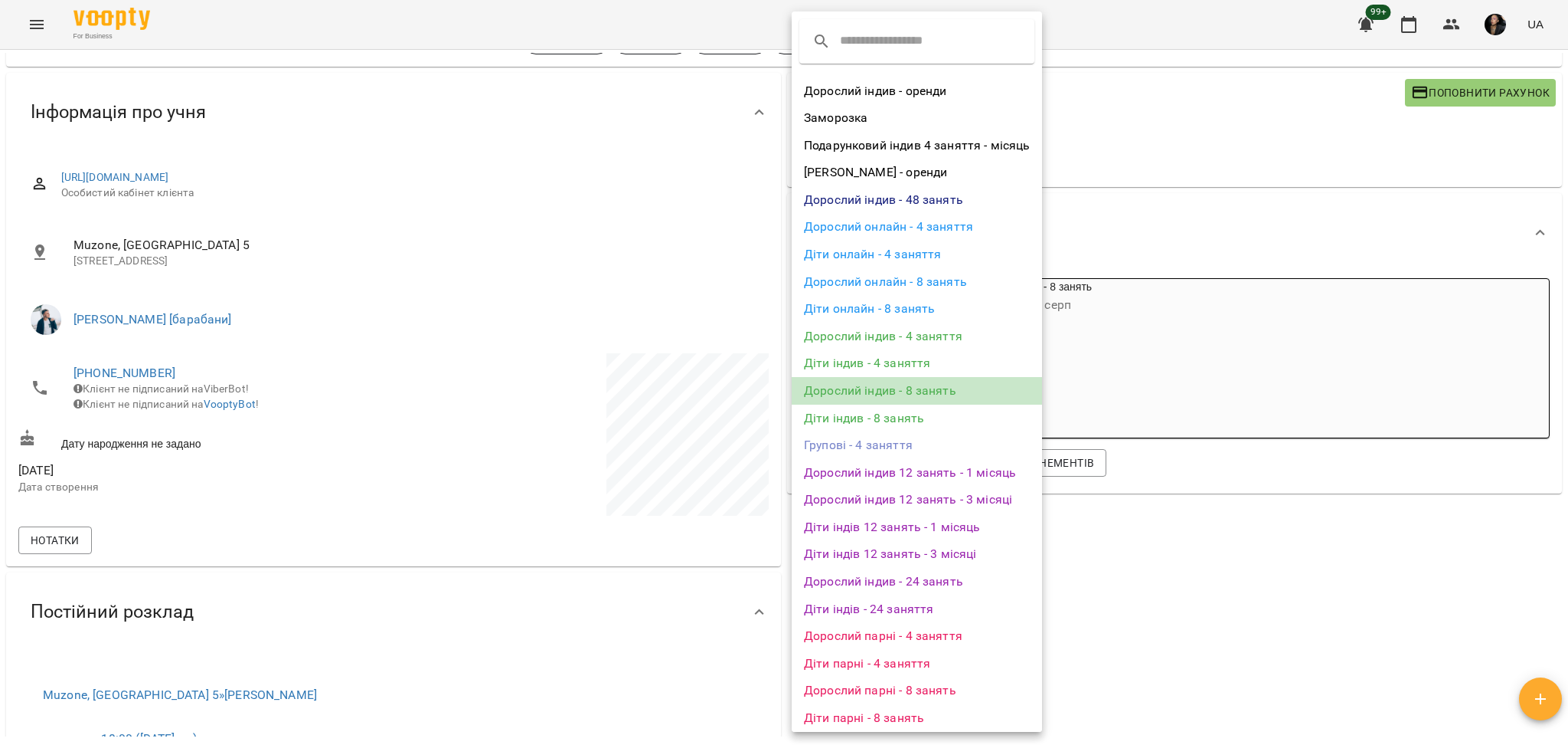
click at [909, 396] on li "Дорослий індив - 8 занять" at bounding box center [917, 391] width 251 height 28
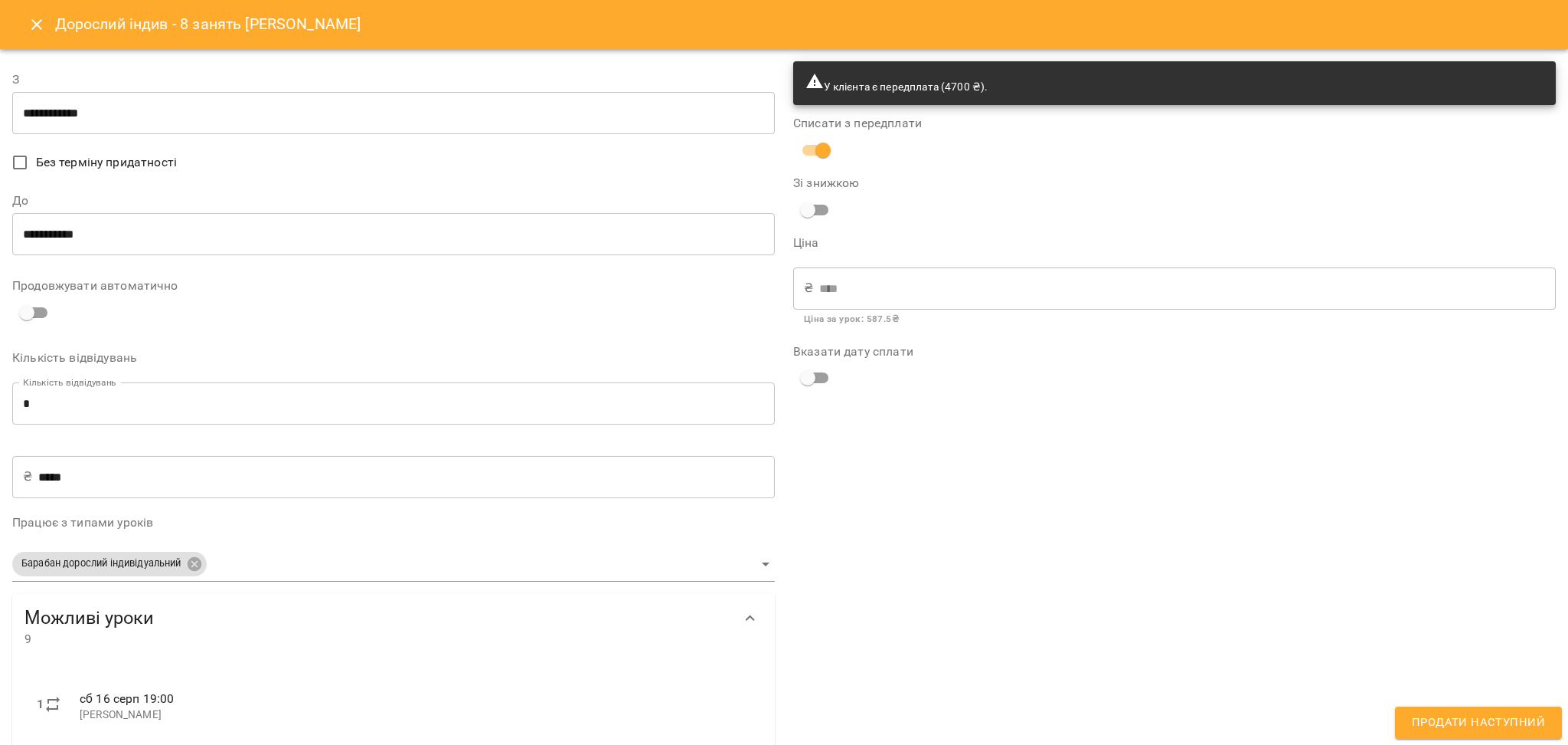
click at [119, 138] on div "**********" at bounding box center [393, 628] width 762 height 1133
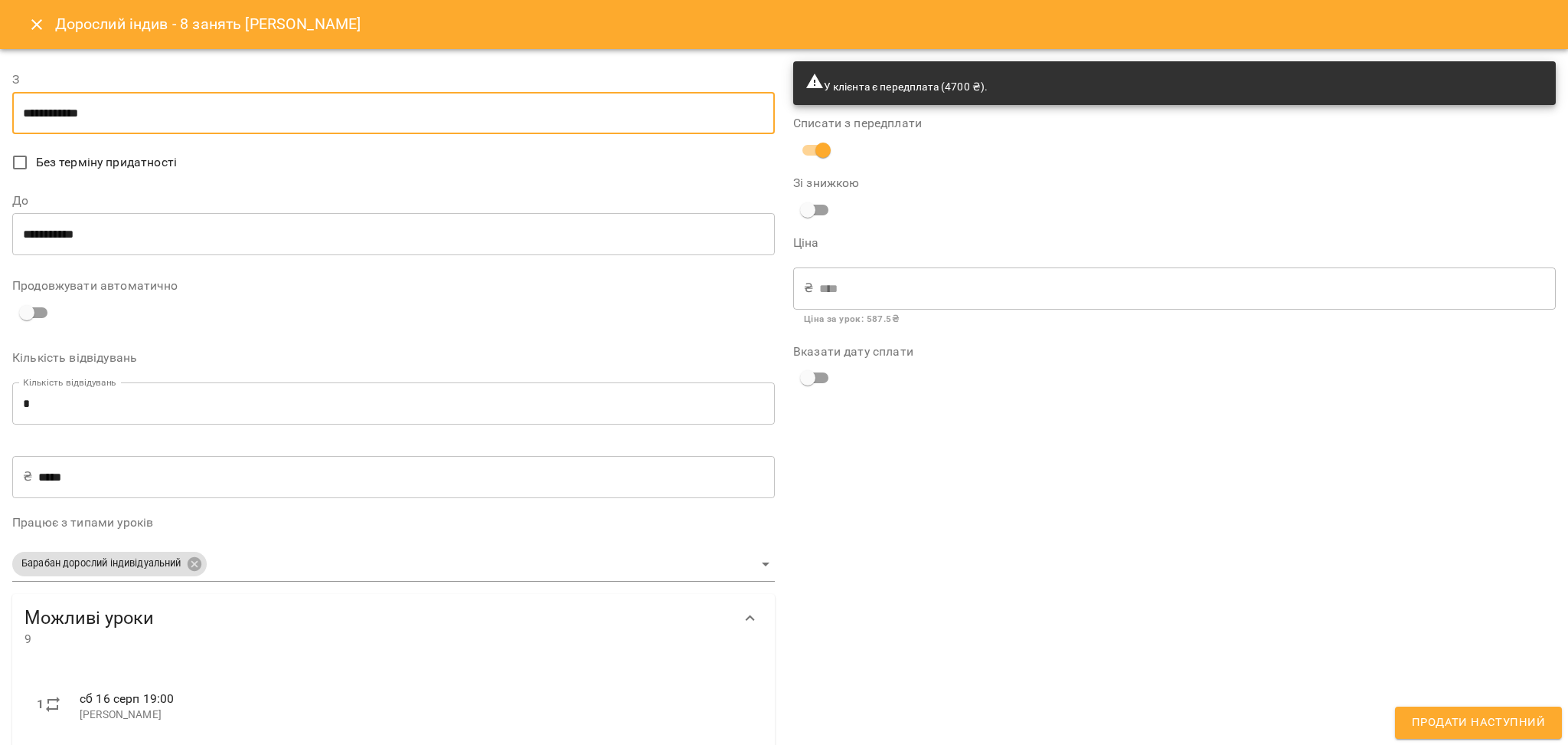
click at [125, 129] on input "**********" at bounding box center [393, 113] width 762 height 43
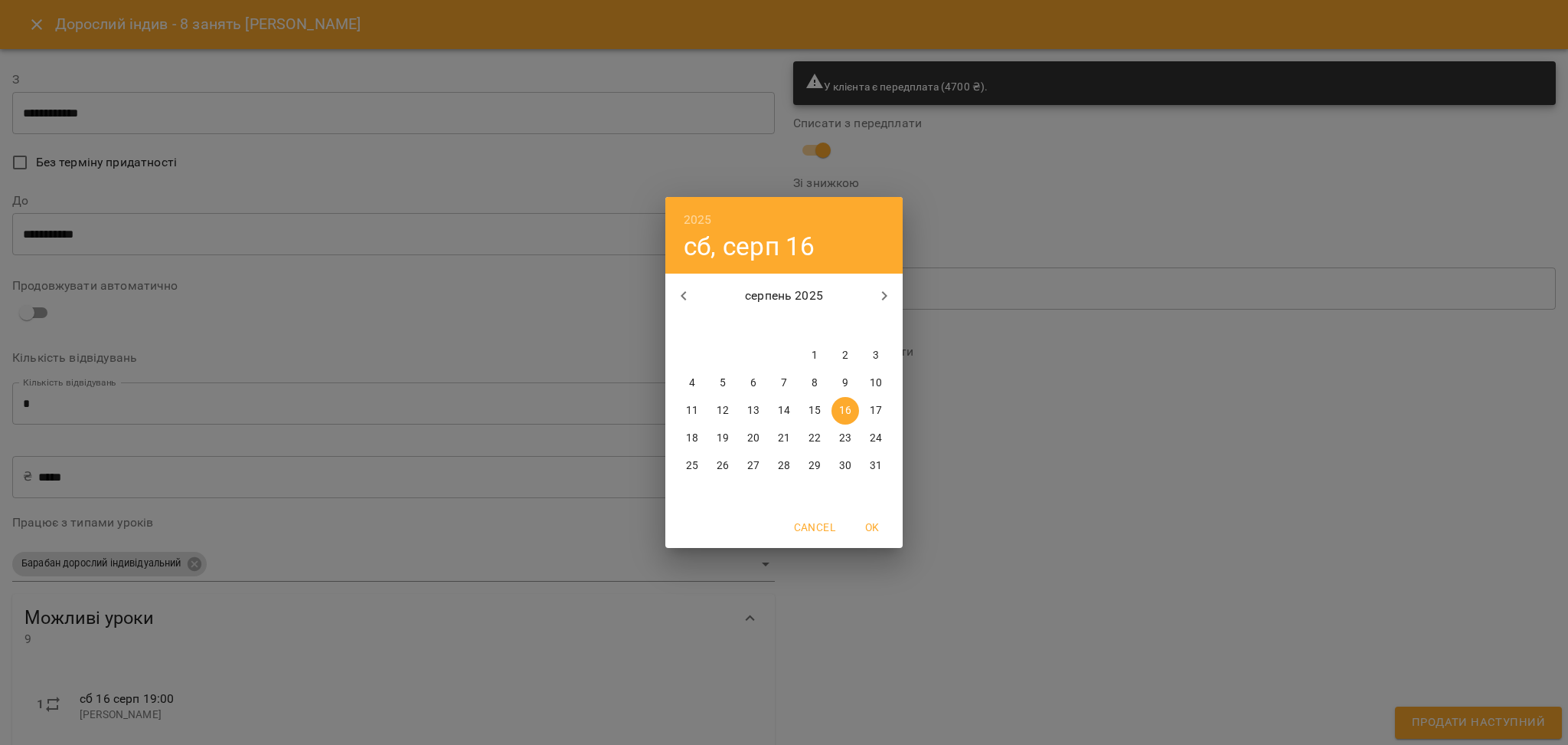
click at [848, 438] on p "23" at bounding box center [845, 438] width 12 height 15
type input "**********"
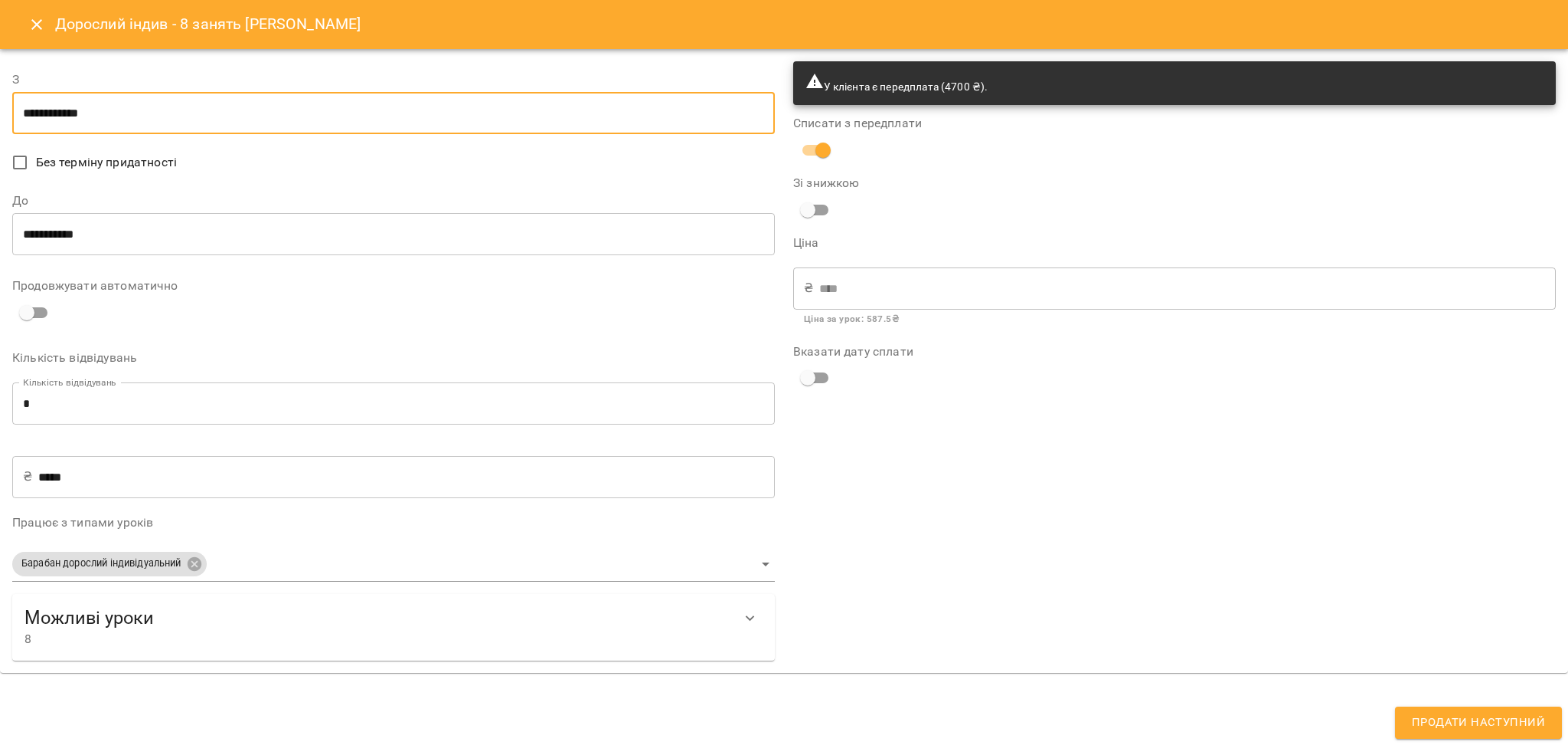
click at [299, 254] on input "**********" at bounding box center [393, 234] width 762 height 43
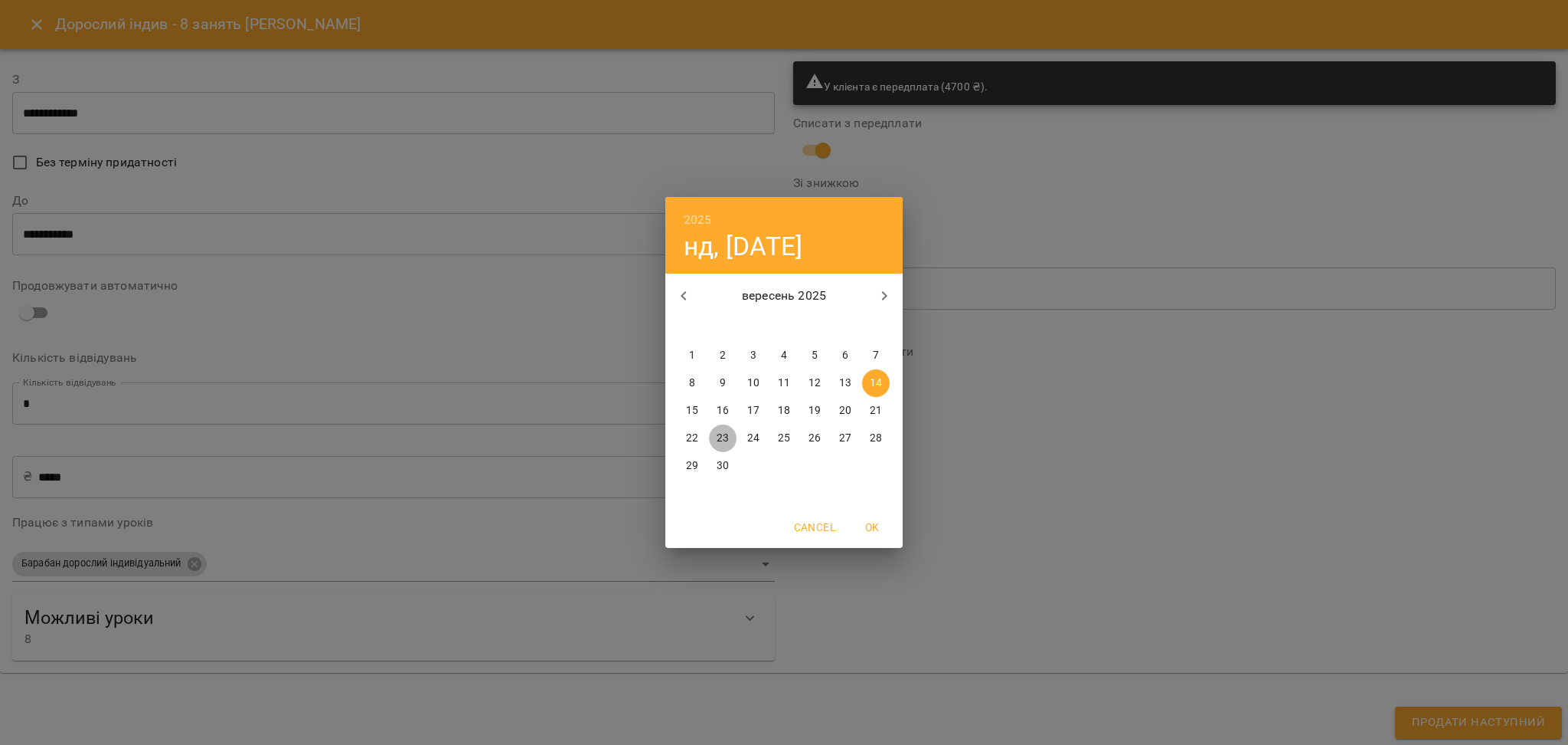
click at [732, 429] on button "23" at bounding box center [723, 438] width 28 height 28
type input "**********"
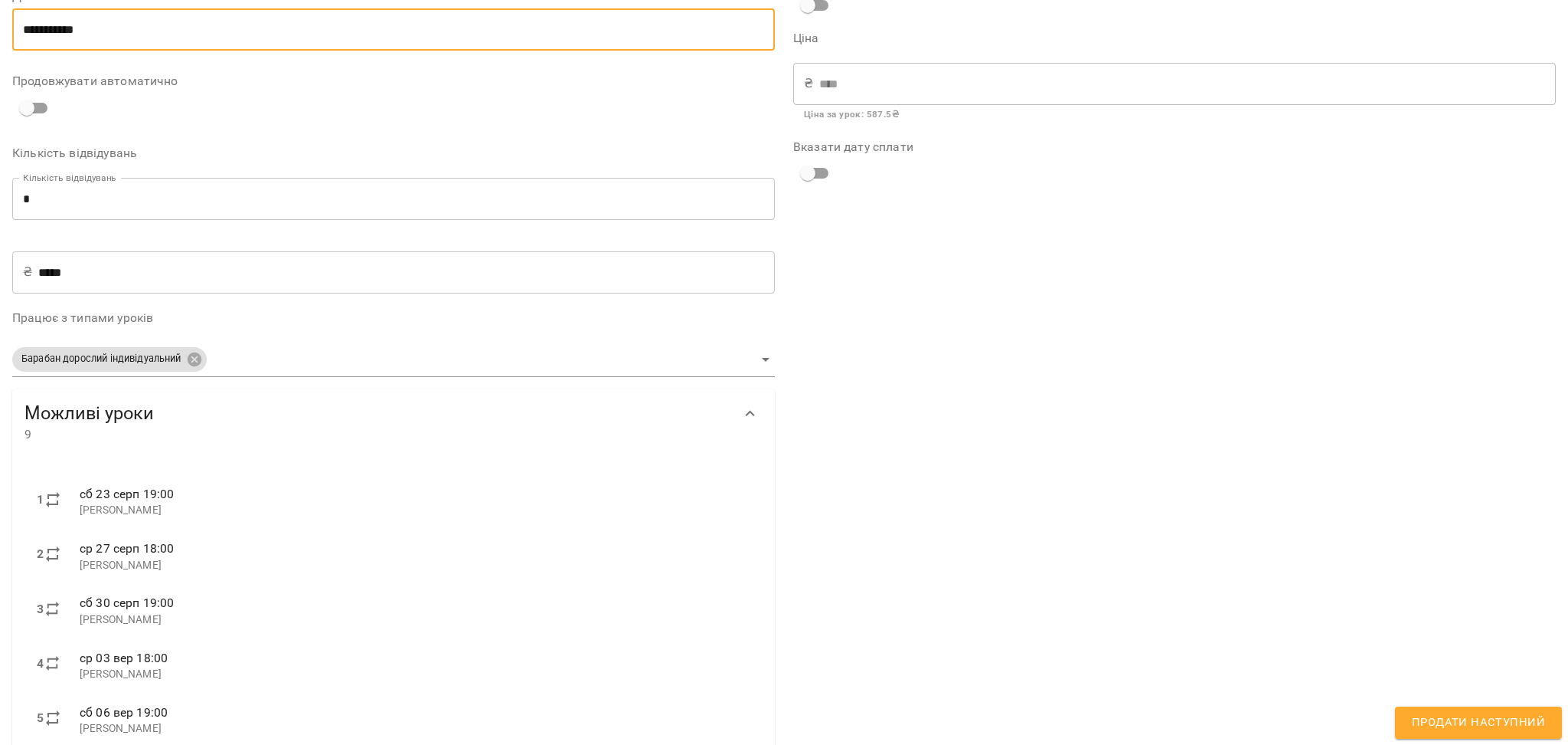
scroll to position [461, 0]
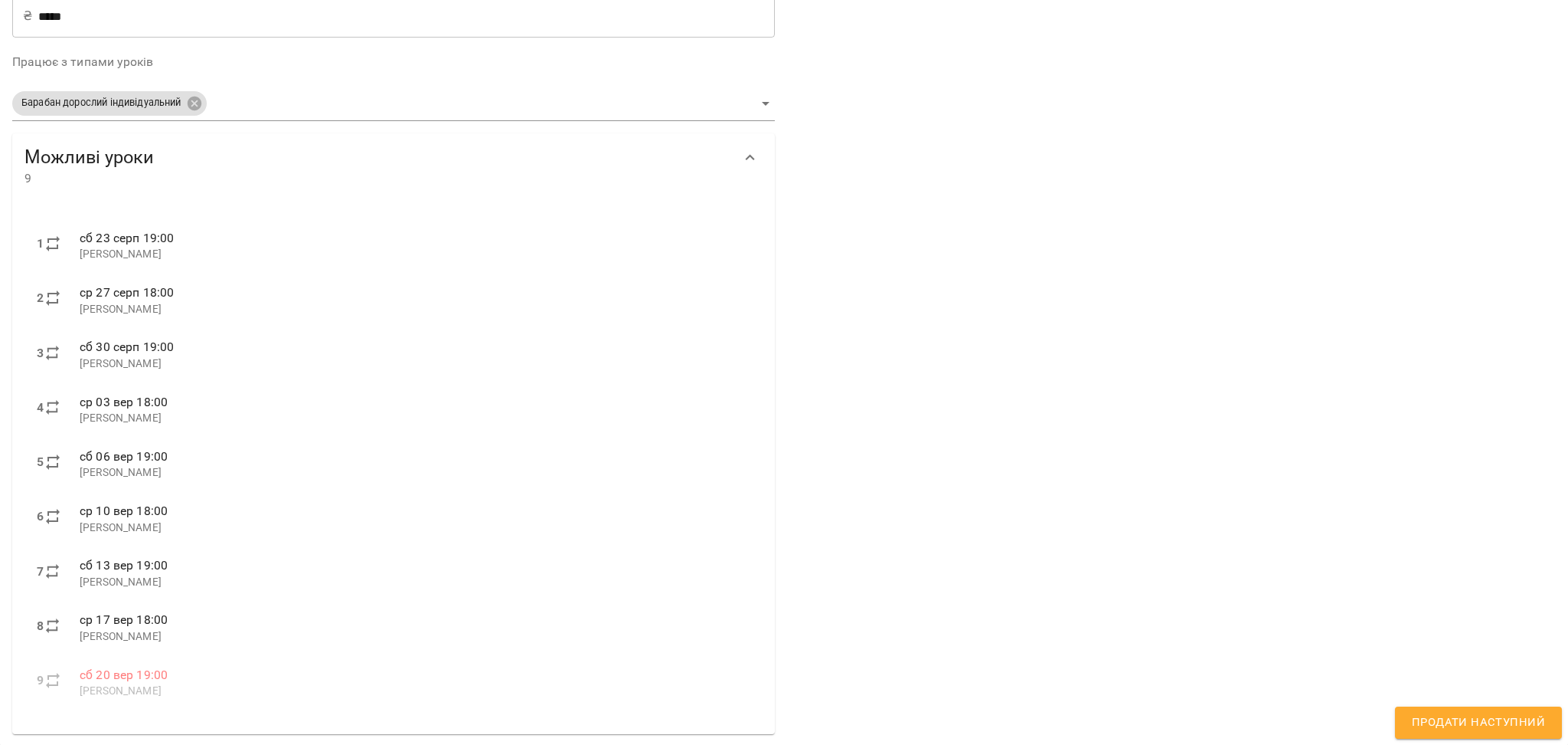
click at [933, 489] on span "Продати наступний" at bounding box center [1478, 722] width 133 height 20
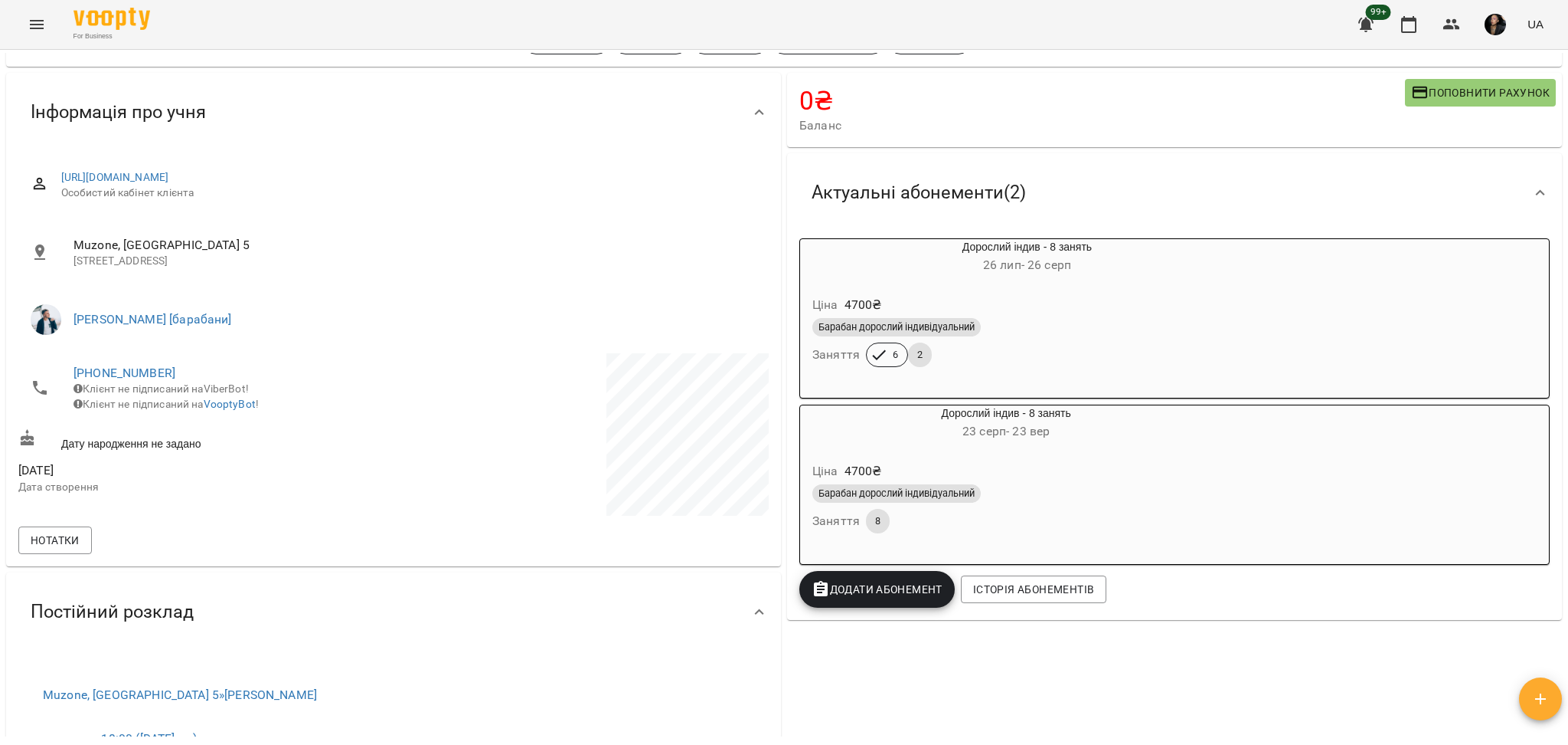
drag, startPoint x: 1153, startPoint y: 371, endPoint x: 1177, endPoint y: 348, distance: 33.2
click at [933, 370] on div "Барабан дорослий індивідуальний Заняття 6 2" at bounding box center [1027, 343] width 435 height 55
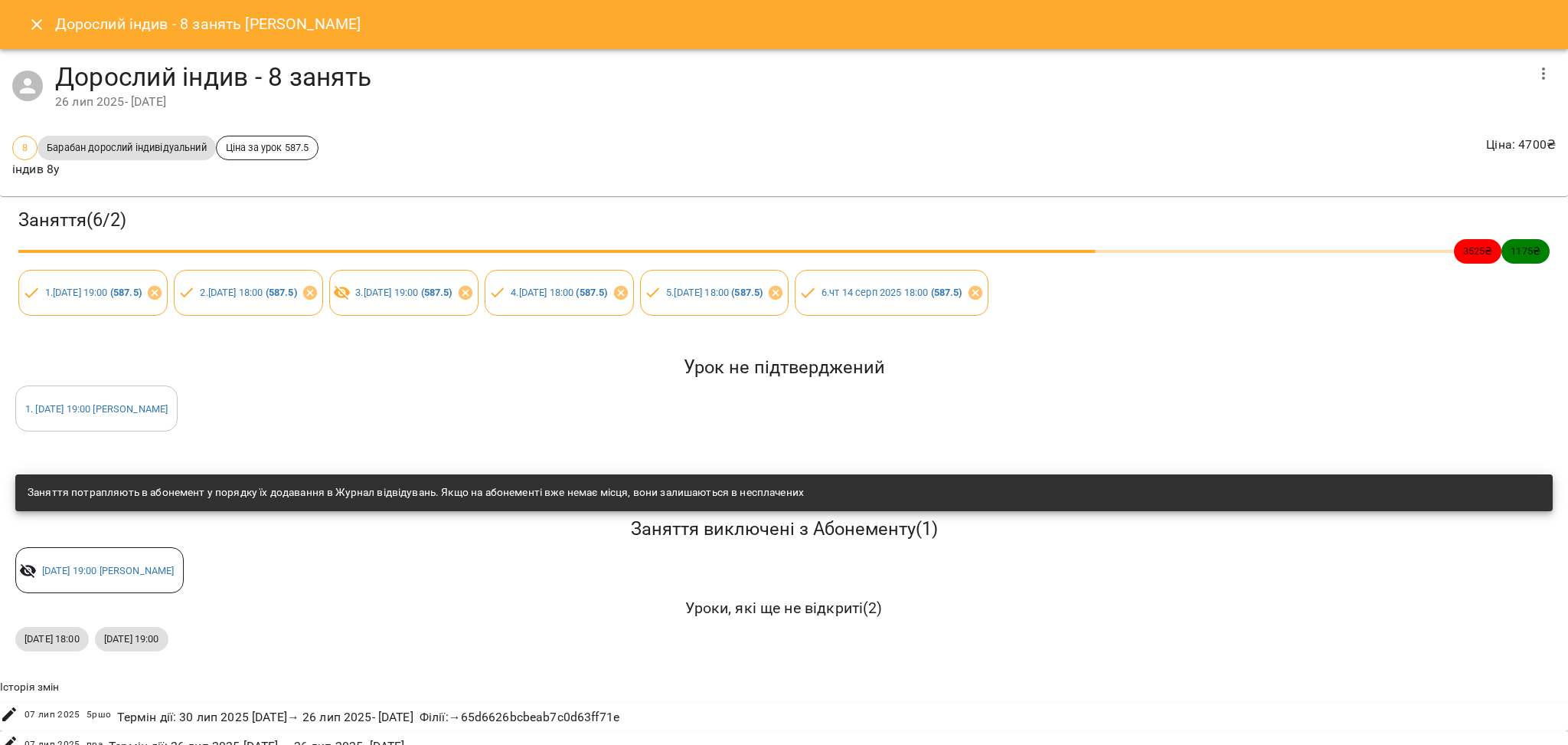
drag, startPoint x: 27, startPoint y: 23, endPoint x: 103, endPoint y: 46, distance: 79.4
click at [28, 23] on icon "Close" at bounding box center [37, 24] width 19 height 19
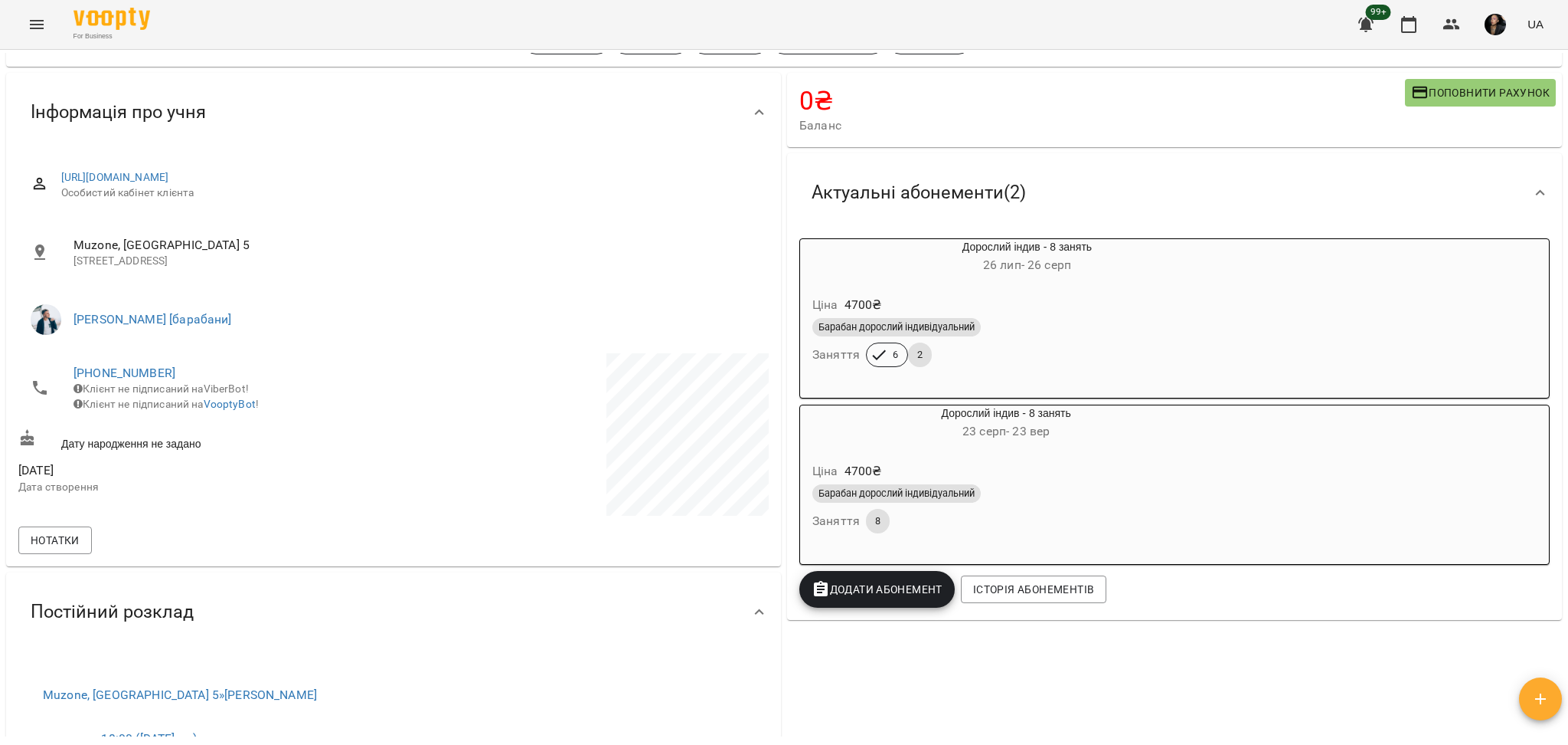
click at [933, 467] on div "Ціна 4700 ₴" at bounding box center [1007, 471] width 394 height 28
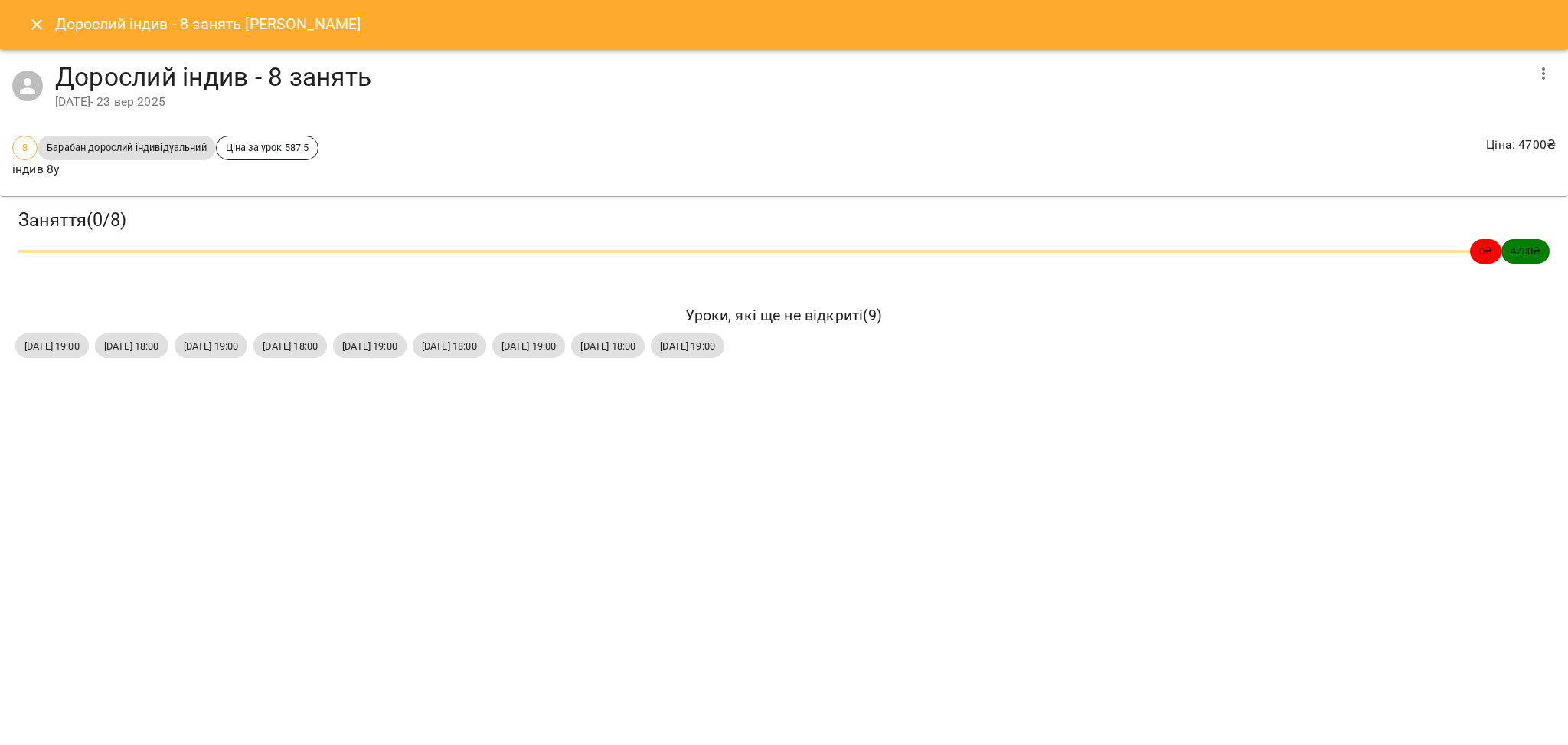
drag, startPoint x: 146, startPoint y: 357, endPoint x: 905, endPoint y: 371, distance: 759.1
click at [905, 371] on div "Заняття ( 0 / 8 ) 0 ₴ 4700 ₴ Уроки, які ще не відкриті ( 9 ) [DATE] 19:00 [DATE…" at bounding box center [784, 284] width 1580 height 189
copy div "[DATE] 19:00 [DATE] 18:00 [DATE] 19:00 [DATE] 18:00 [DATE] 19:00 [DATE] 18:00 […"
click at [37, 28] on icon "Close" at bounding box center [37, 24] width 19 height 19
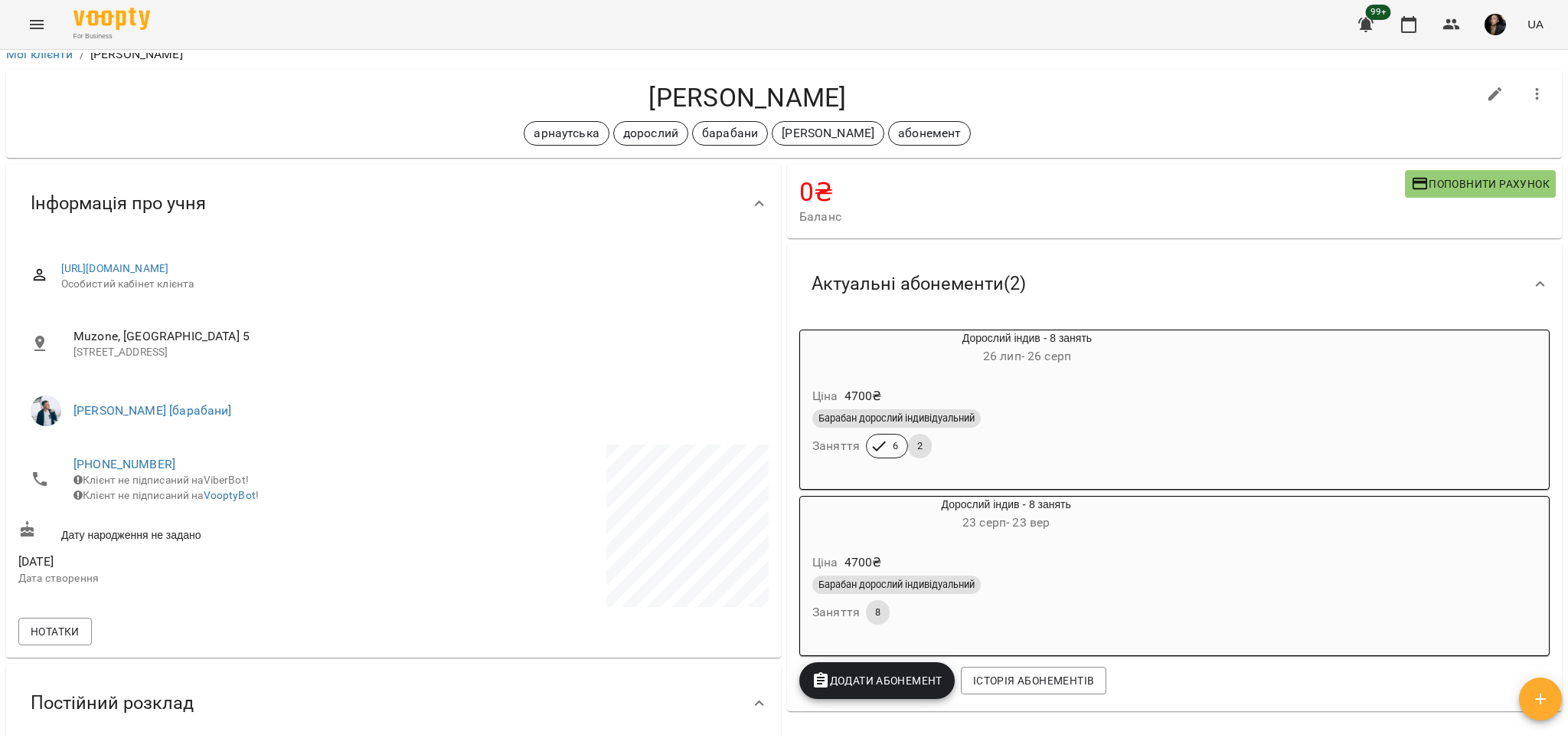
scroll to position [0, 0]
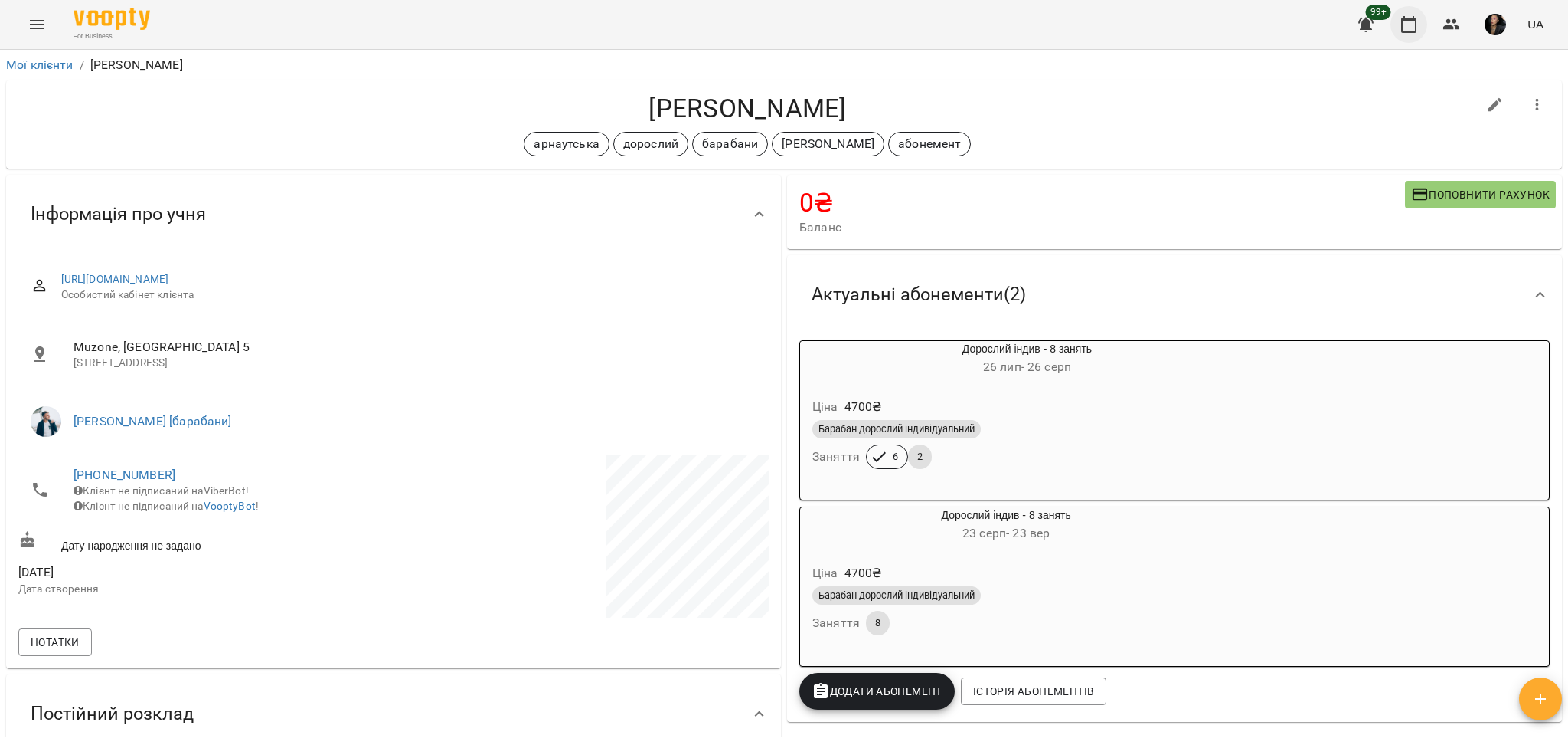
click at [933, 19] on icon "button" at bounding box center [1409, 24] width 15 height 17
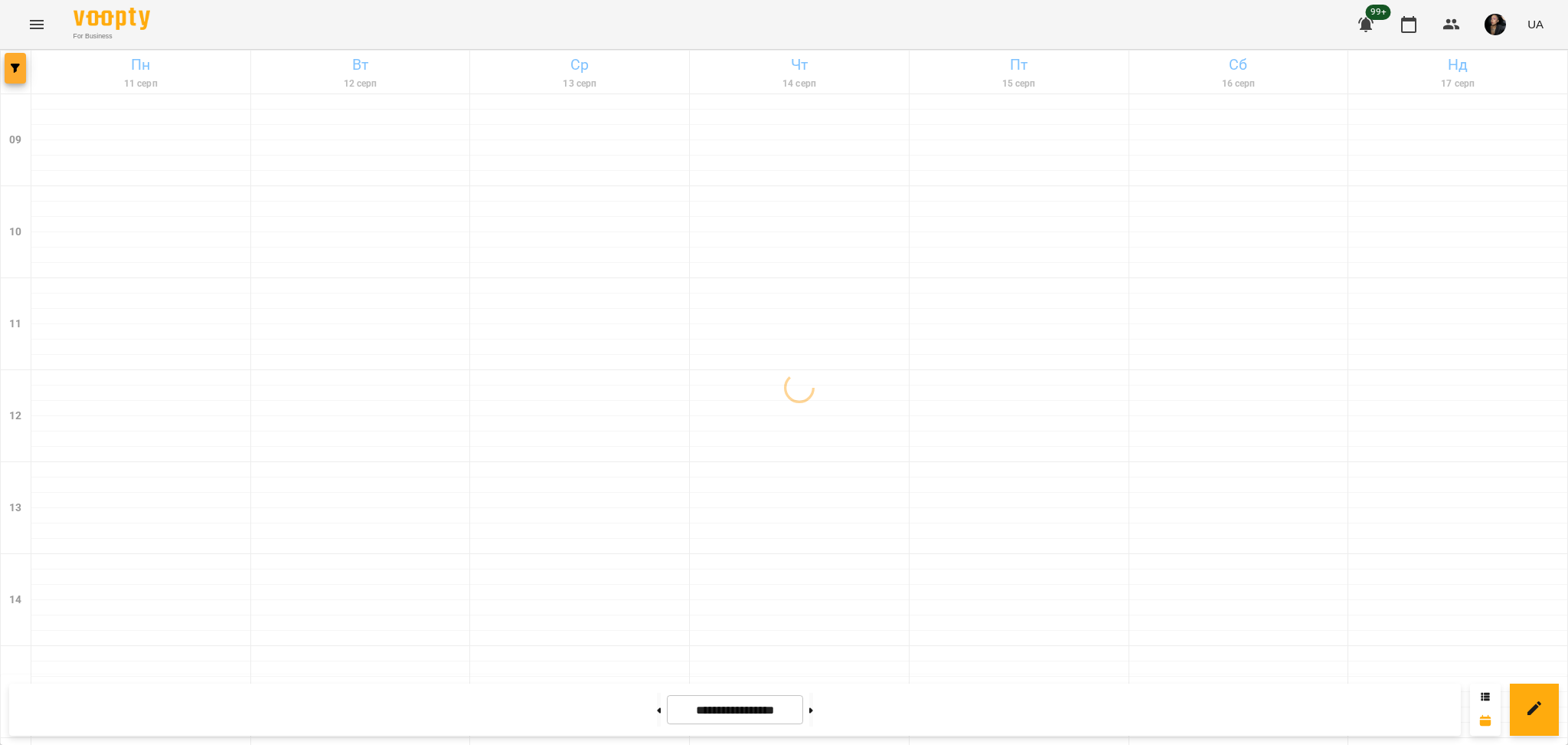
click at [15, 80] on button "button" at bounding box center [15, 68] width 21 height 31
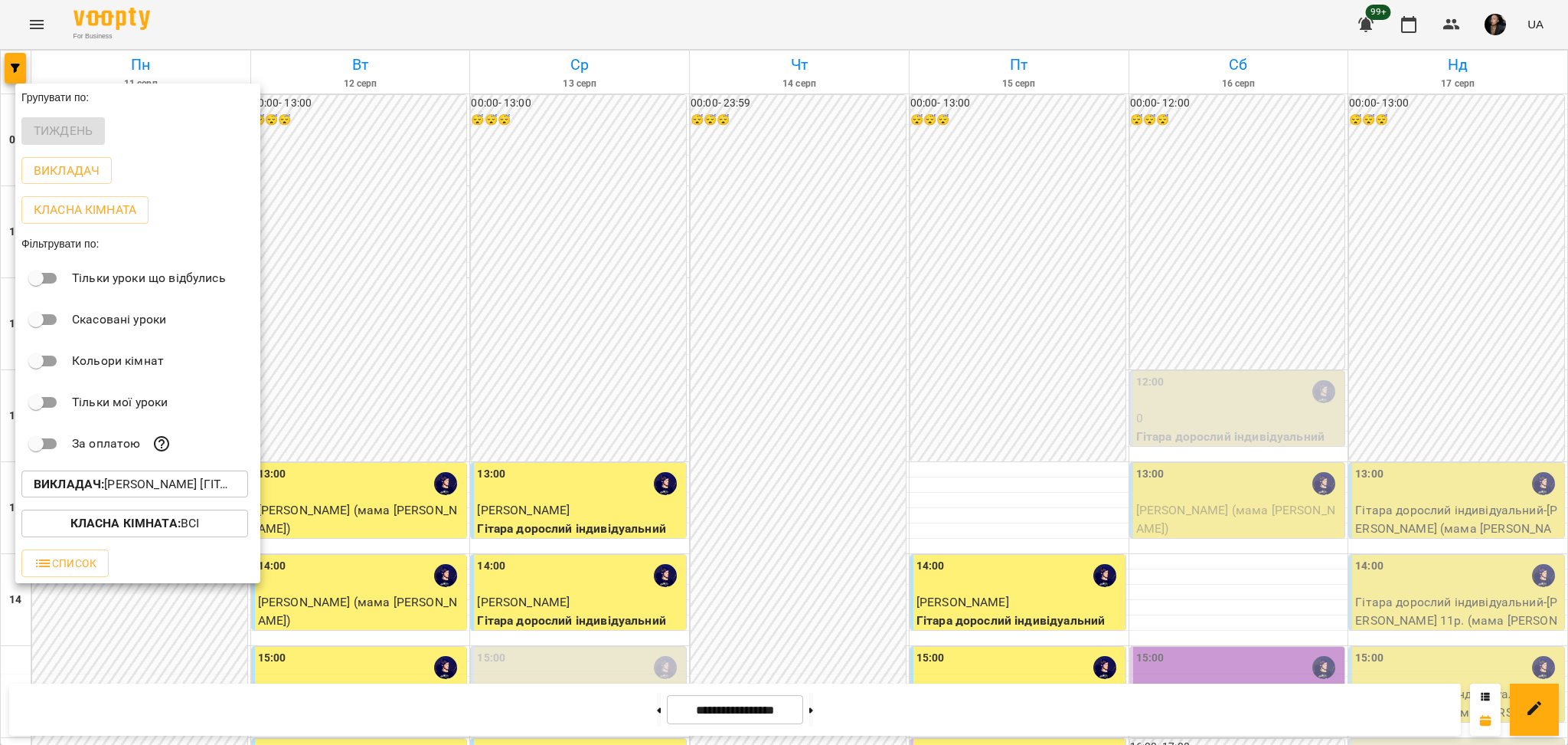
click at [334, 285] on div at bounding box center [784, 372] width 1568 height 745
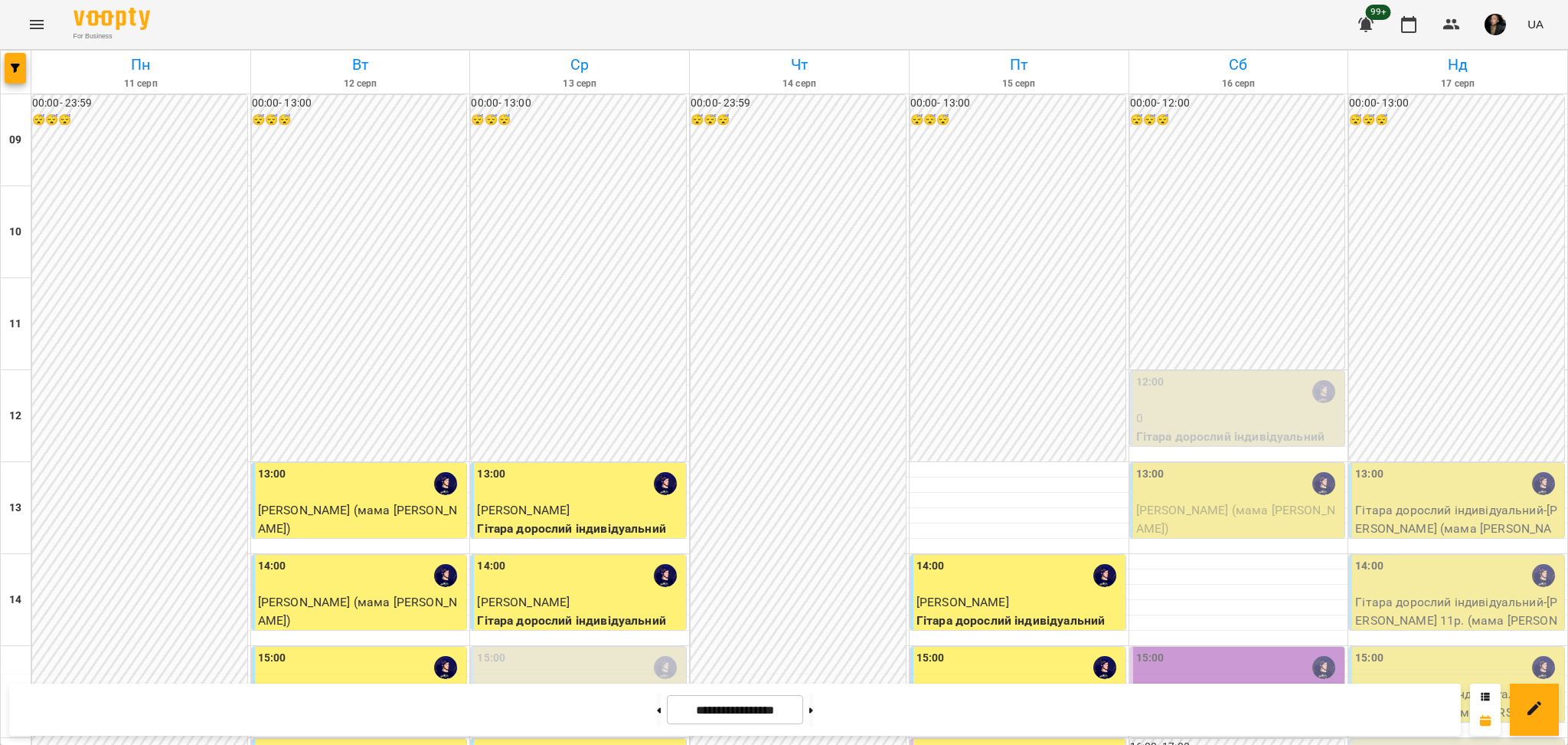
click at [47, 37] on button "Menu" at bounding box center [37, 24] width 37 height 37
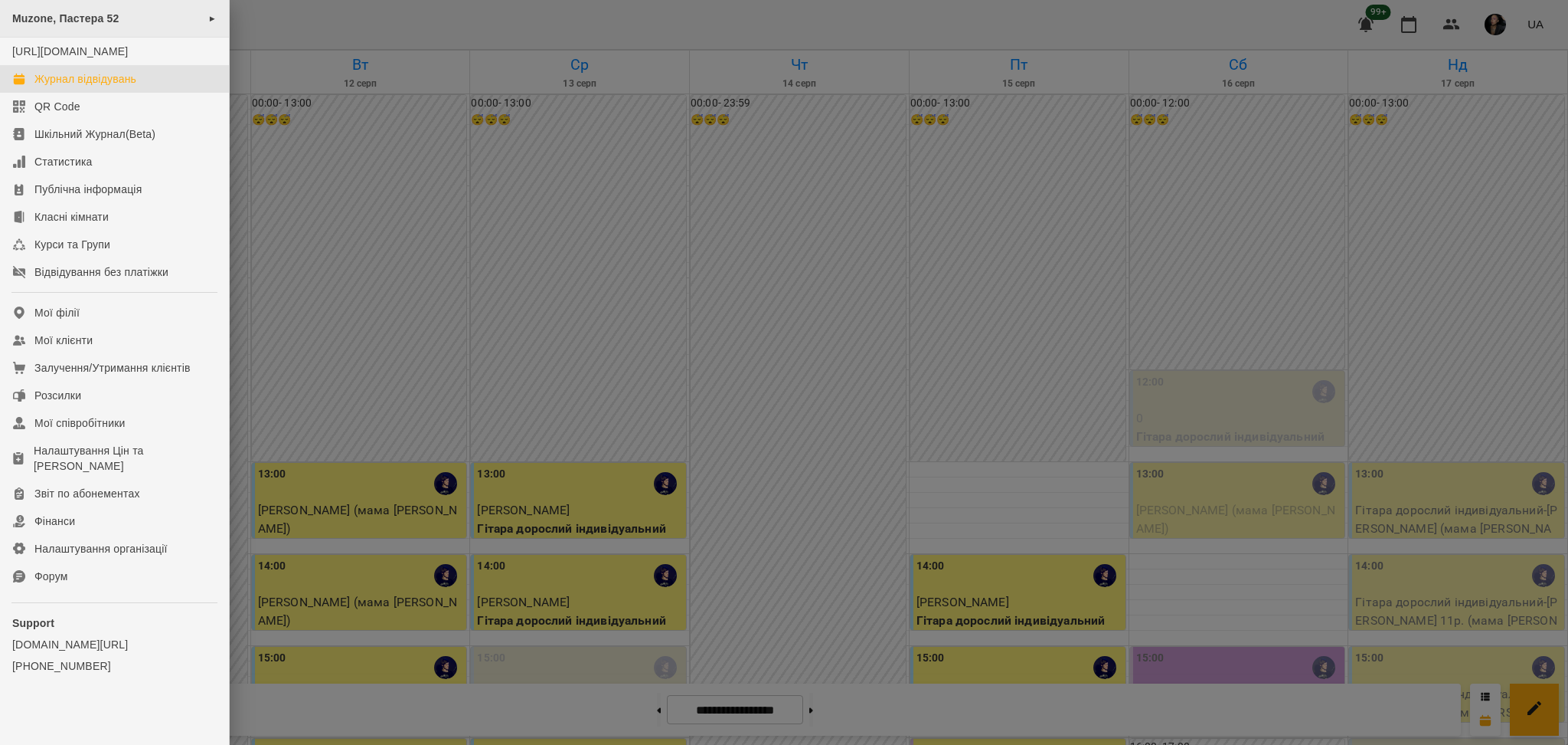
click at [42, 28] on div "Muzone, Пастера 52 ►" at bounding box center [114, 19] width 229 height 37
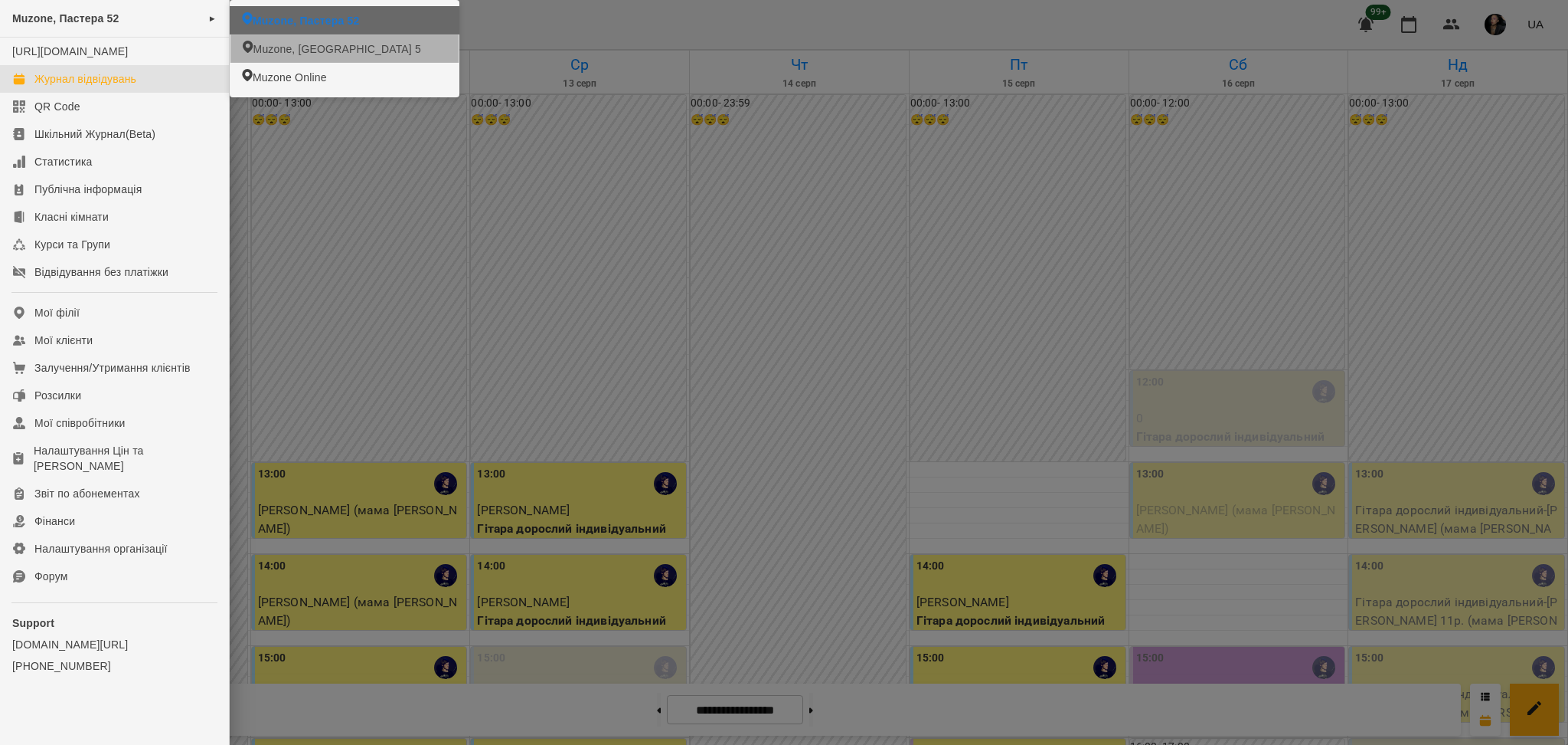
click at [321, 36] on li "Muzone, [GEOGRAPHIC_DATA] 5" at bounding box center [344, 48] width 229 height 28
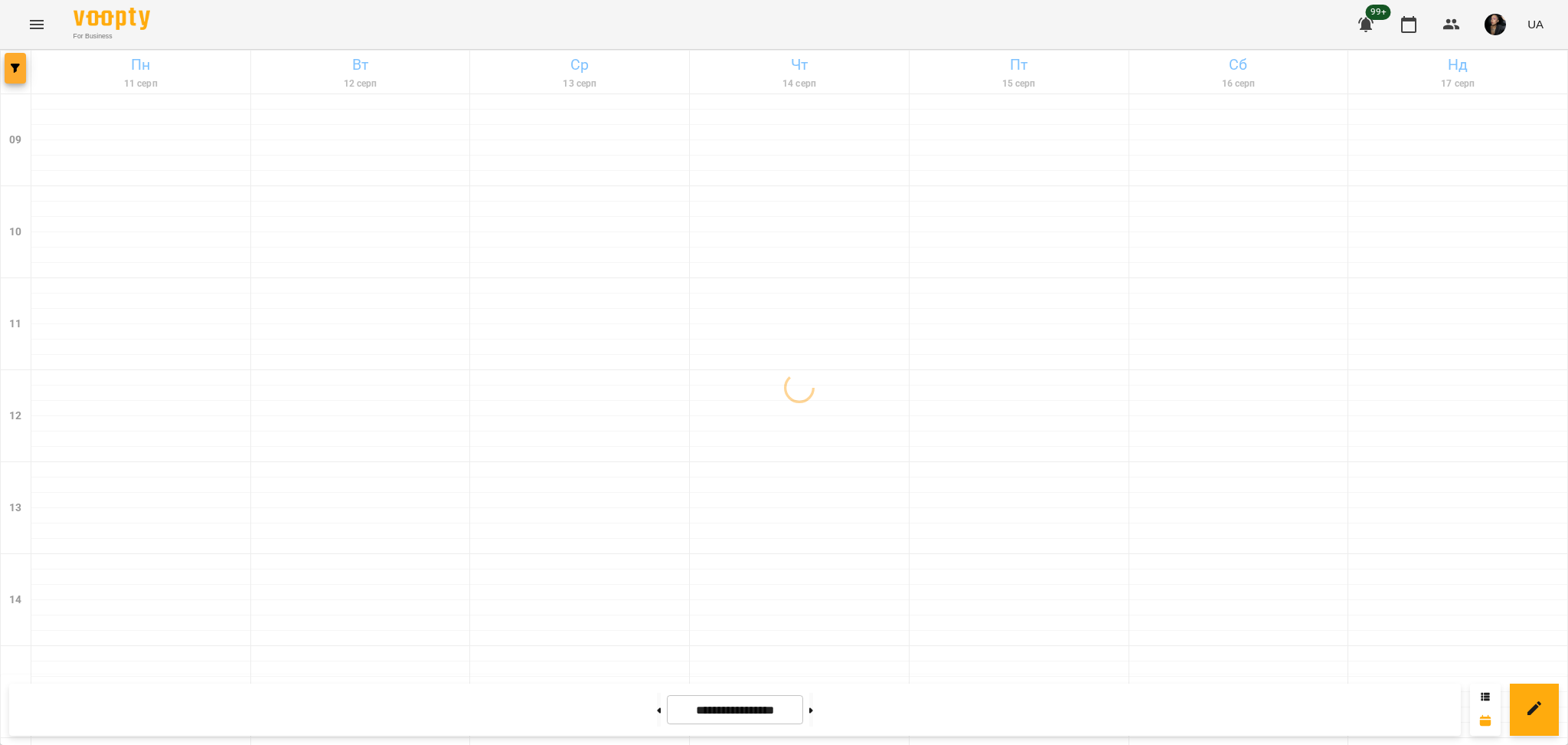
click at [18, 55] on button "button" at bounding box center [15, 68] width 21 height 31
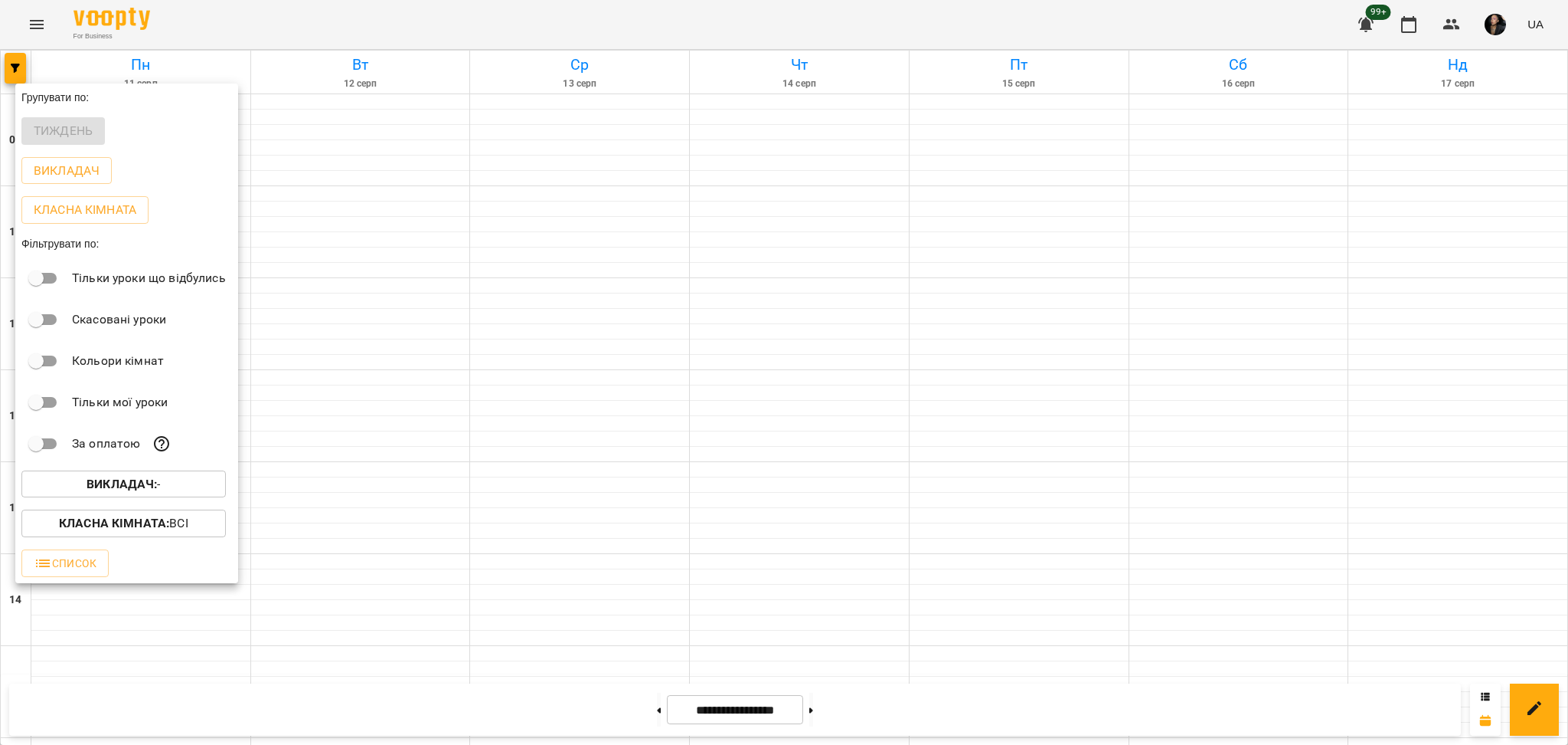
click at [162, 473] on div "Викладач : -" at bounding box center [127, 484] width 223 height 40
click at [152, 481] on b "Викладач :" at bounding box center [121, 484] width 71 height 15
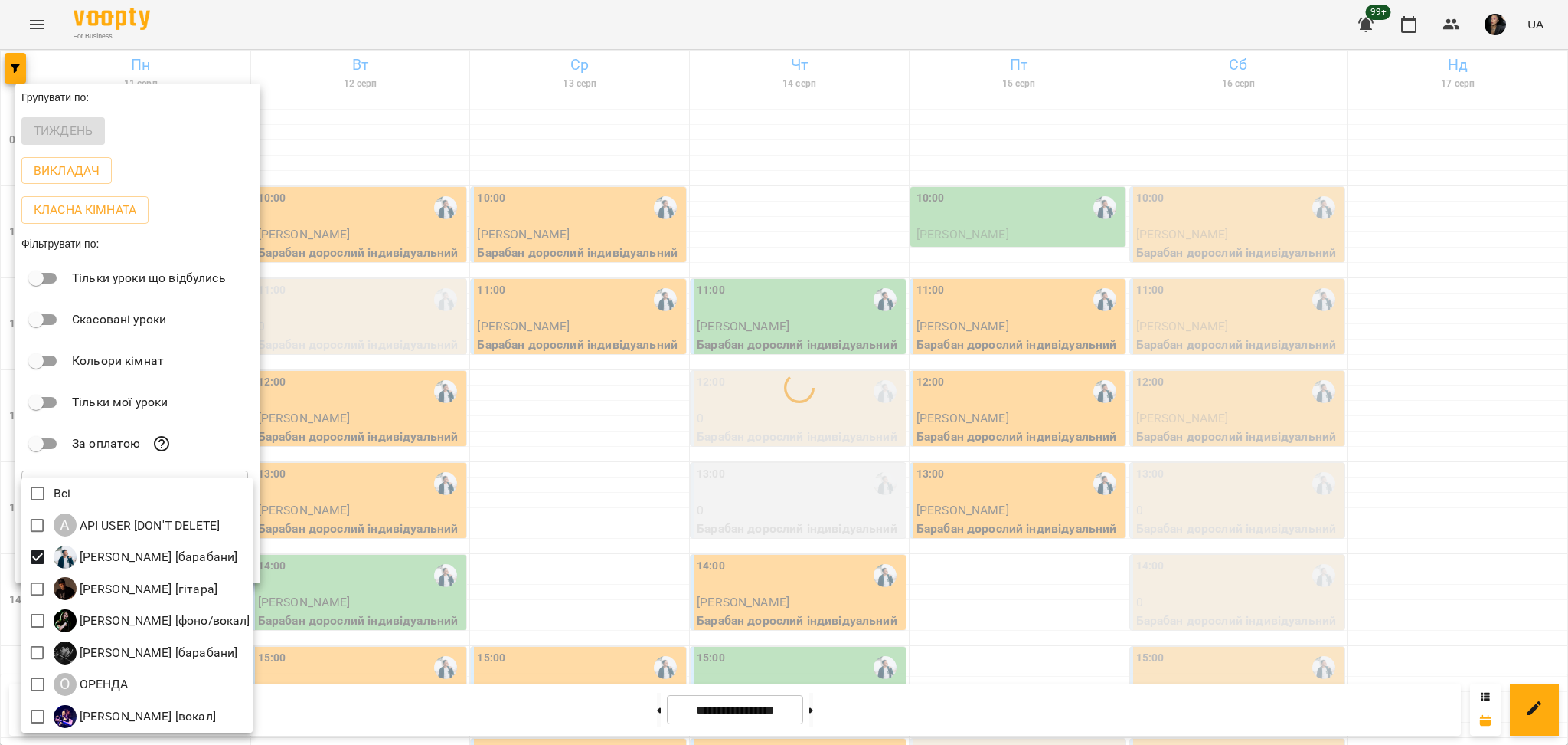
click at [684, 367] on div at bounding box center [784, 372] width 1568 height 745
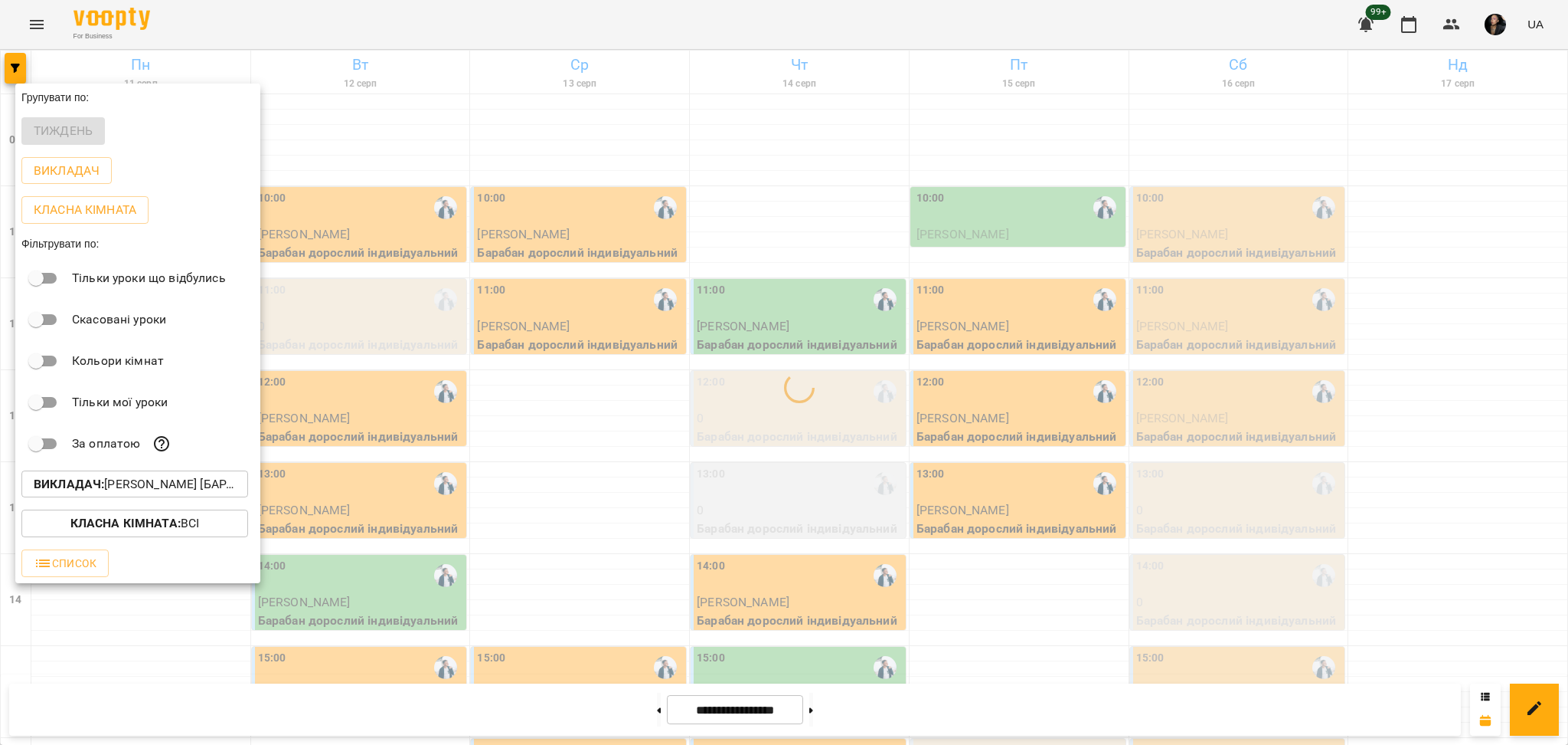
click at [933, 198] on div at bounding box center [784, 372] width 1568 height 745
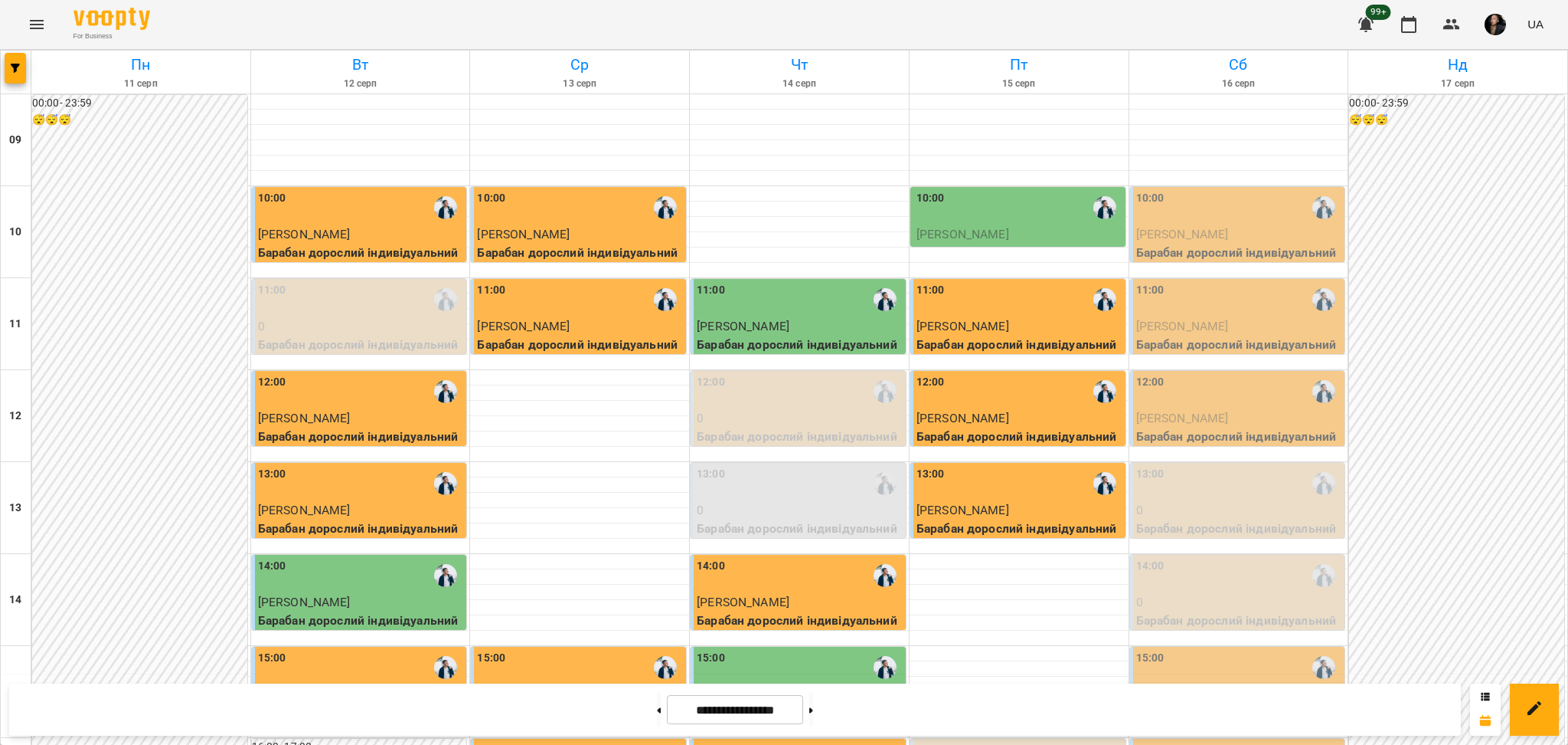
click at [933, 489] on p "0" at bounding box center [1238, 510] width 206 height 19
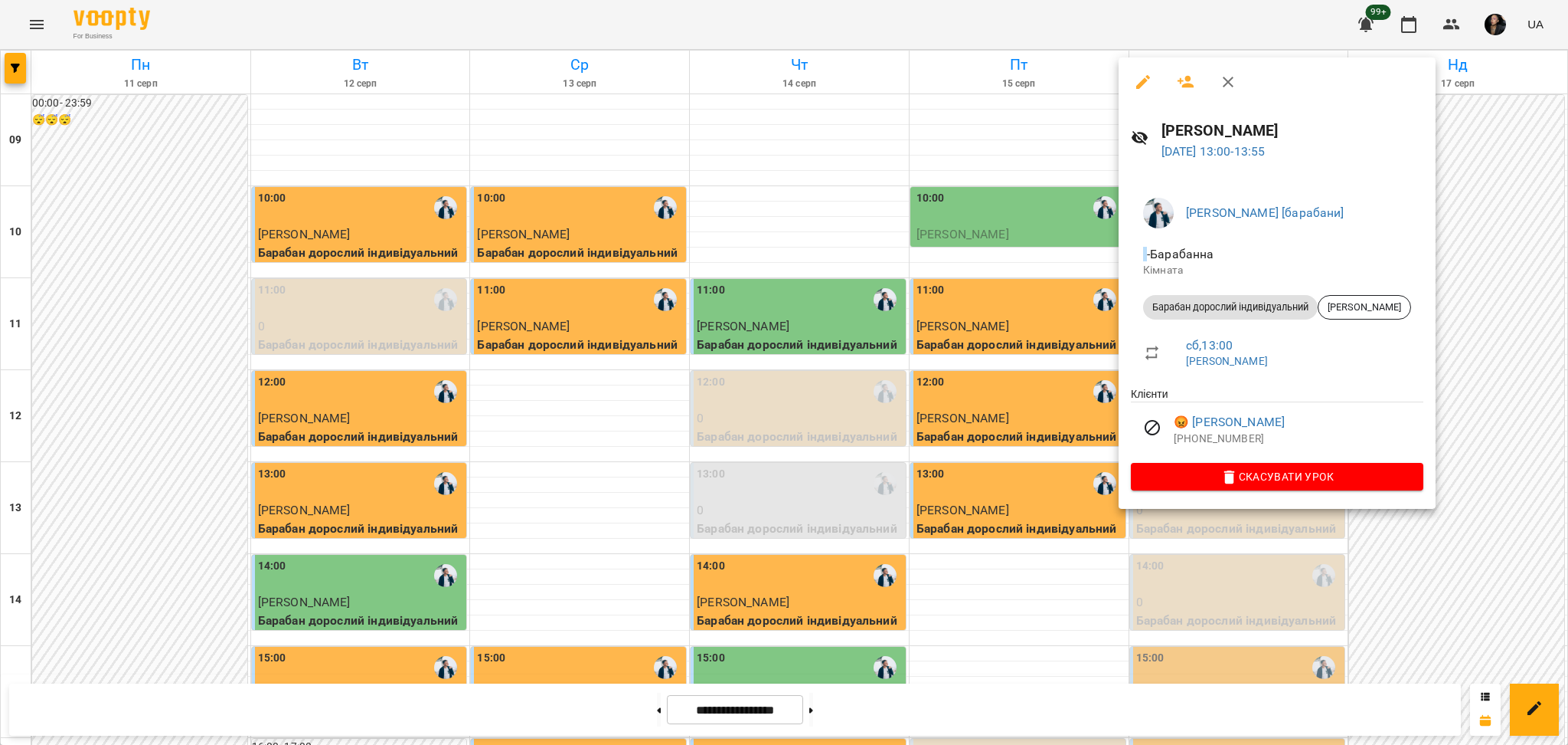
click at [933, 489] on div at bounding box center [784, 372] width 1568 height 745
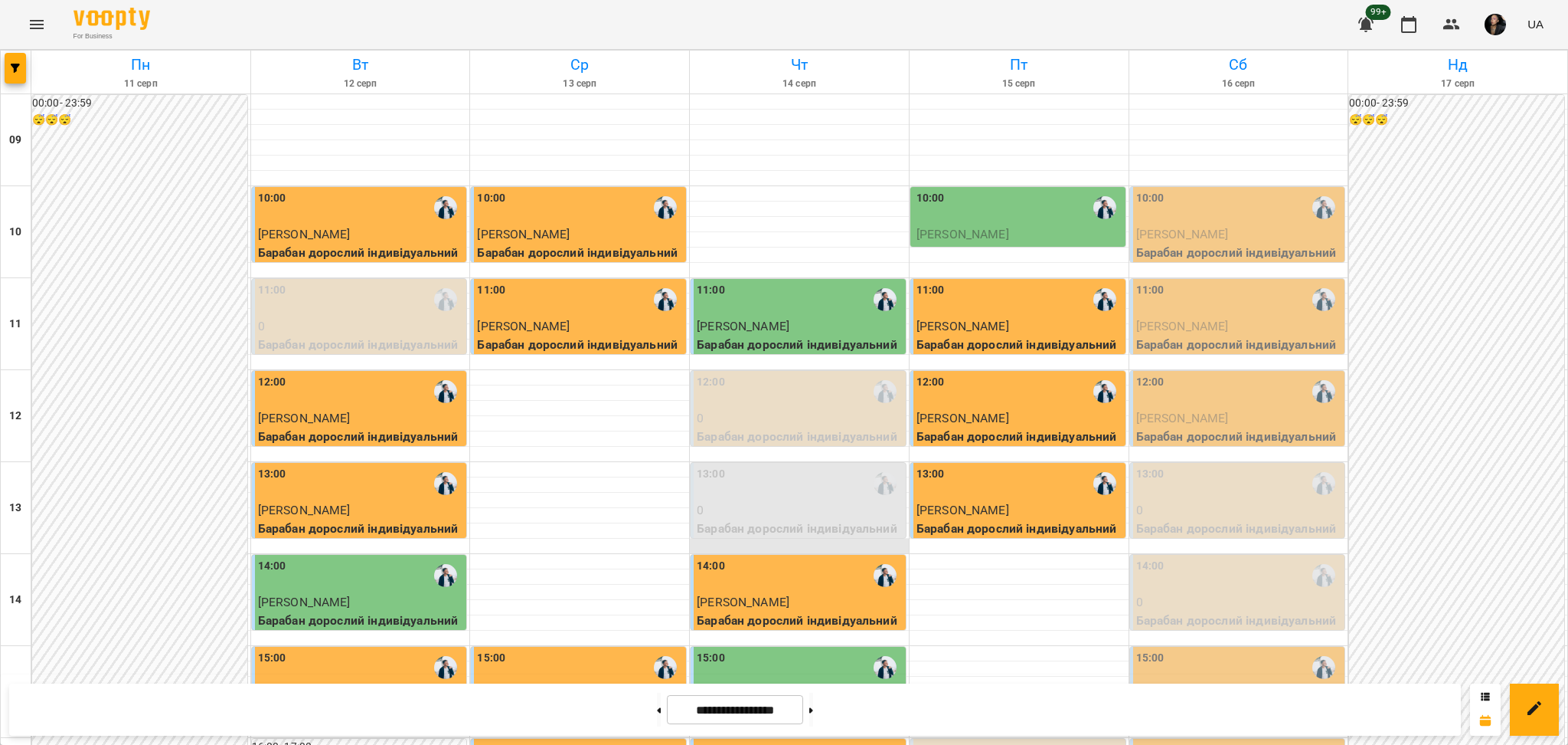
scroll to position [511, 0]
click at [813, 489] on button at bounding box center [811, 709] width 4 height 33
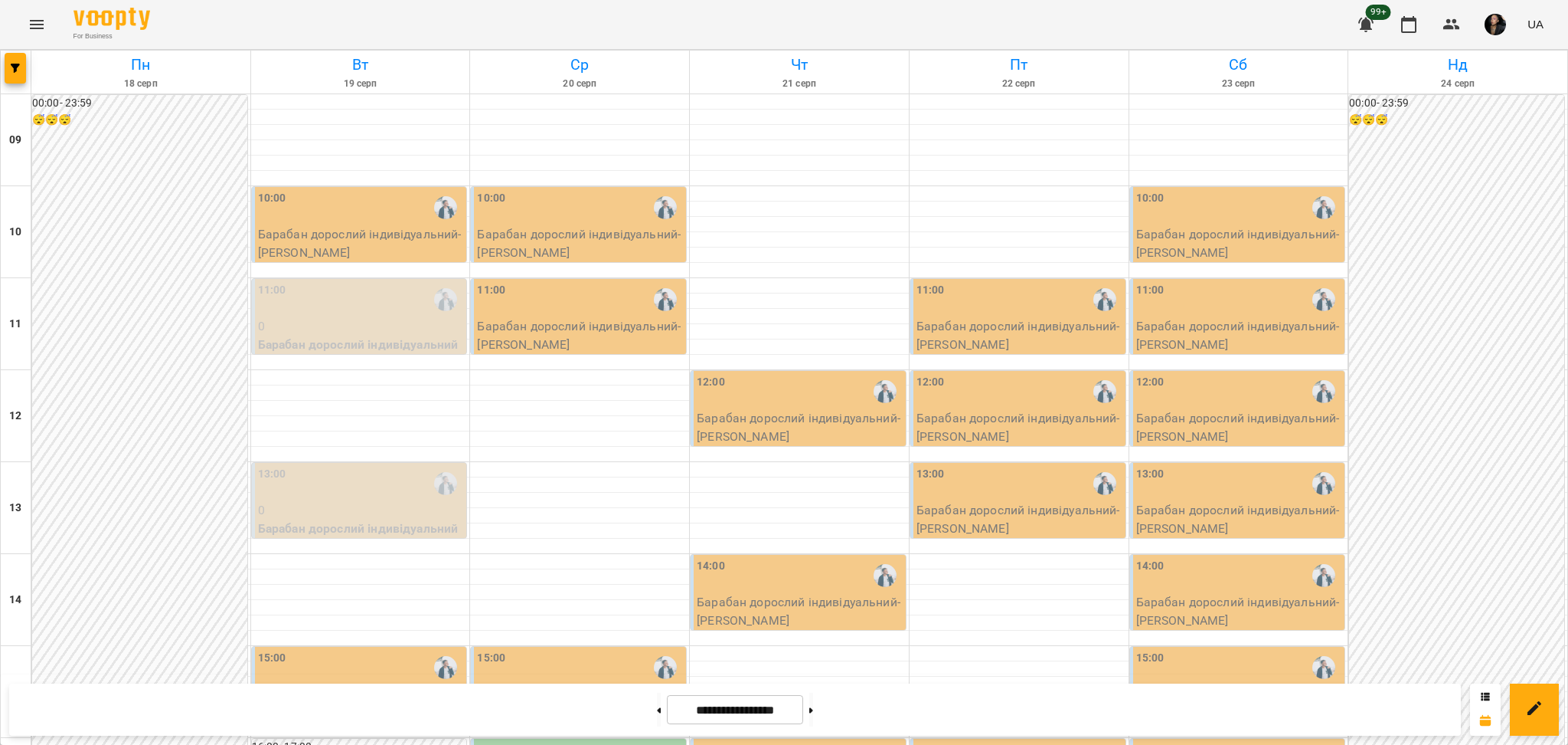
scroll to position [613, 0]
click at [657, 489] on button at bounding box center [658, 709] width 4 height 33
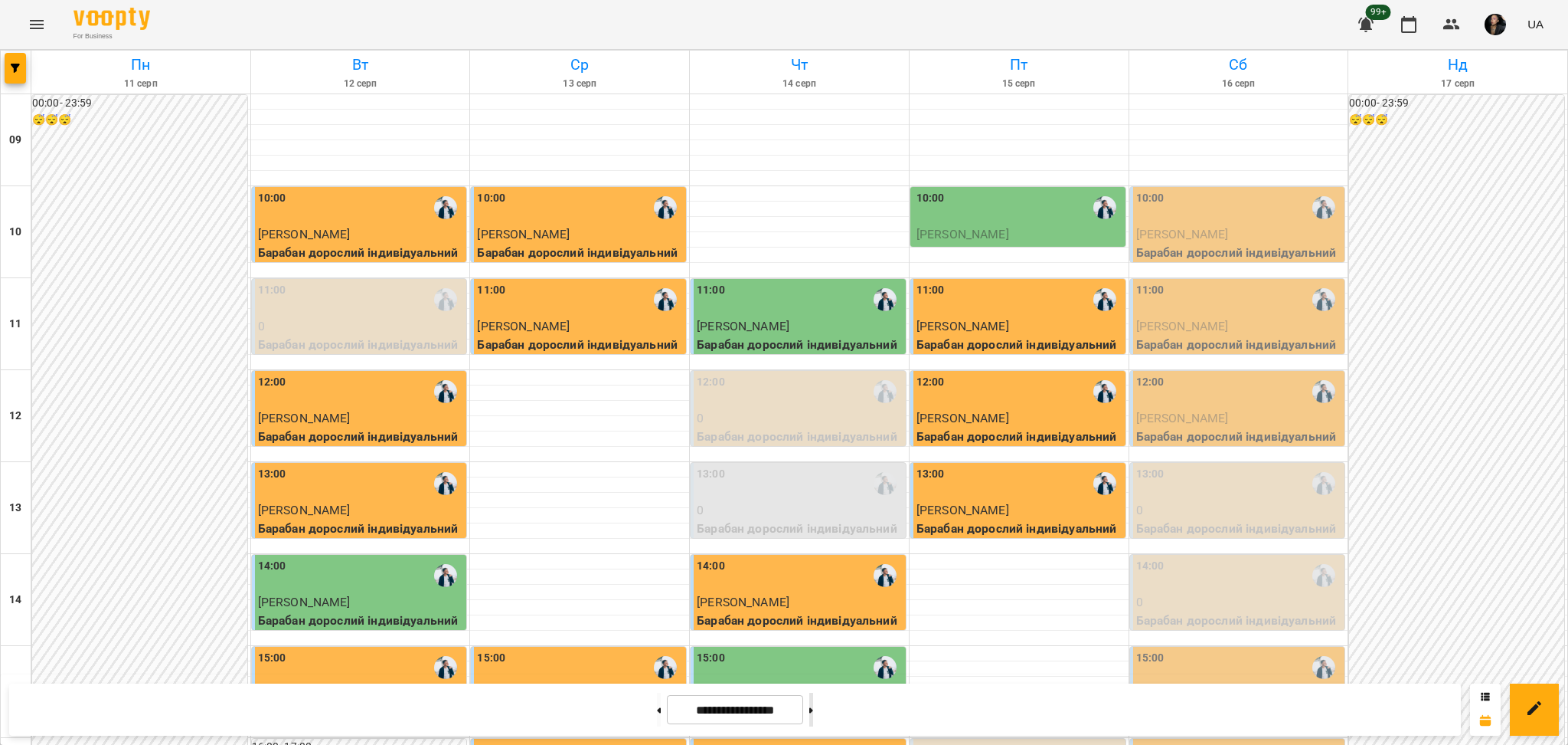
click at [813, 489] on button at bounding box center [811, 709] width 4 height 33
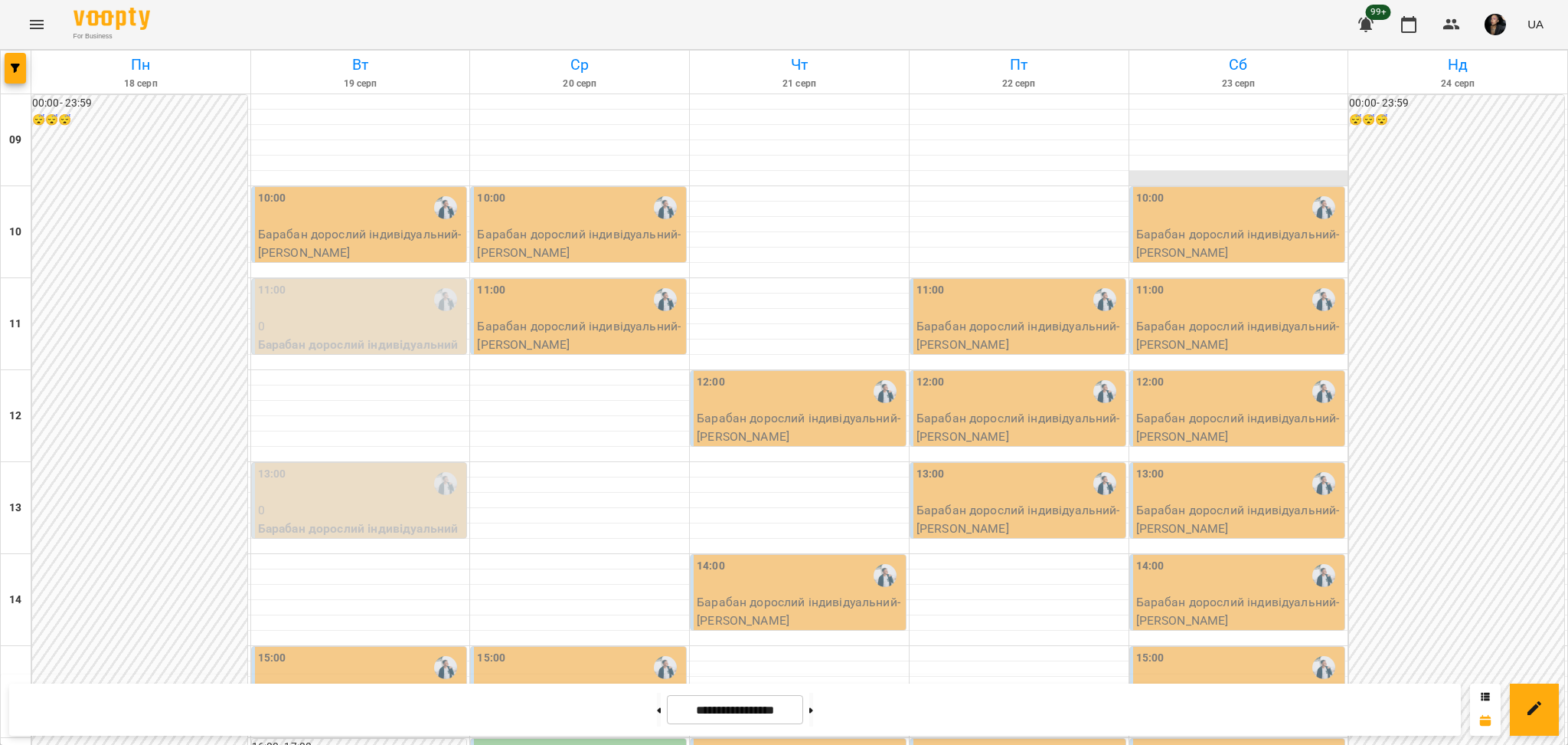
scroll to position [0, 0]
click at [657, 489] on button at bounding box center [658, 709] width 4 height 33
type input "**********"
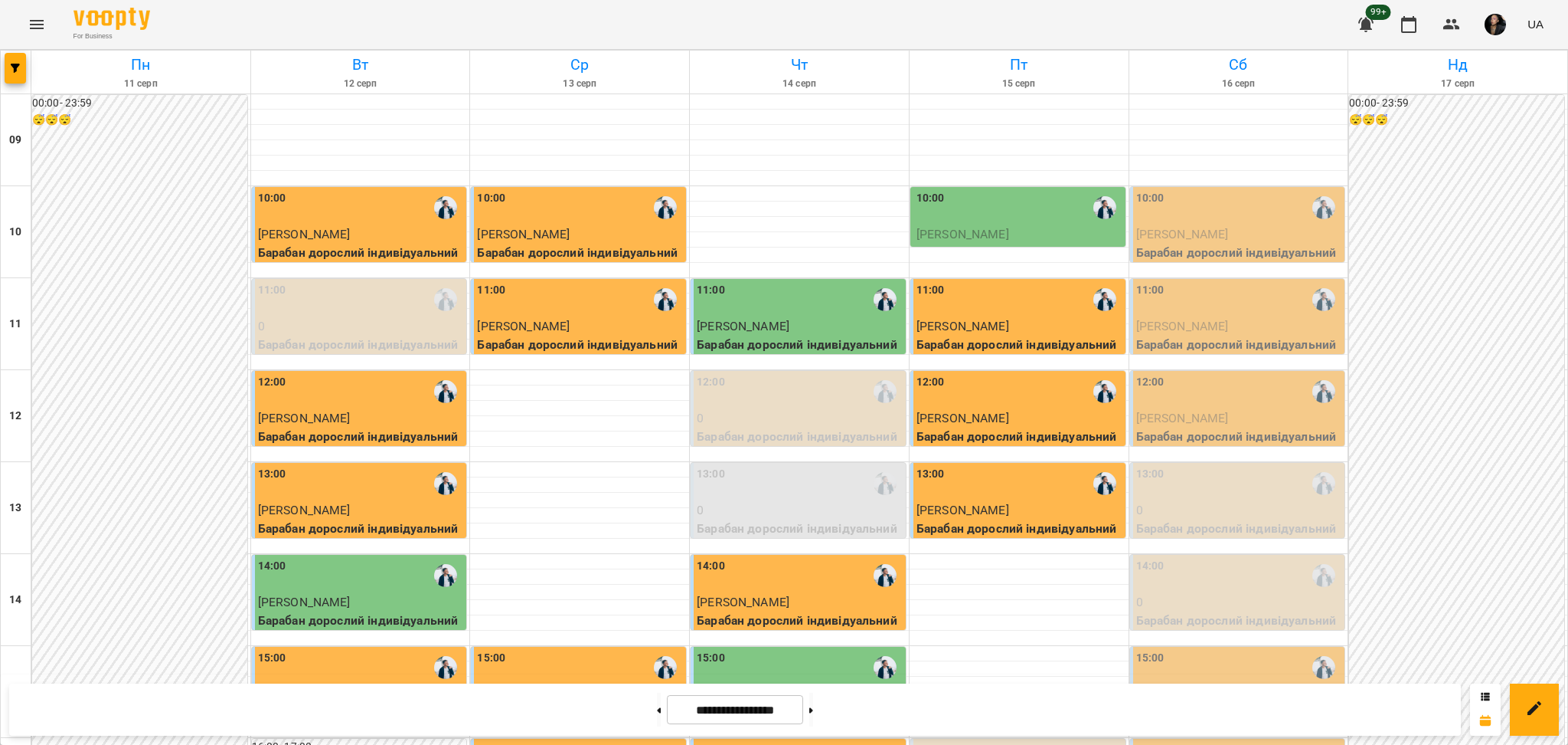
click at [933, 222] on div "10:00" at bounding box center [1238, 207] width 206 height 35
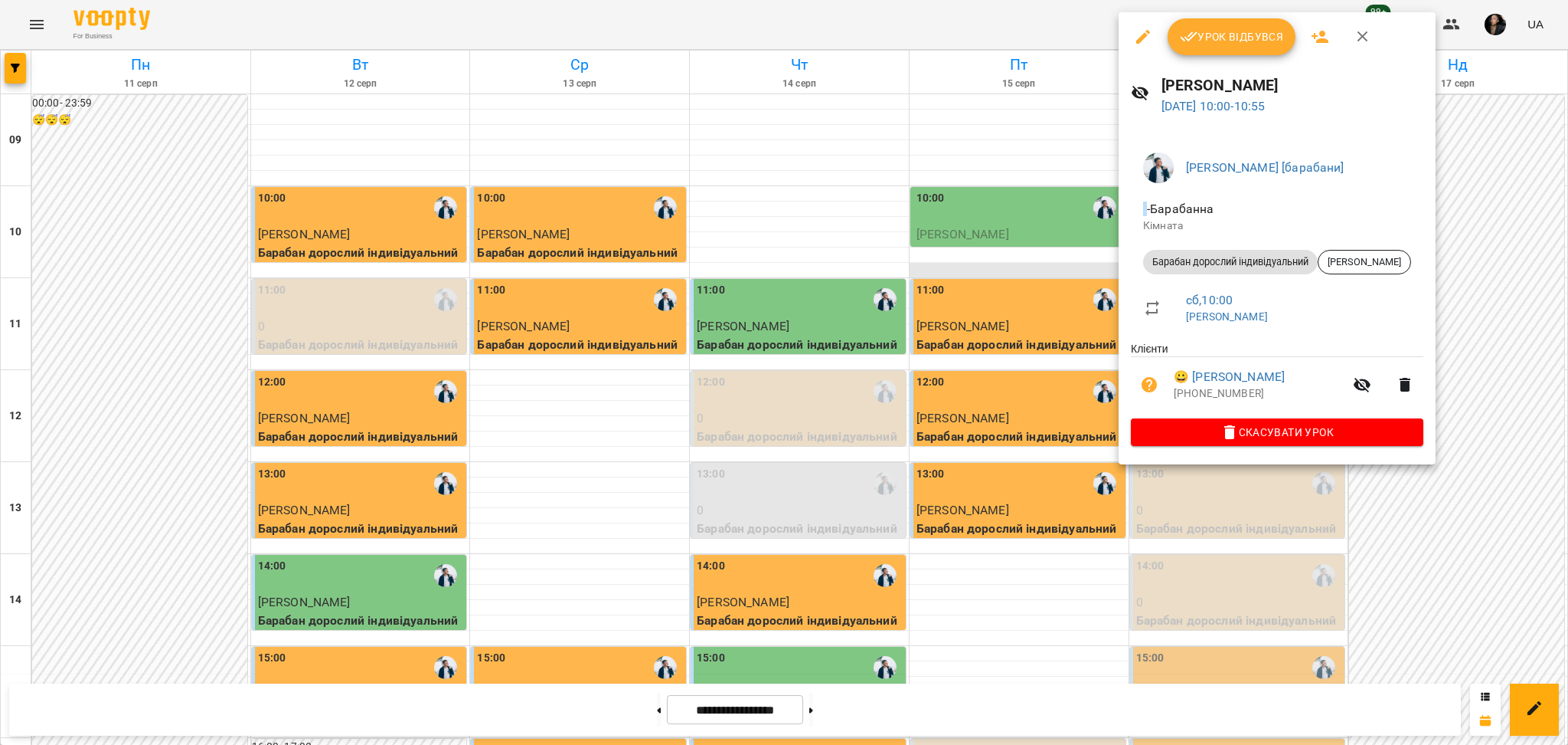
click at [933, 269] on div at bounding box center [784, 372] width 1568 height 745
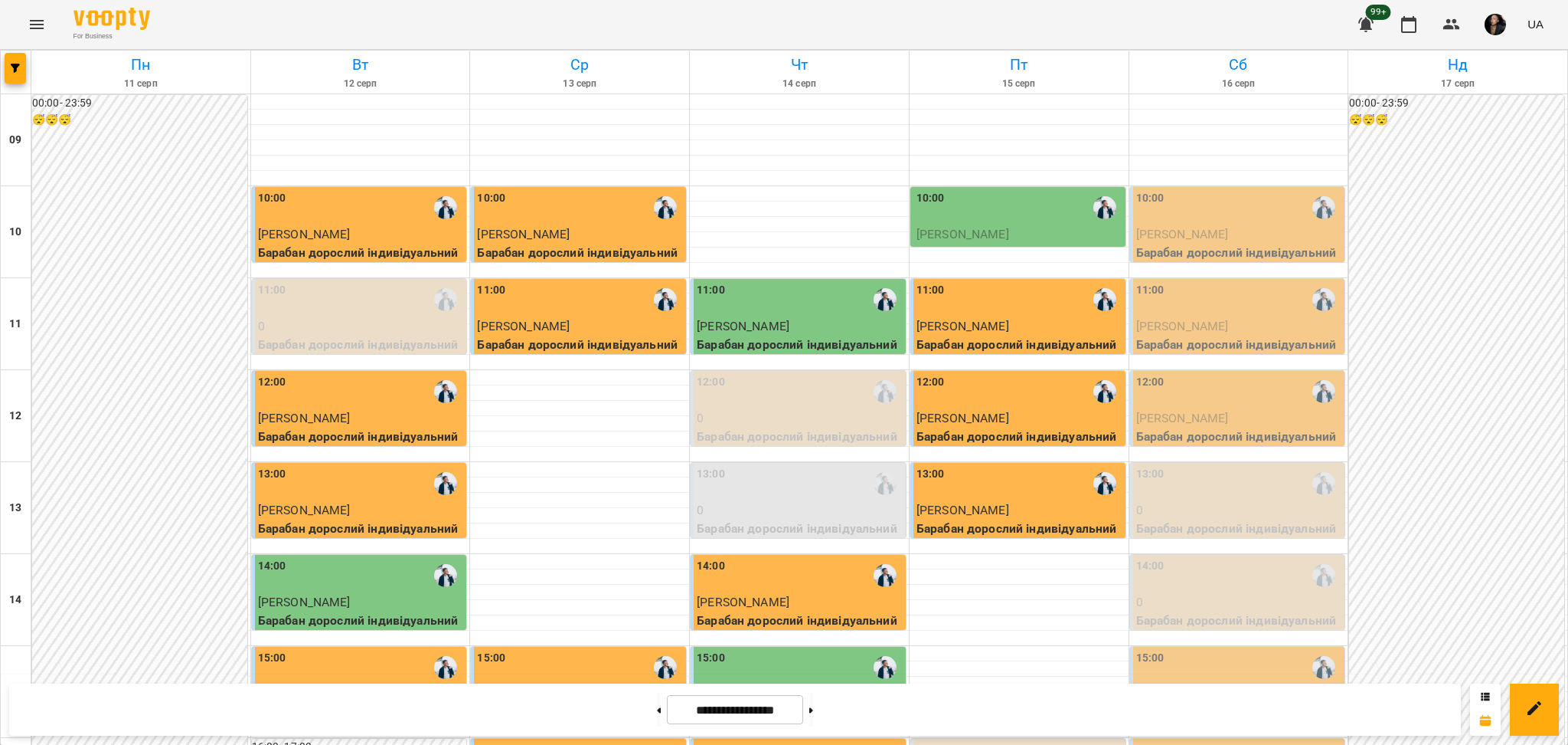
click at [933, 210] on div "10:00" at bounding box center [1238, 207] width 206 height 35
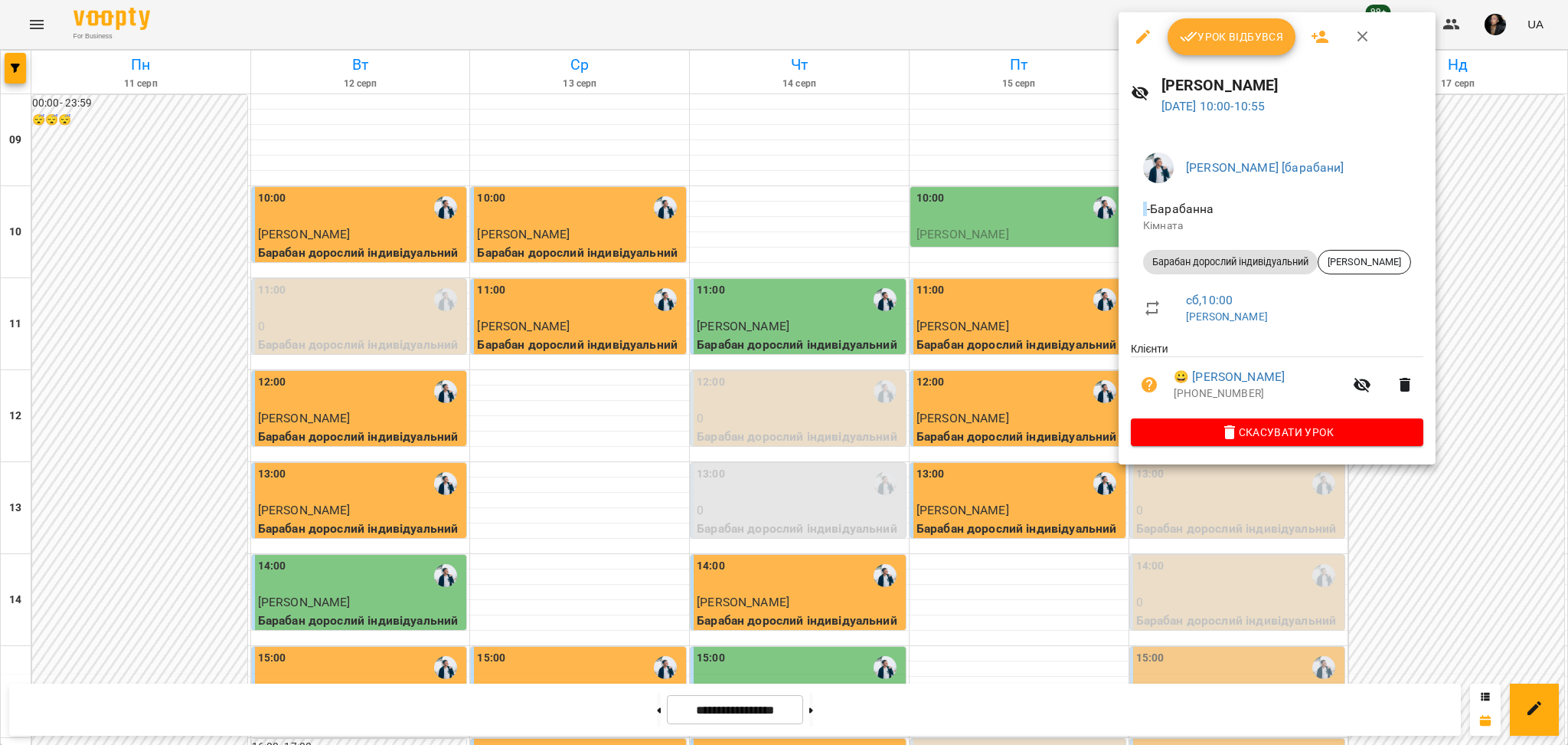
click at [933, 28] on span "Урок відбувся" at bounding box center [1232, 37] width 104 height 19
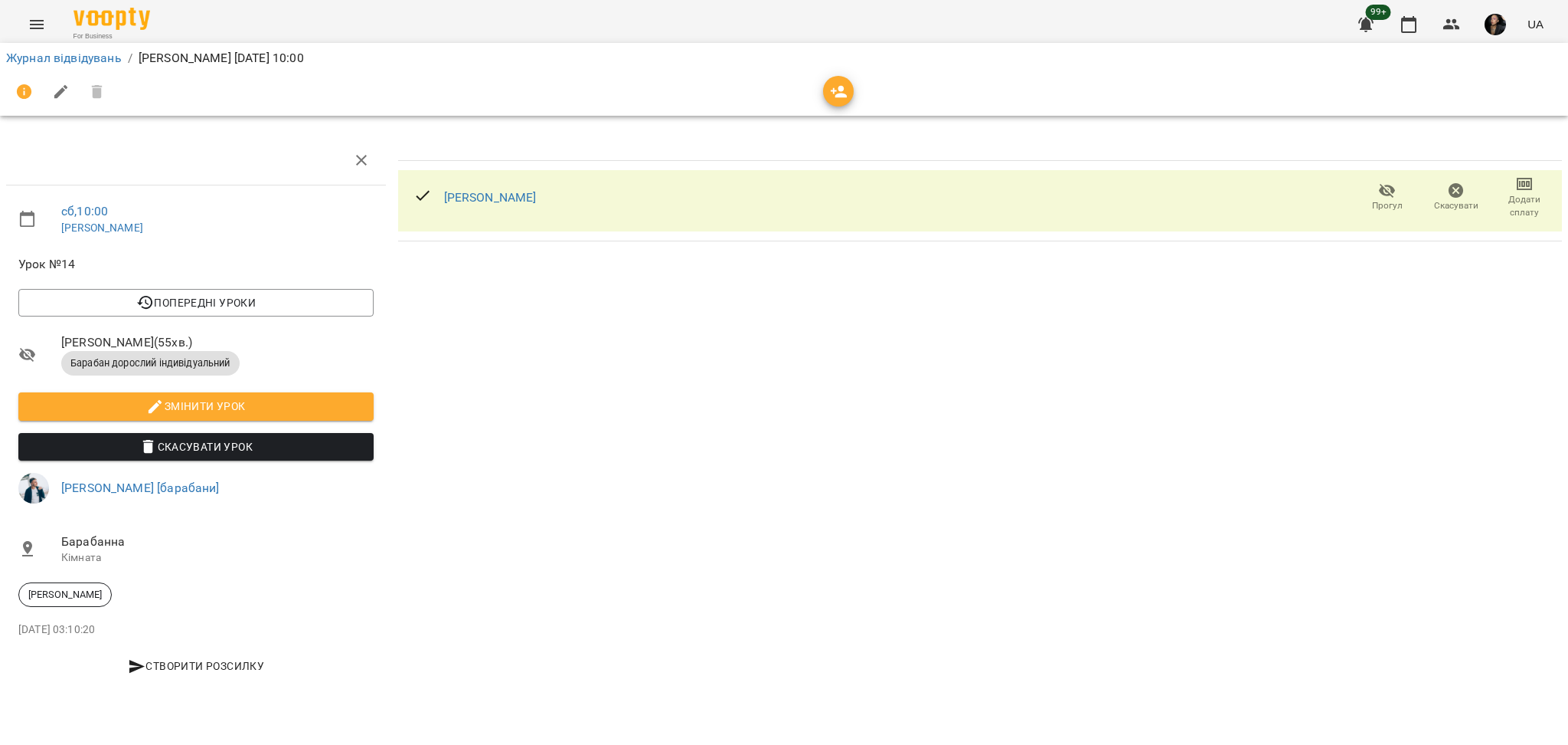
click at [933, 199] on span "Прогул" at bounding box center [1387, 206] width 31 height 13
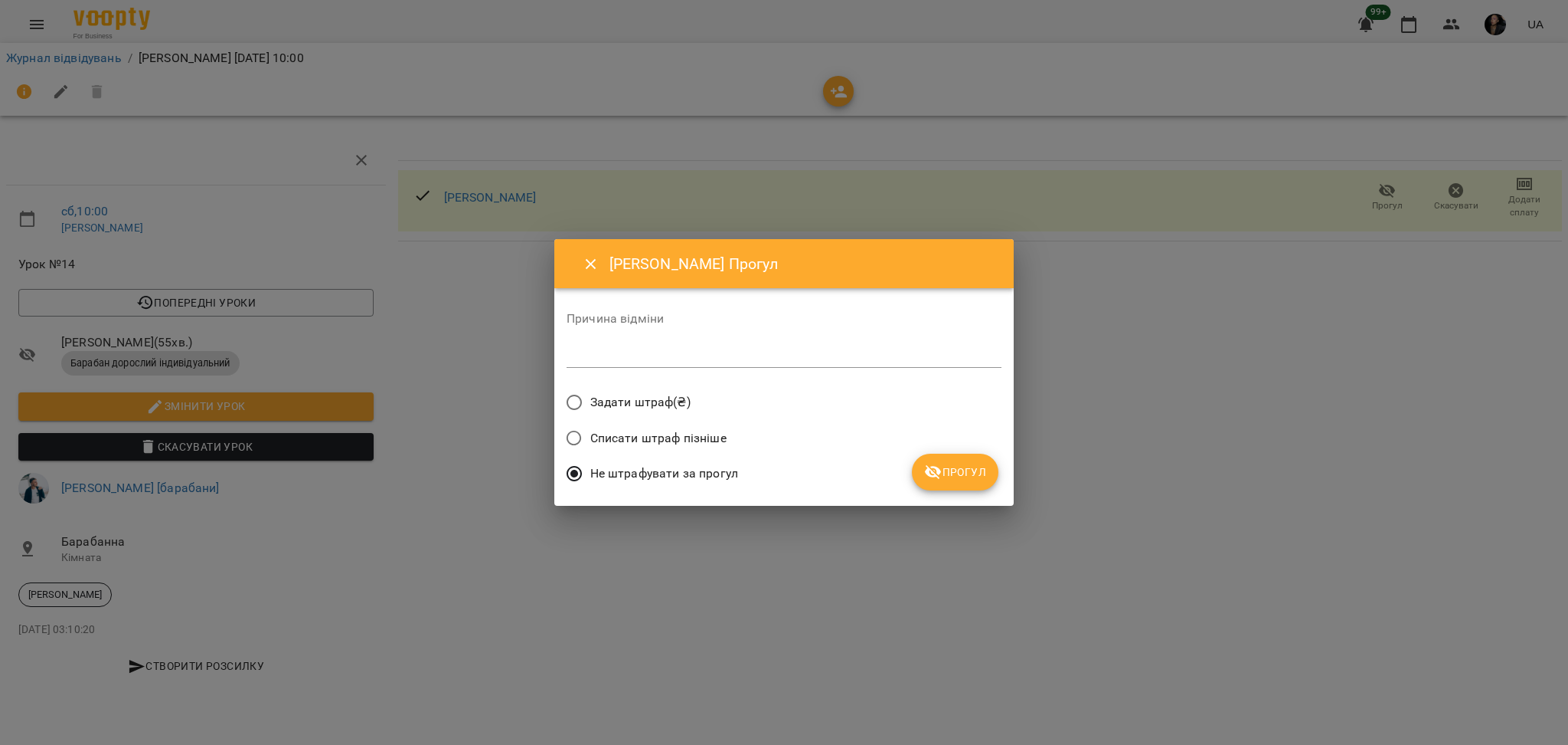
click at [933, 467] on icon "submit" at bounding box center [933, 472] width 17 height 15
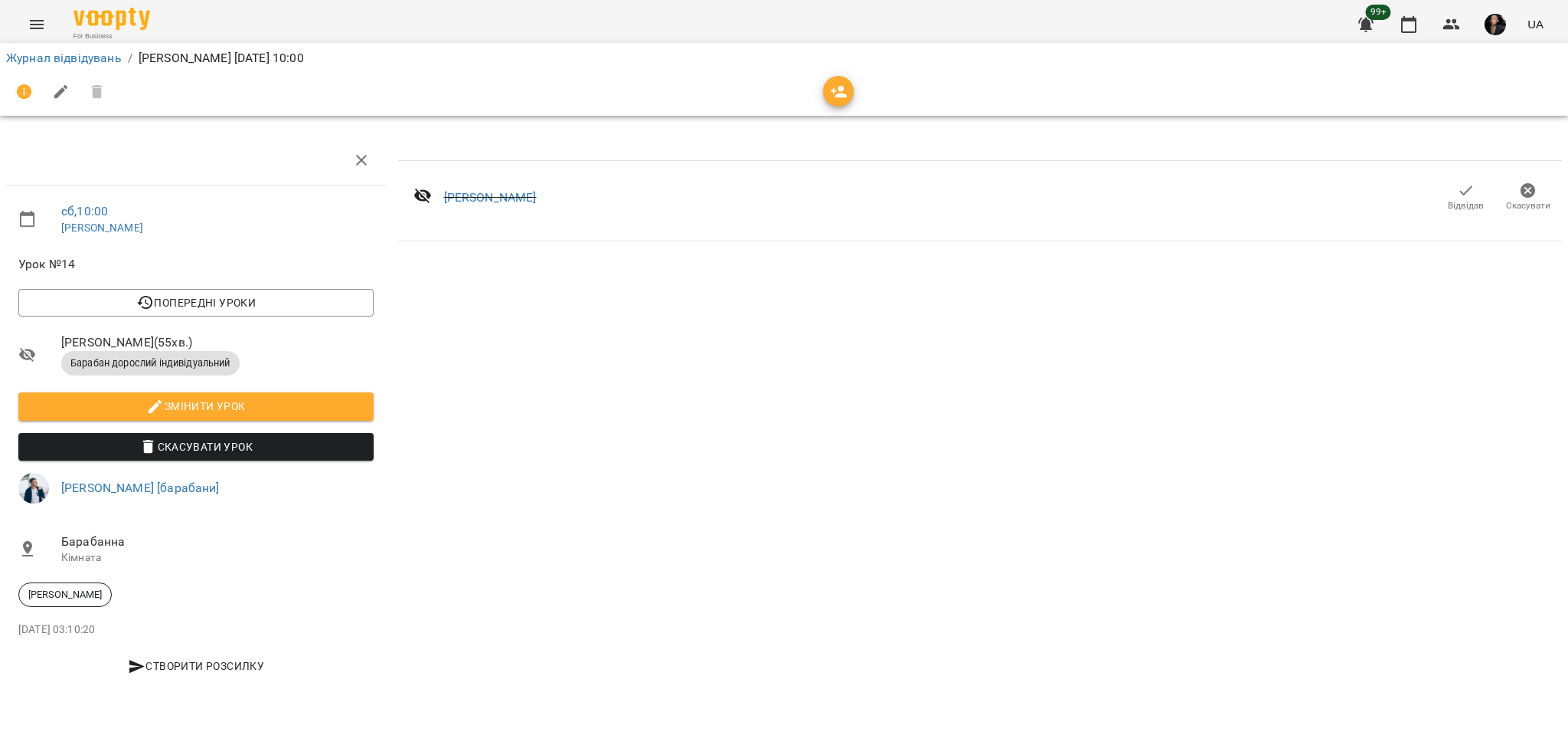
click at [531, 191] on div "[PERSON_NAME]" at bounding box center [474, 198] width 147 height 49
click at [507, 206] on div "[PERSON_NAME]" at bounding box center [491, 197] width 93 height 19
click at [511, 199] on link "[PERSON_NAME]" at bounding box center [491, 197] width 93 height 15
